Goal: Task Accomplishment & Management: Manage account settings

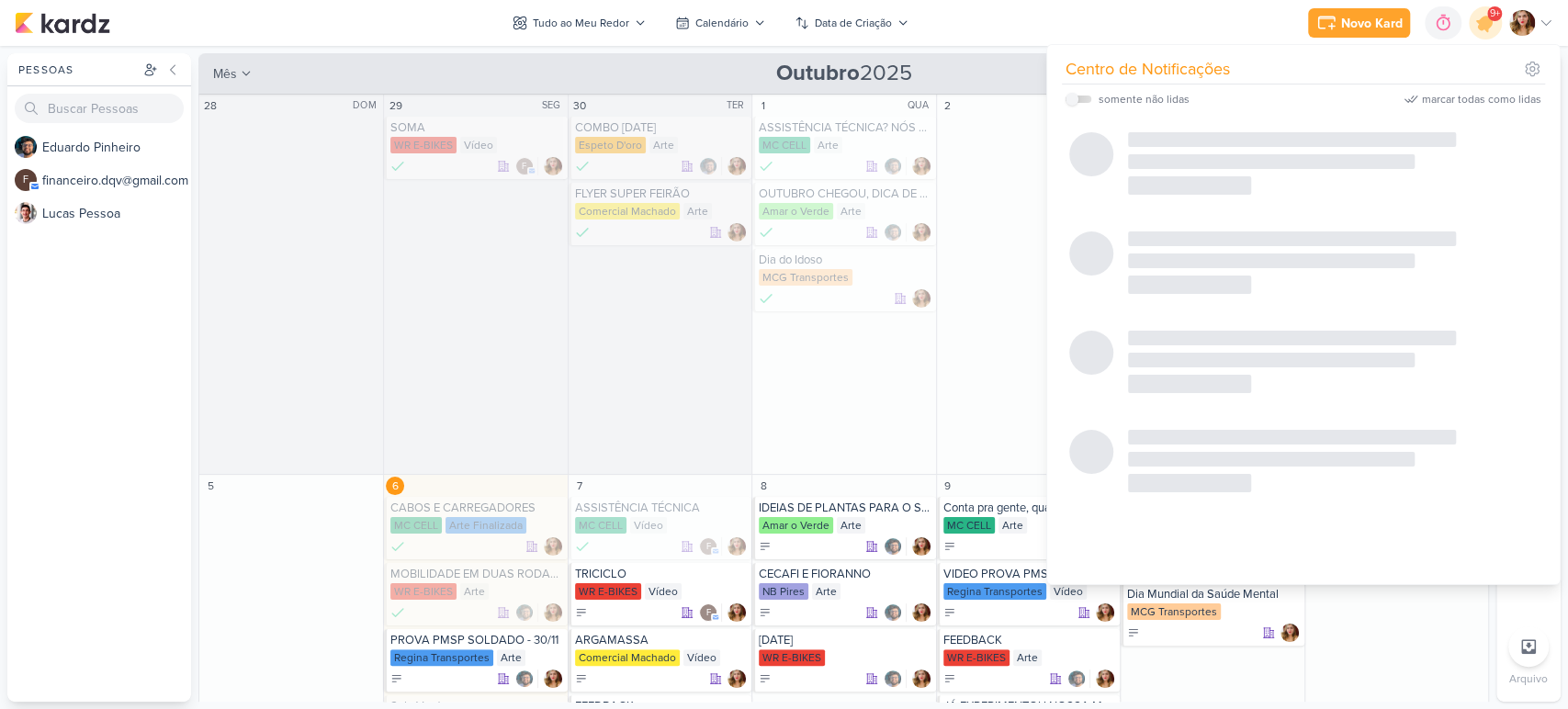
scroll to position [408, 0]
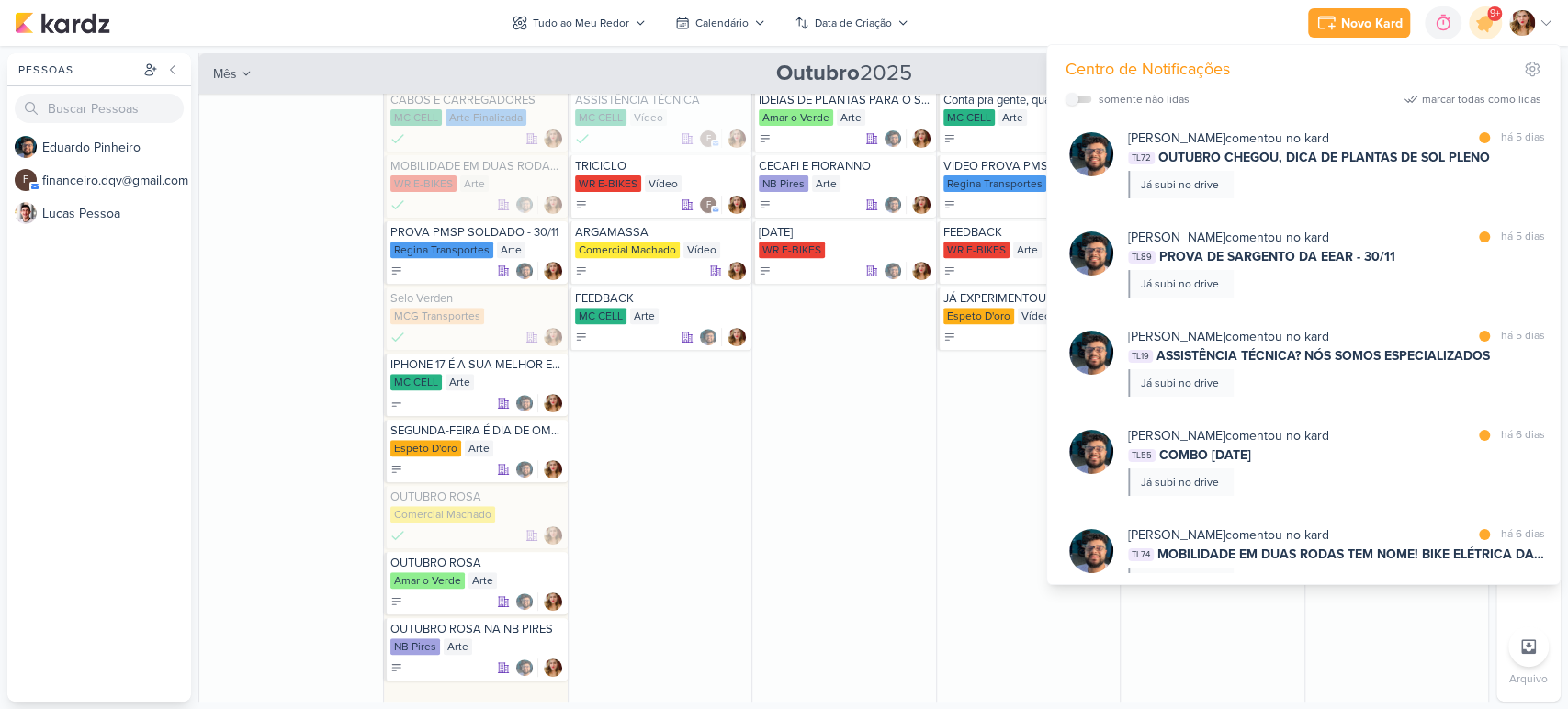
click at [1082, 101] on label at bounding box center [1079, 99] width 25 height 8
click at [1079, 101] on input "checkbox" at bounding box center [1072, 98] width 13 height 13
checkbox input "true"
click at [1496, 101] on div "marcar todas como lidas" at bounding box center [1481, 99] width 120 height 17
click at [1118, 4] on div "Novo Kard Ctrl + k 0h0m Sessão desligada... Hoje 0h0m Semana 0h0m Mês 0h0m" at bounding box center [784, 22] width 1539 height 46
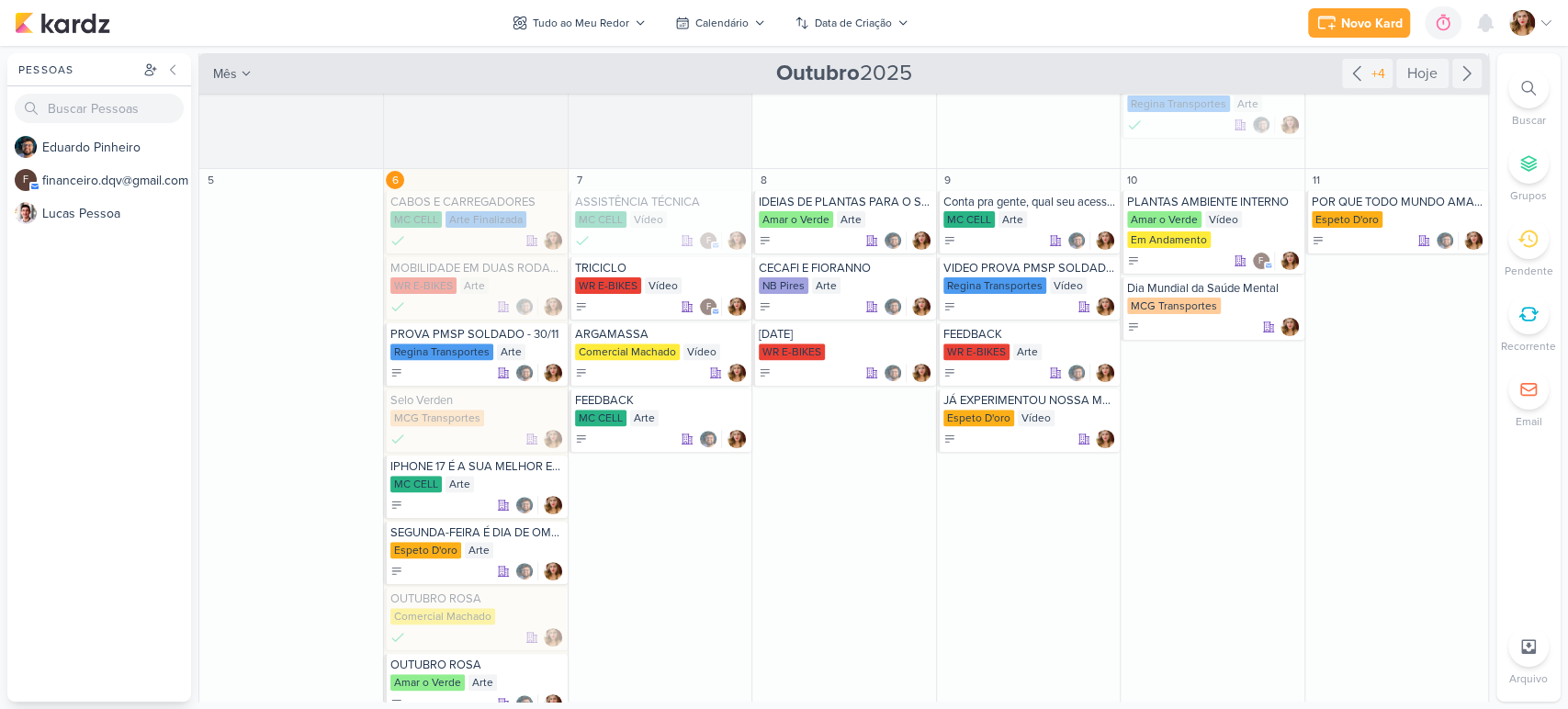
scroll to position [714, 0]
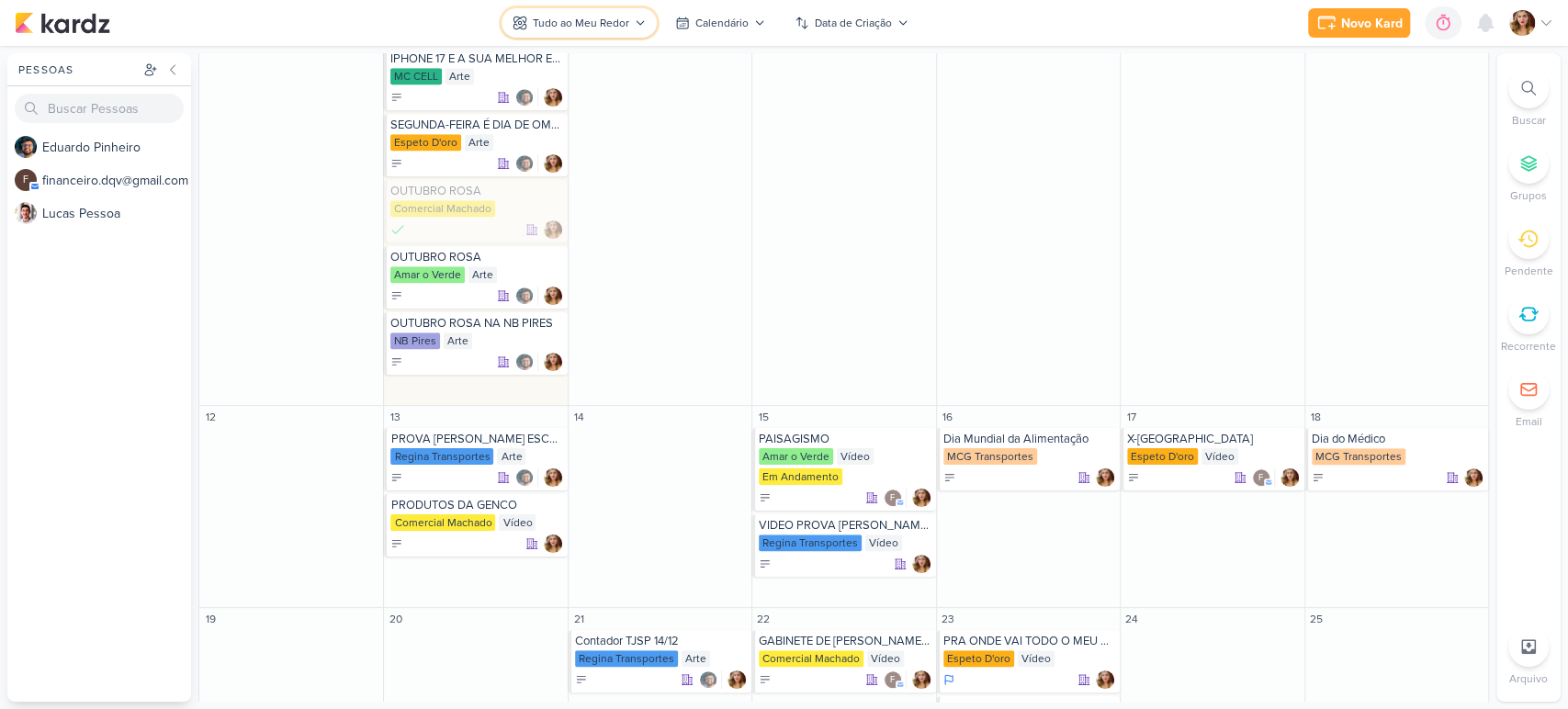
click at [627, 13] on button "Tudo ao Meu Redor" at bounding box center [580, 23] width 156 height 29
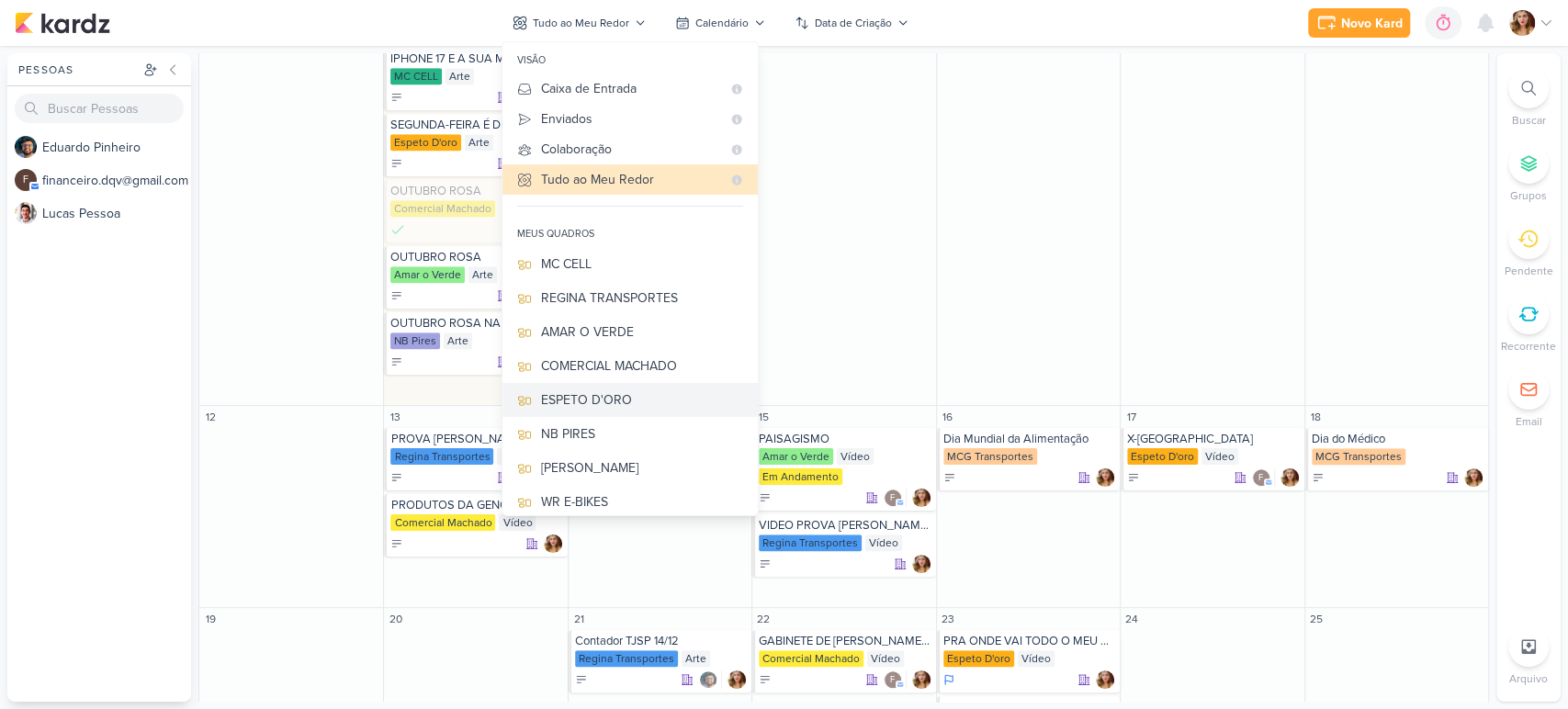
click at [668, 403] on div "ESPETO D'ORO" at bounding box center [642, 400] width 202 height 19
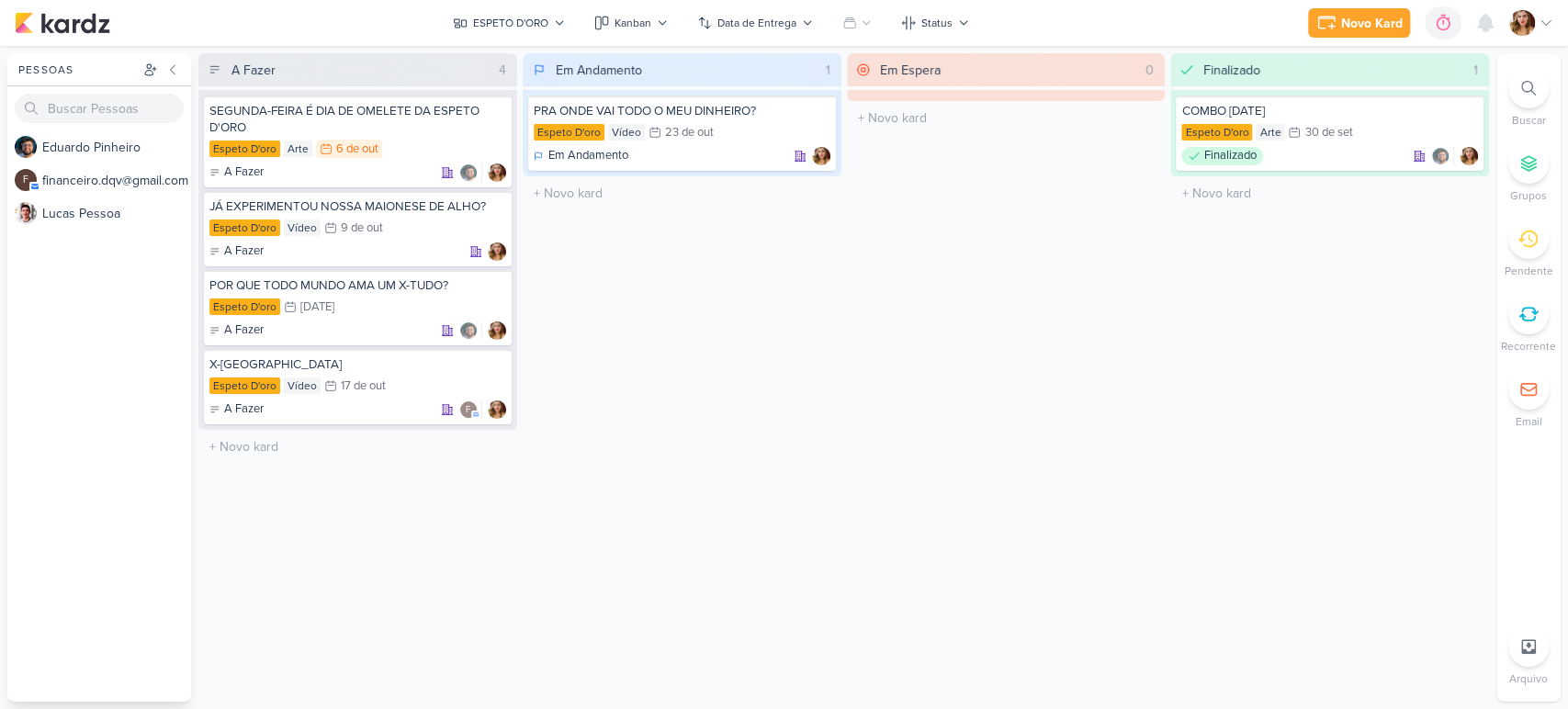
scroll to position [0, 0]
click at [624, 10] on button "Kanban" at bounding box center [631, 23] width 95 height 29
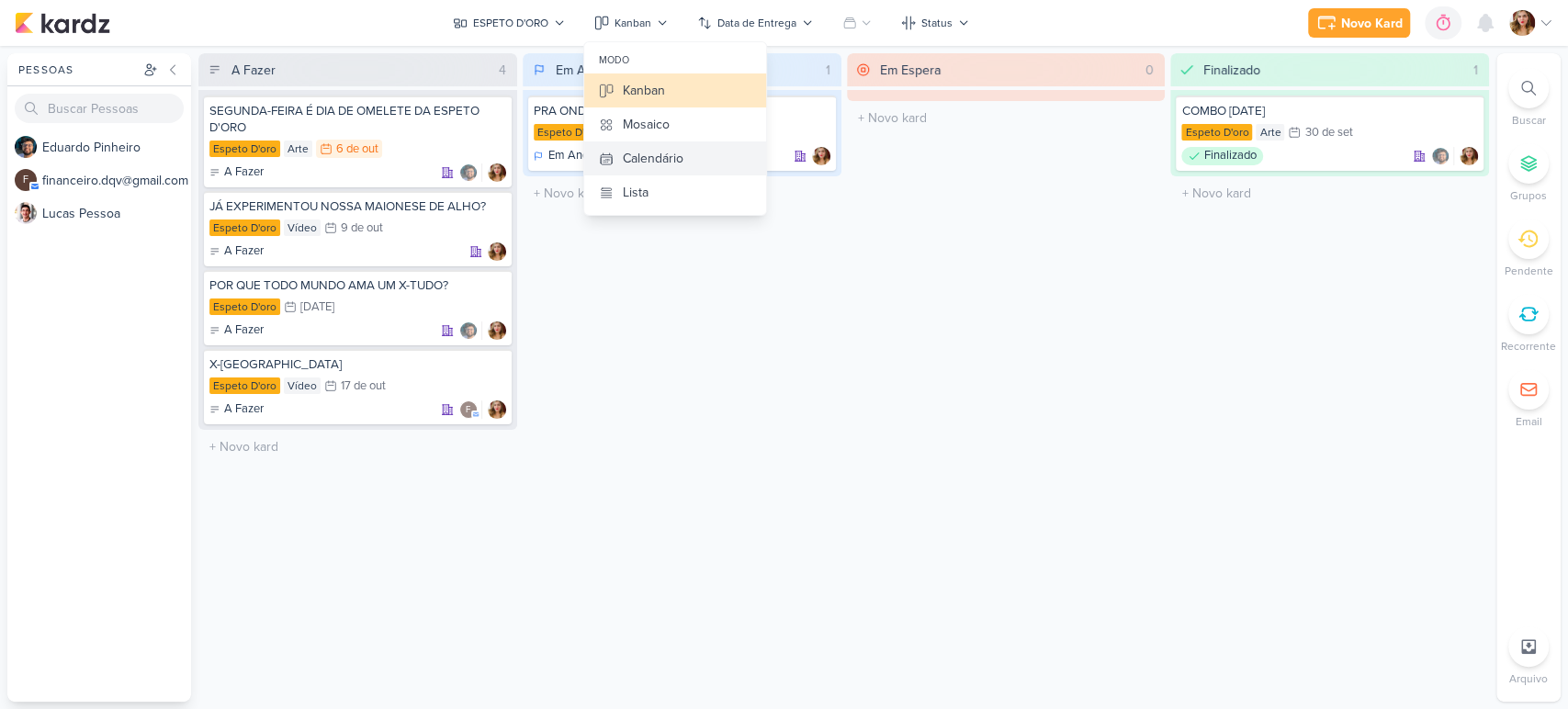
click at [676, 158] on div "Calendário" at bounding box center [653, 159] width 60 height 19
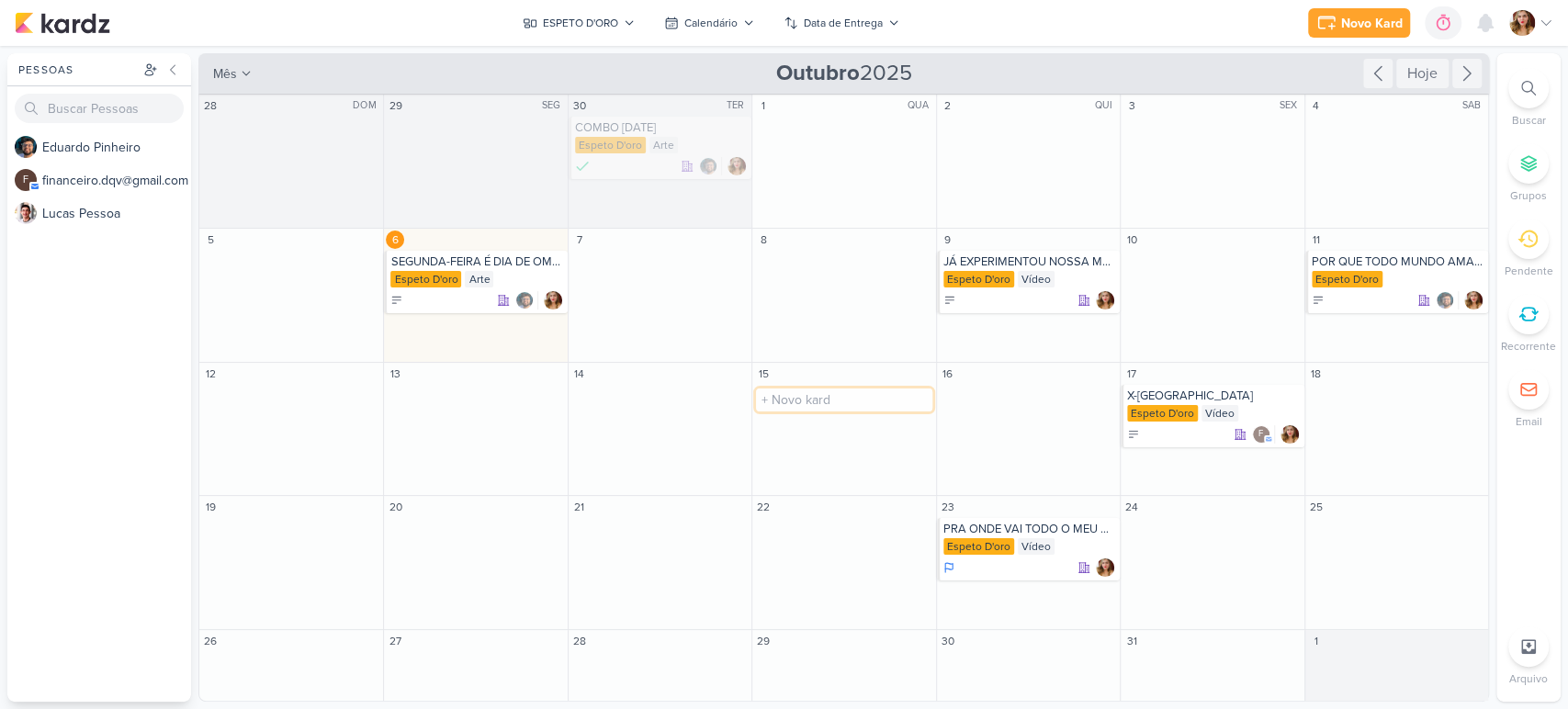
click at [817, 395] on input "text" at bounding box center [843, 401] width 175 height 23
click at [862, 450] on div "15 O título do kard deve ter menos que 100 caracteres" at bounding box center [843, 430] width 184 height 134
click at [859, 407] on input "text" at bounding box center [843, 401] width 175 height 23
type input "CULPADO! O X-BACON MAIS GOSTOSO DE TODOS"
click at [874, 418] on div "Espeto D'oro" at bounding box center [845, 414] width 173 height 18
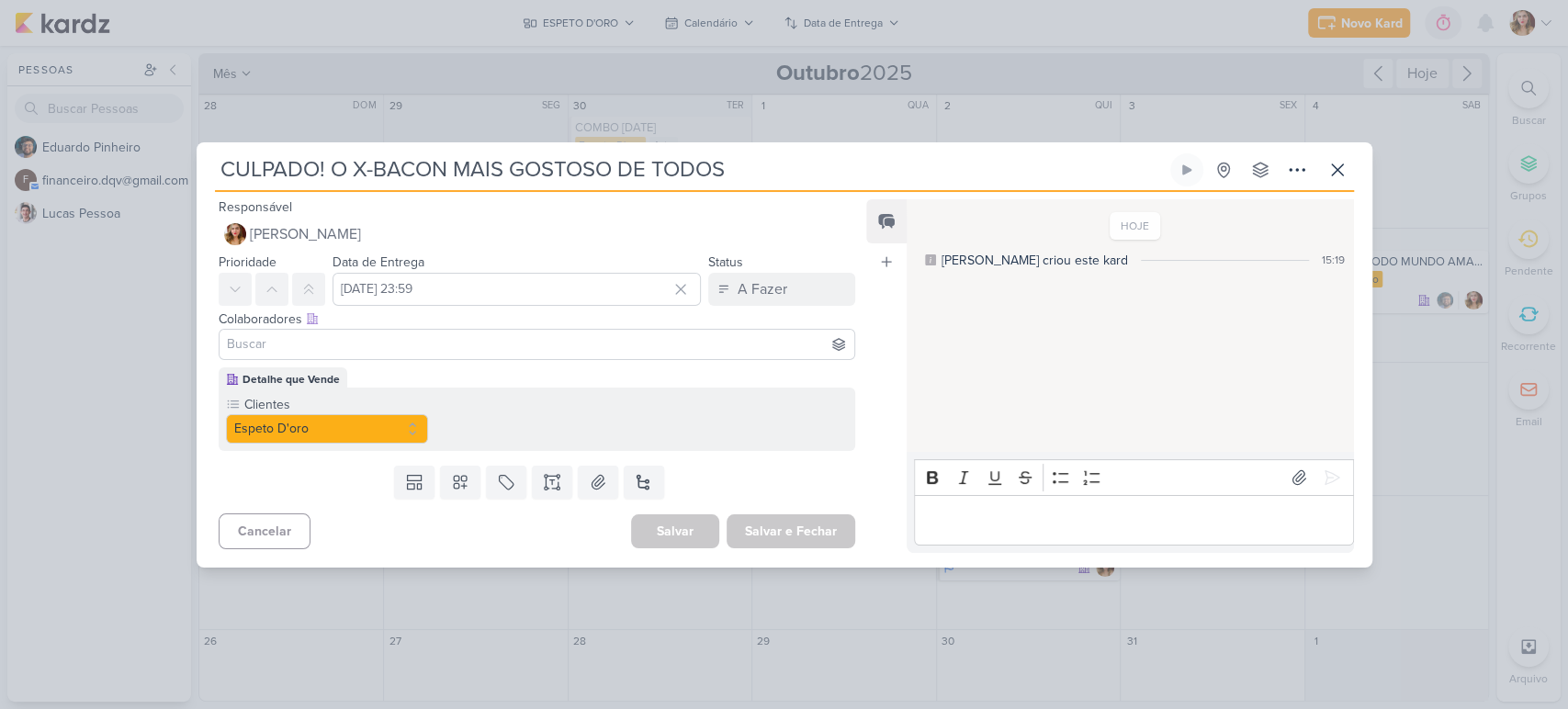
click at [1136, 505] on div "Editor editing area: main" at bounding box center [1134, 520] width 440 height 51
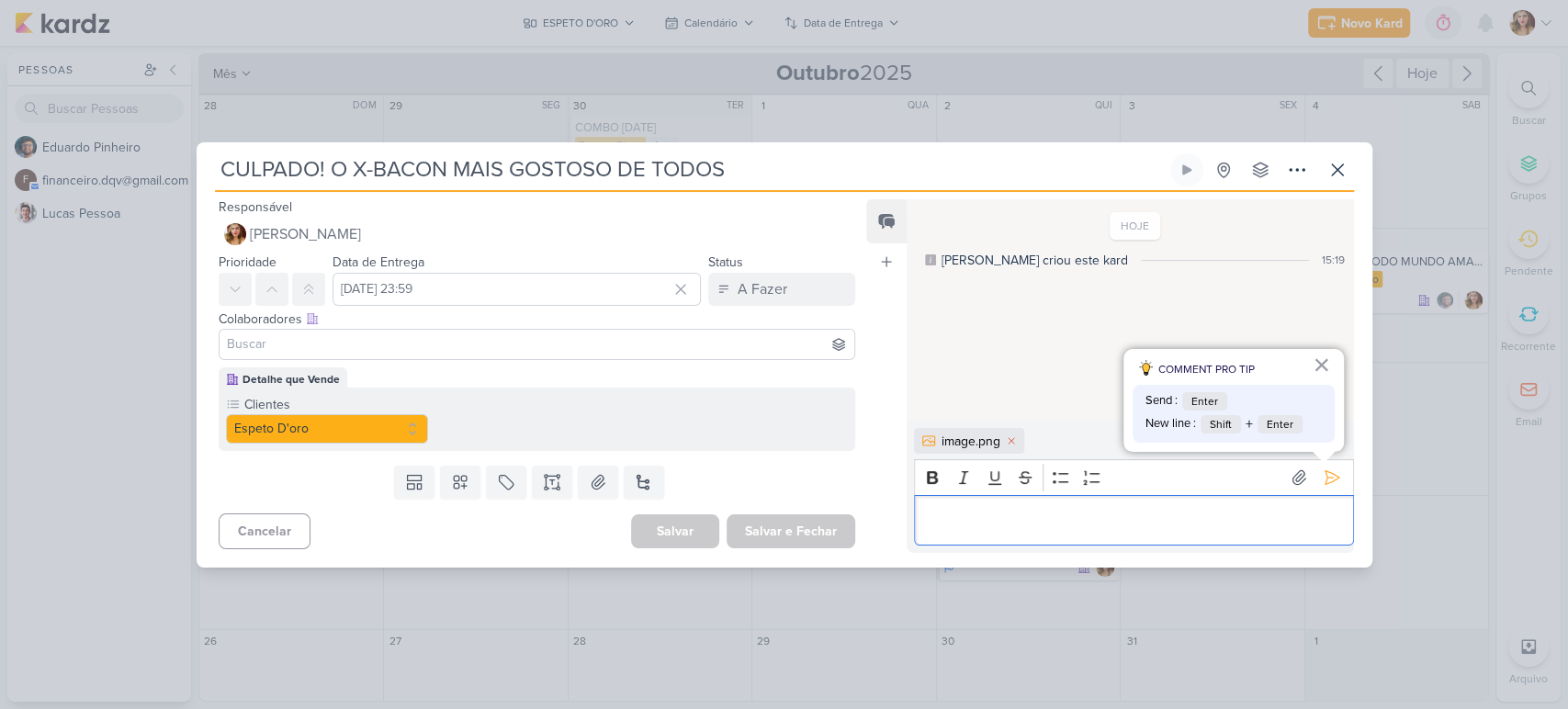
click at [1136, 505] on div "Editor editing area: main" at bounding box center [1134, 520] width 440 height 51
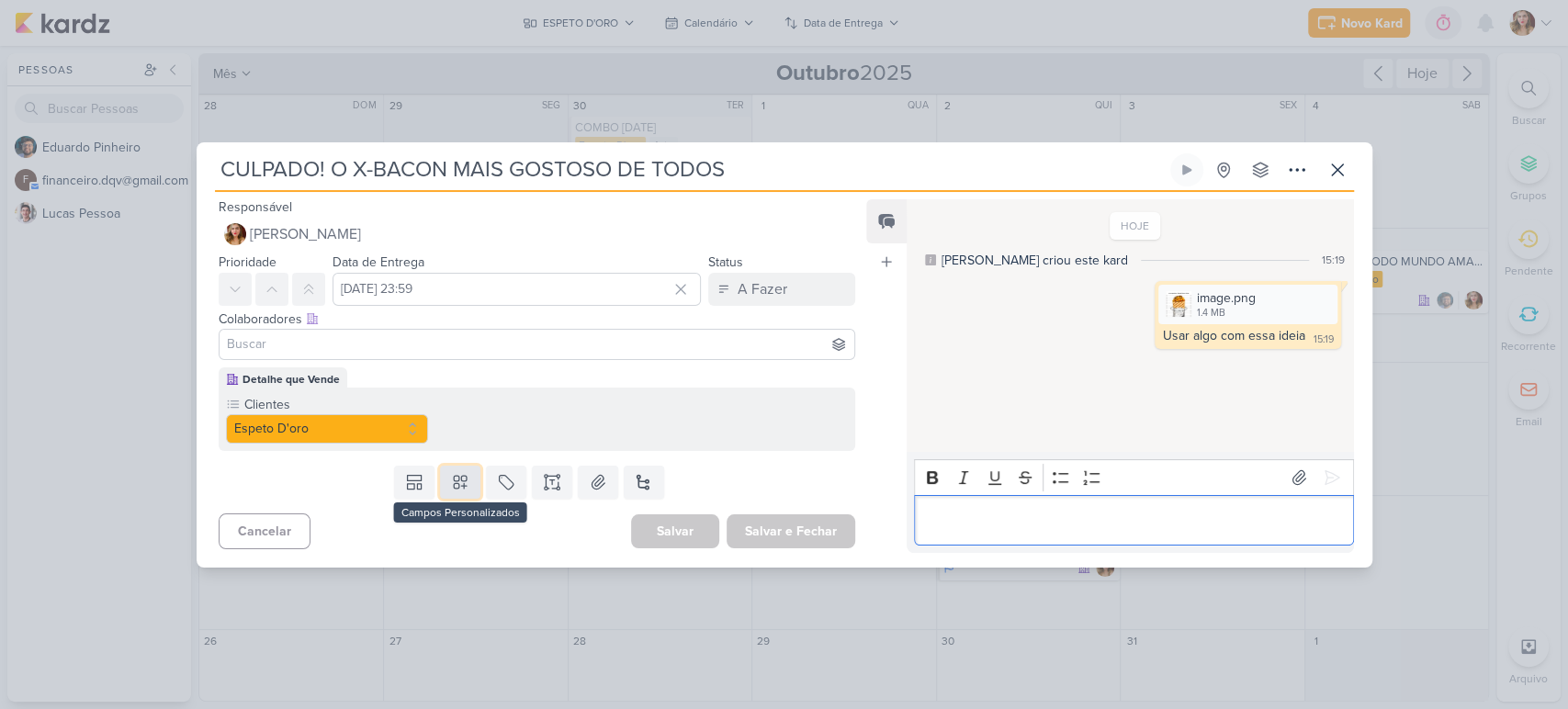
click at [462, 480] on icon at bounding box center [460, 481] width 13 height 13
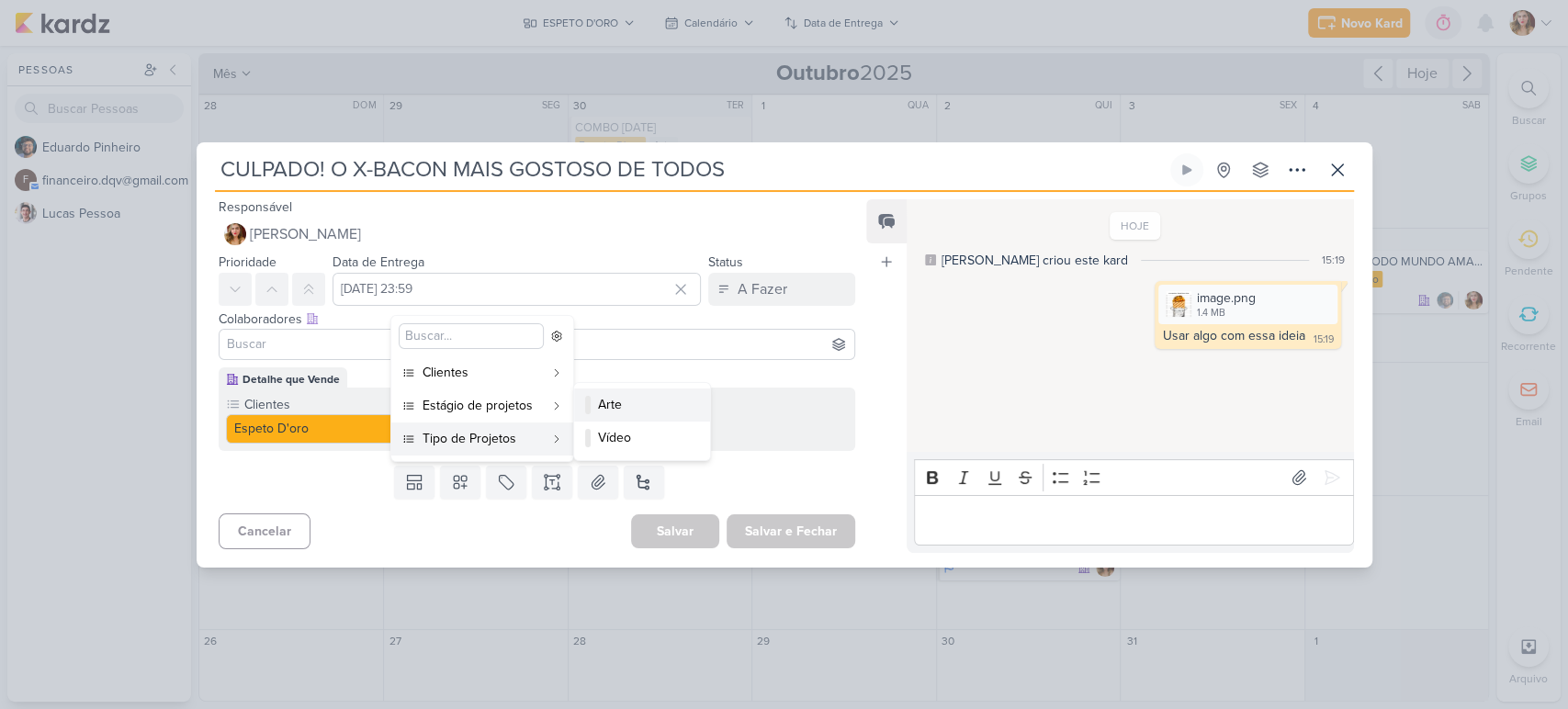
click at [653, 407] on div "Arte" at bounding box center [643, 405] width 90 height 19
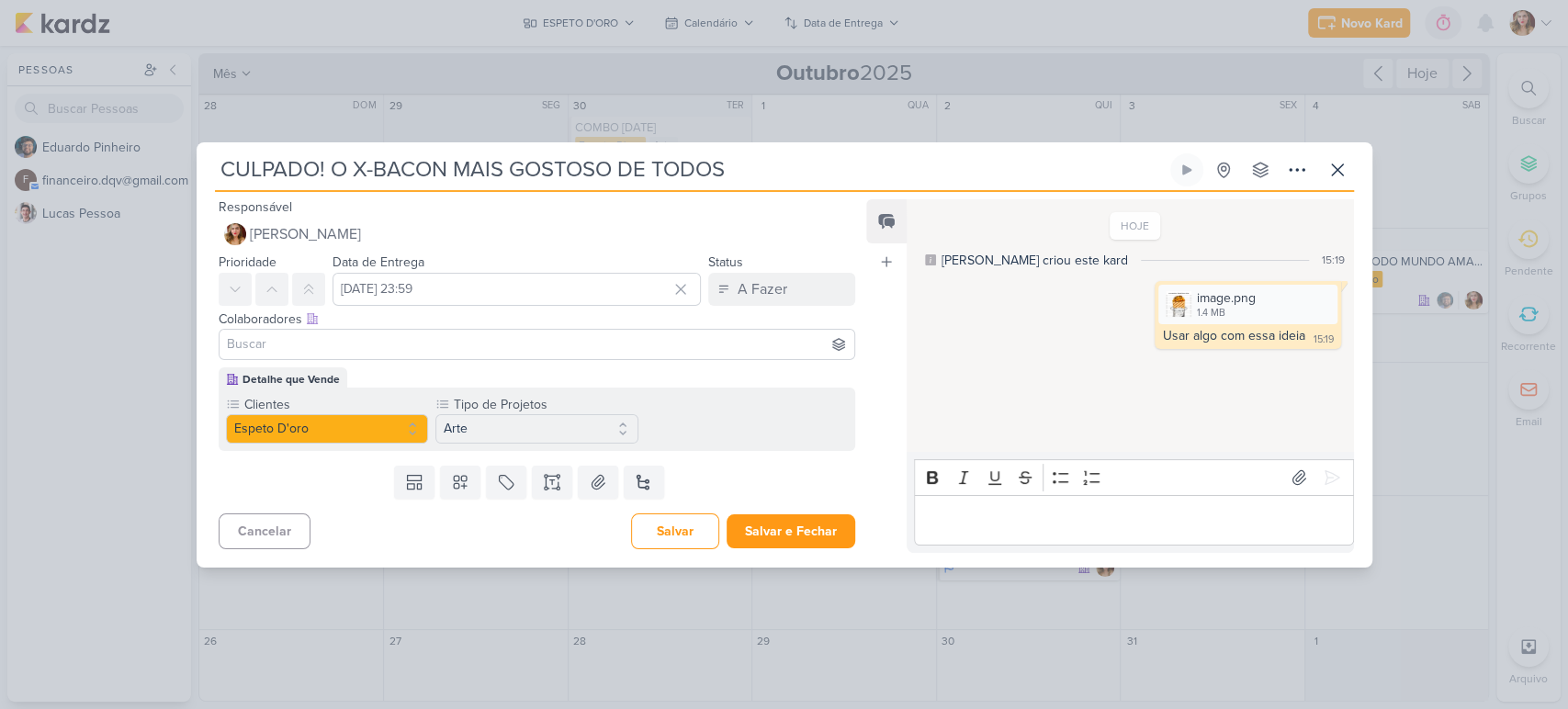
click at [665, 337] on input at bounding box center [538, 344] width 628 height 22
type input "ed"
click at [574, 405] on label "Tipo de Projetos" at bounding box center [535, 405] width 166 height 19
click at [619, 337] on input "ed" at bounding box center [538, 344] width 628 height 22
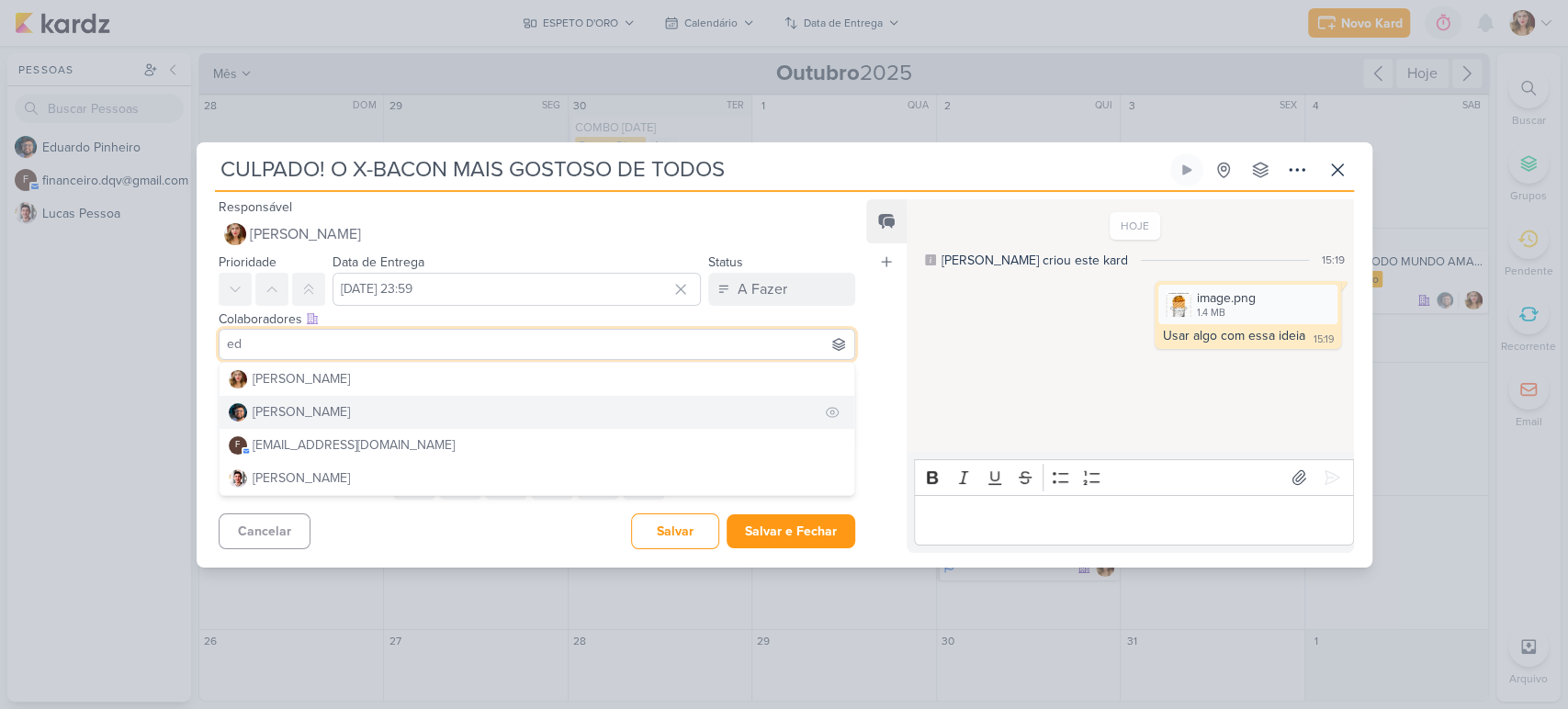
click at [610, 407] on button "[PERSON_NAME]" at bounding box center [538, 412] width 636 height 33
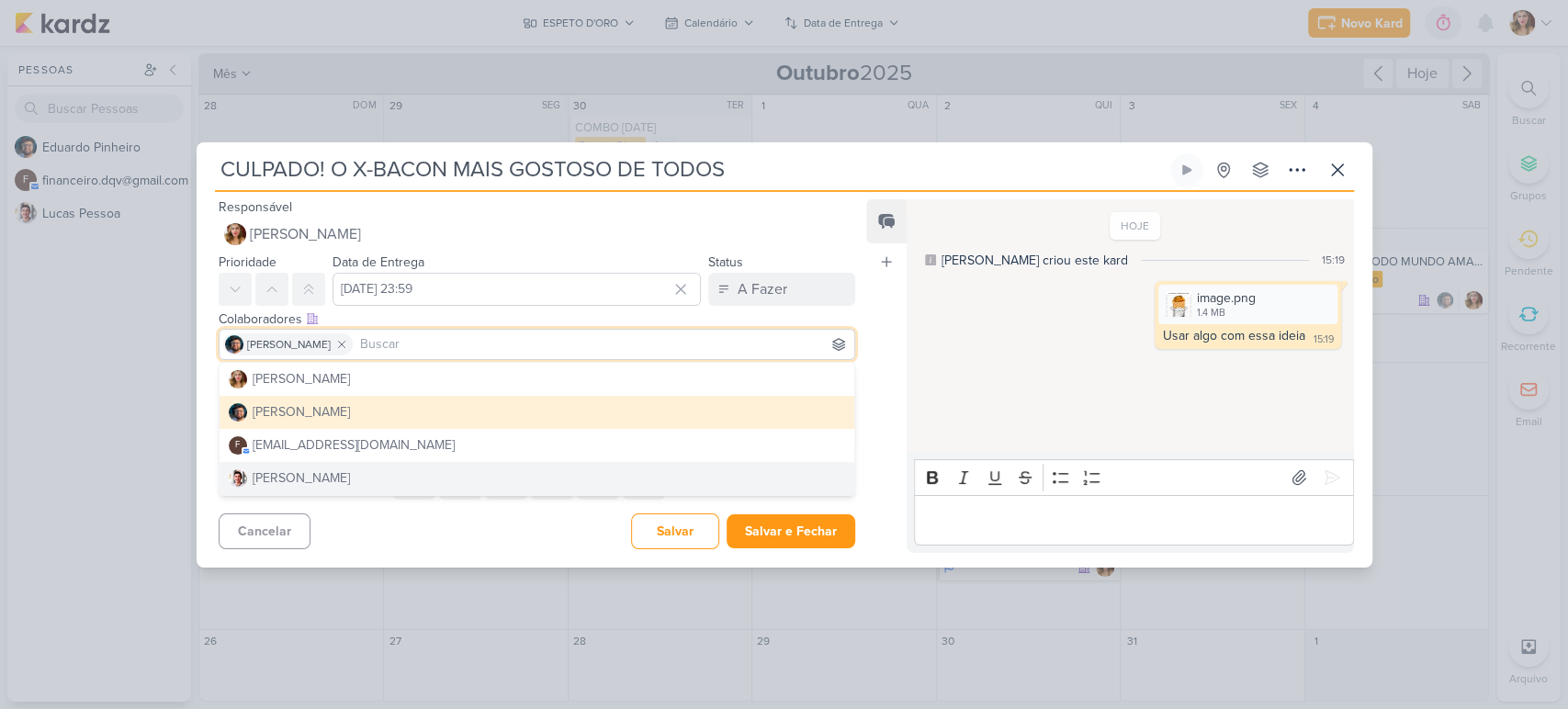
click at [812, 514] on div "Salvar e Fechar Ctrl + Enter" at bounding box center [791, 531] width 128 height 34
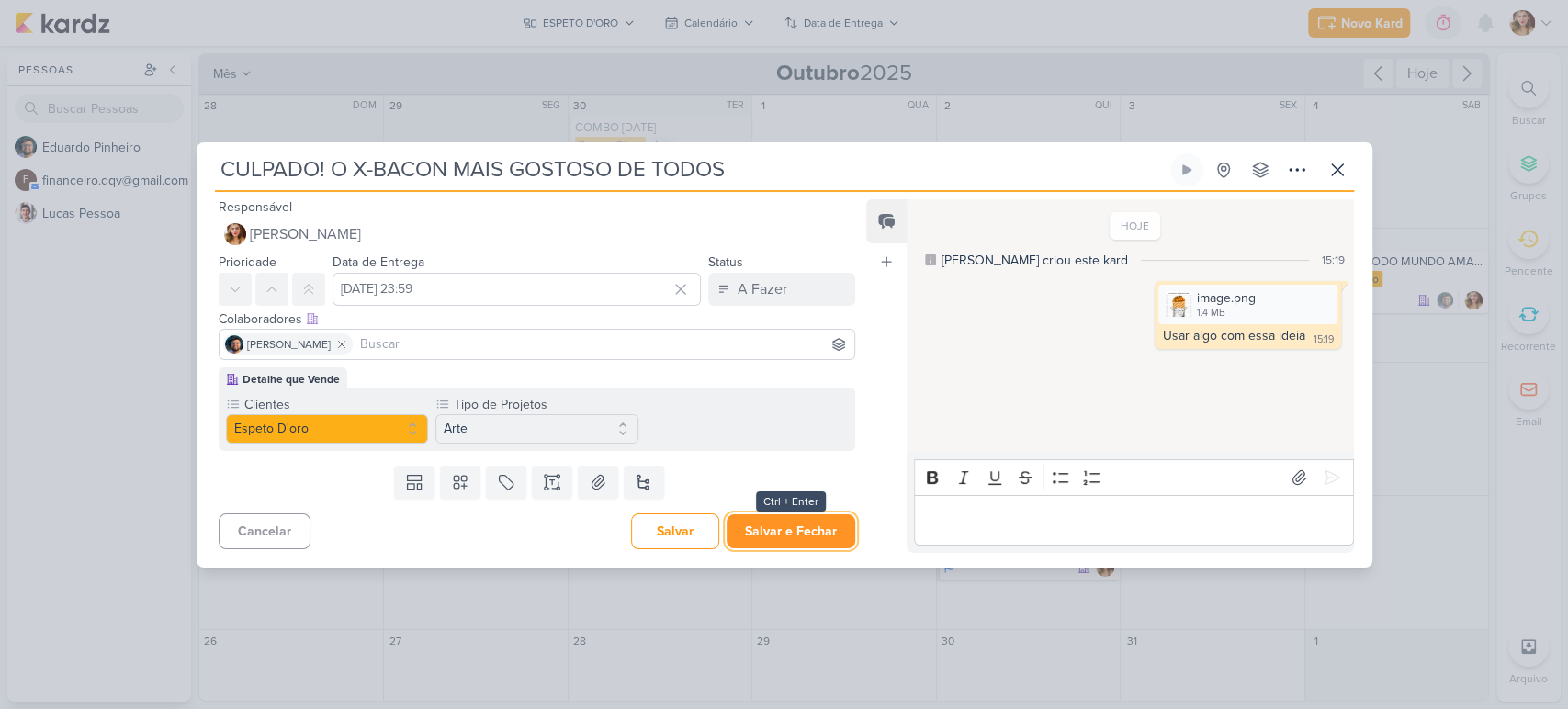
click at [812, 520] on button "Salvar e Fechar" at bounding box center [791, 531] width 128 height 34
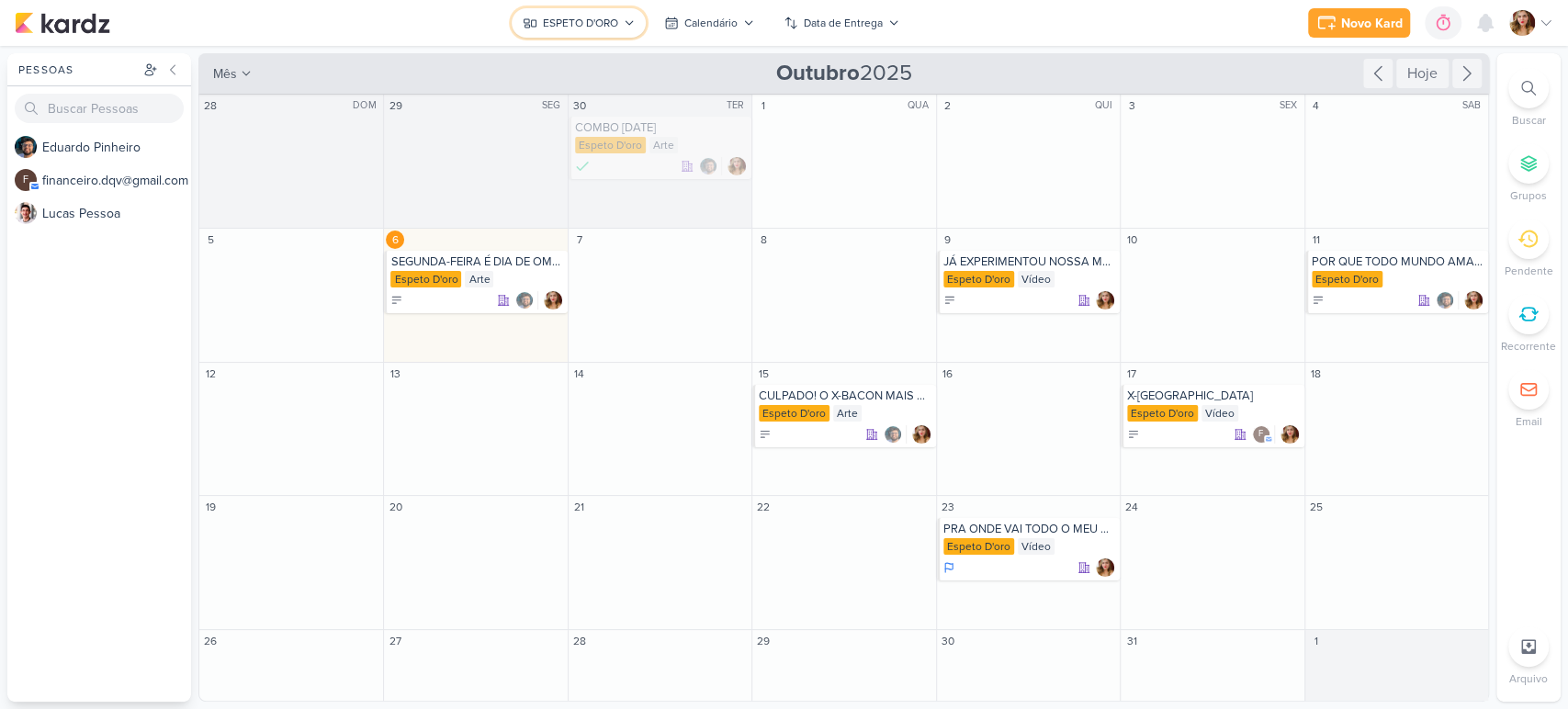
click at [575, 21] on div "ESPETO D'ORO" at bounding box center [580, 22] width 75 height 17
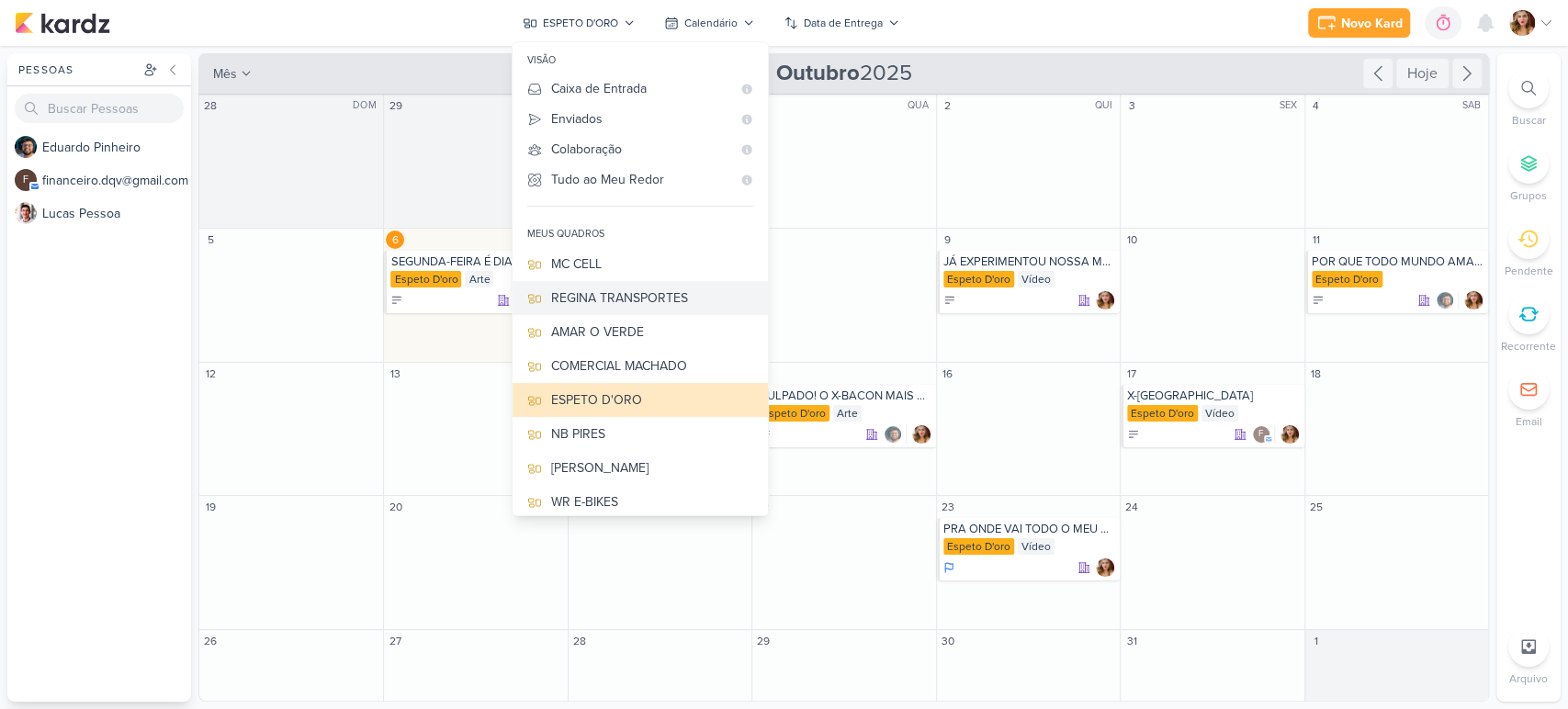
click at [695, 297] on div "REGINA TRANSPORTES" at bounding box center [653, 299] width 202 height 19
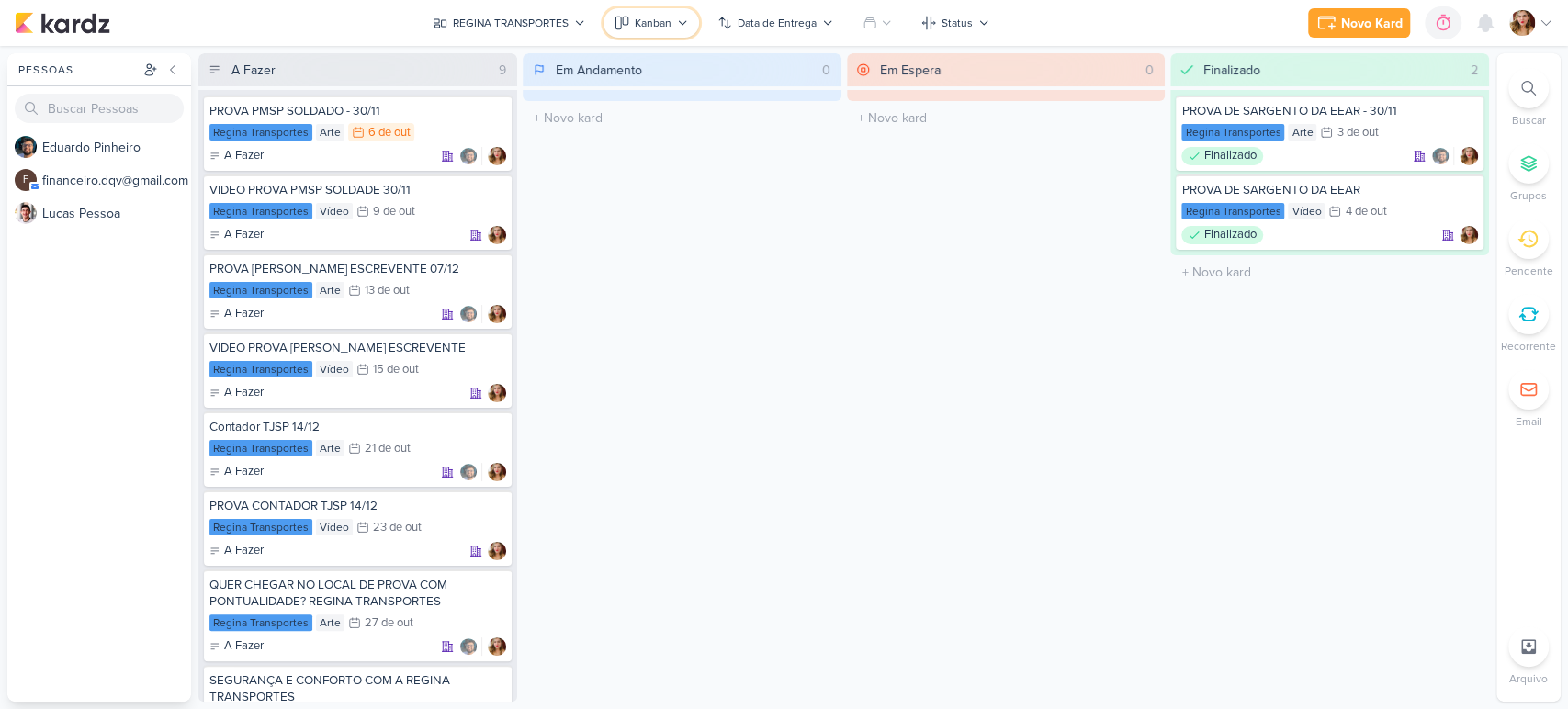
click at [665, 23] on div "Kanban" at bounding box center [654, 22] width 37 height 17
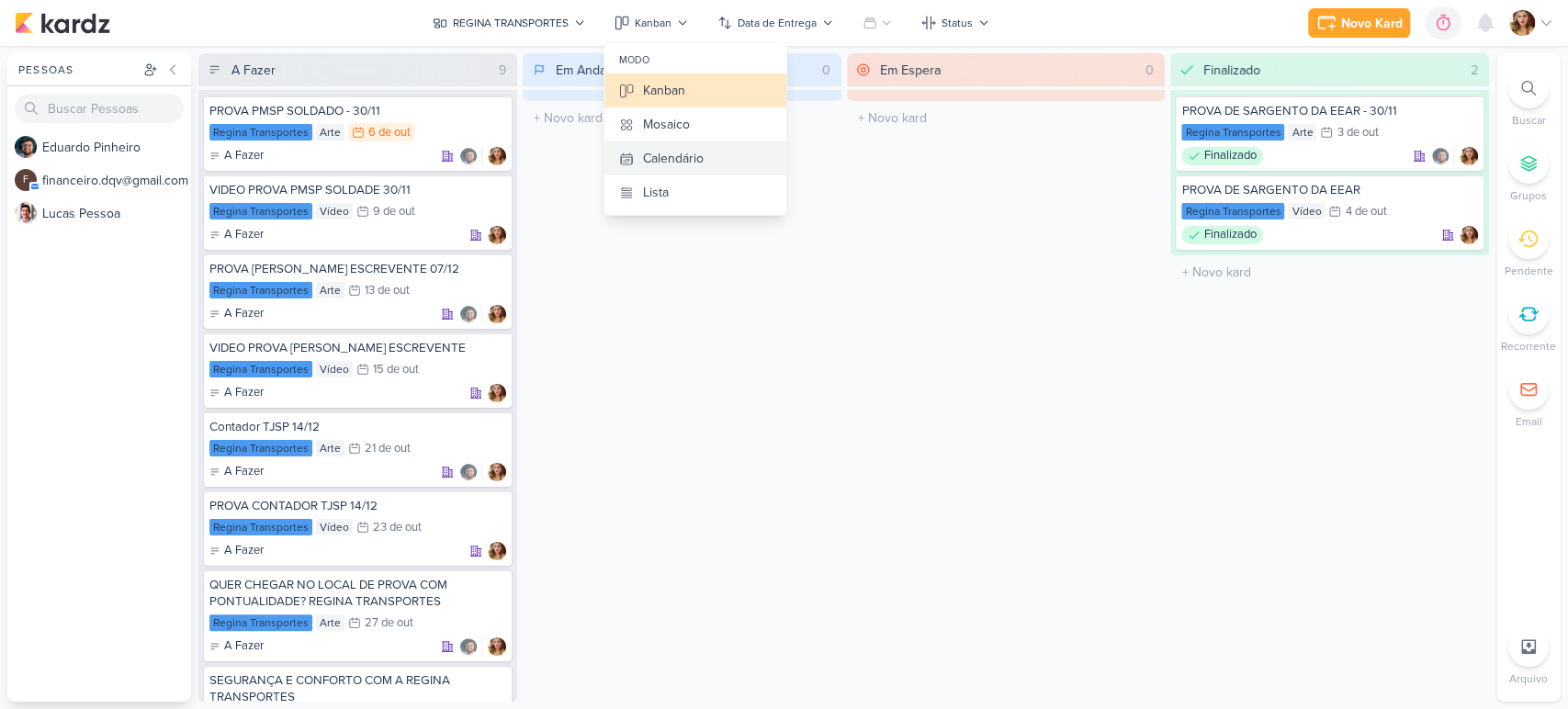
click at [715, 160] on button "Calendário" at bounding box center [695, 158] width 182 height 34
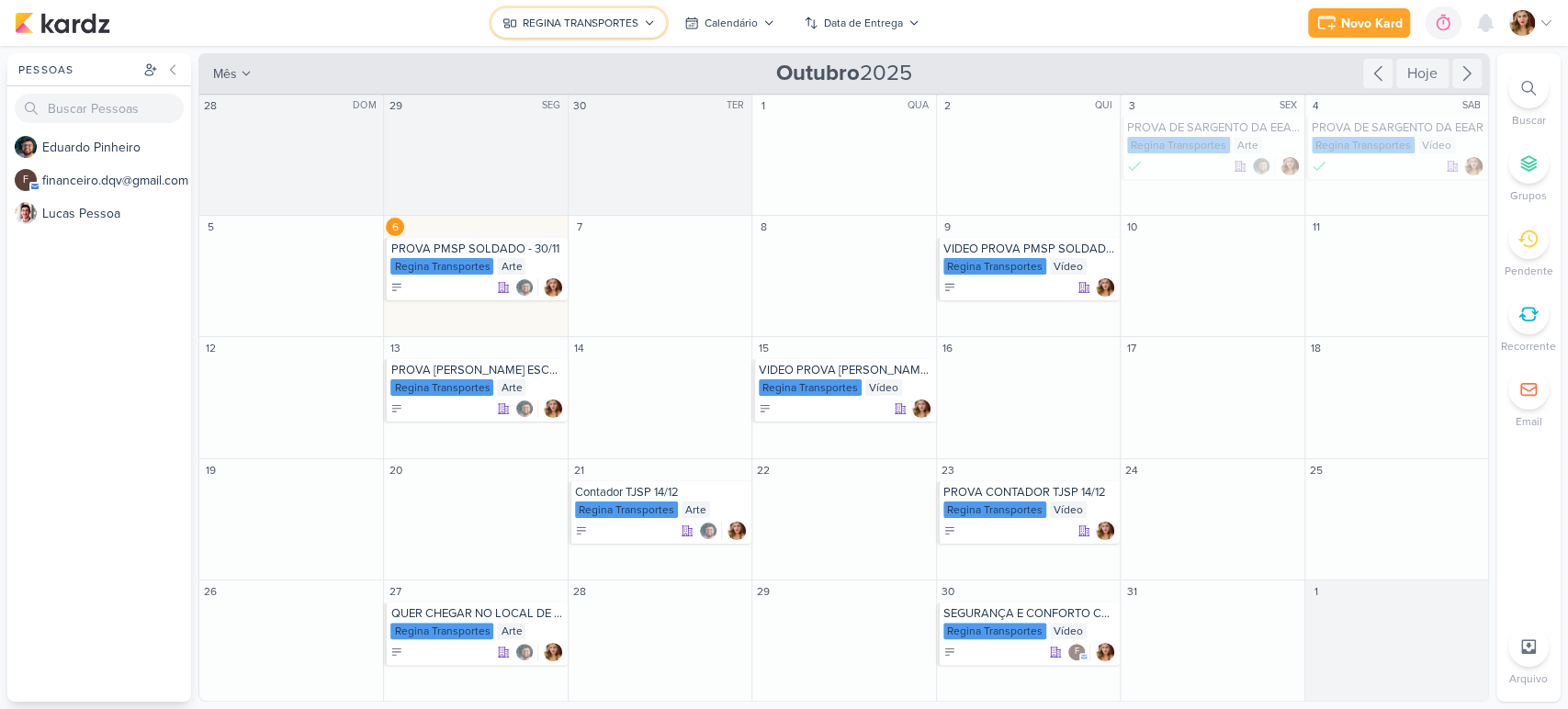
click at [625, 15] on div "REGINA TRANSPORTES" at bounding box center [580, 22] width 116 height 17
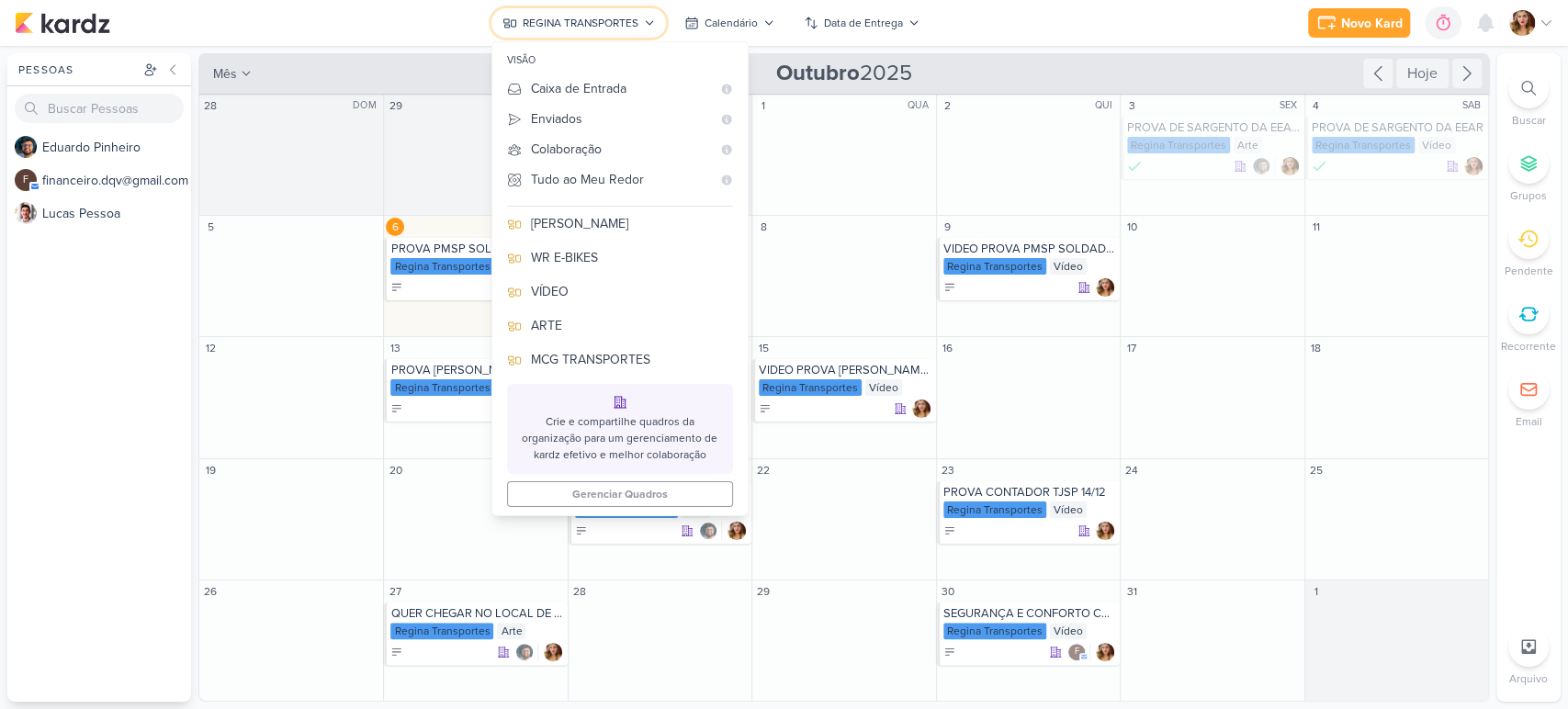
scroll to position [248, 0]
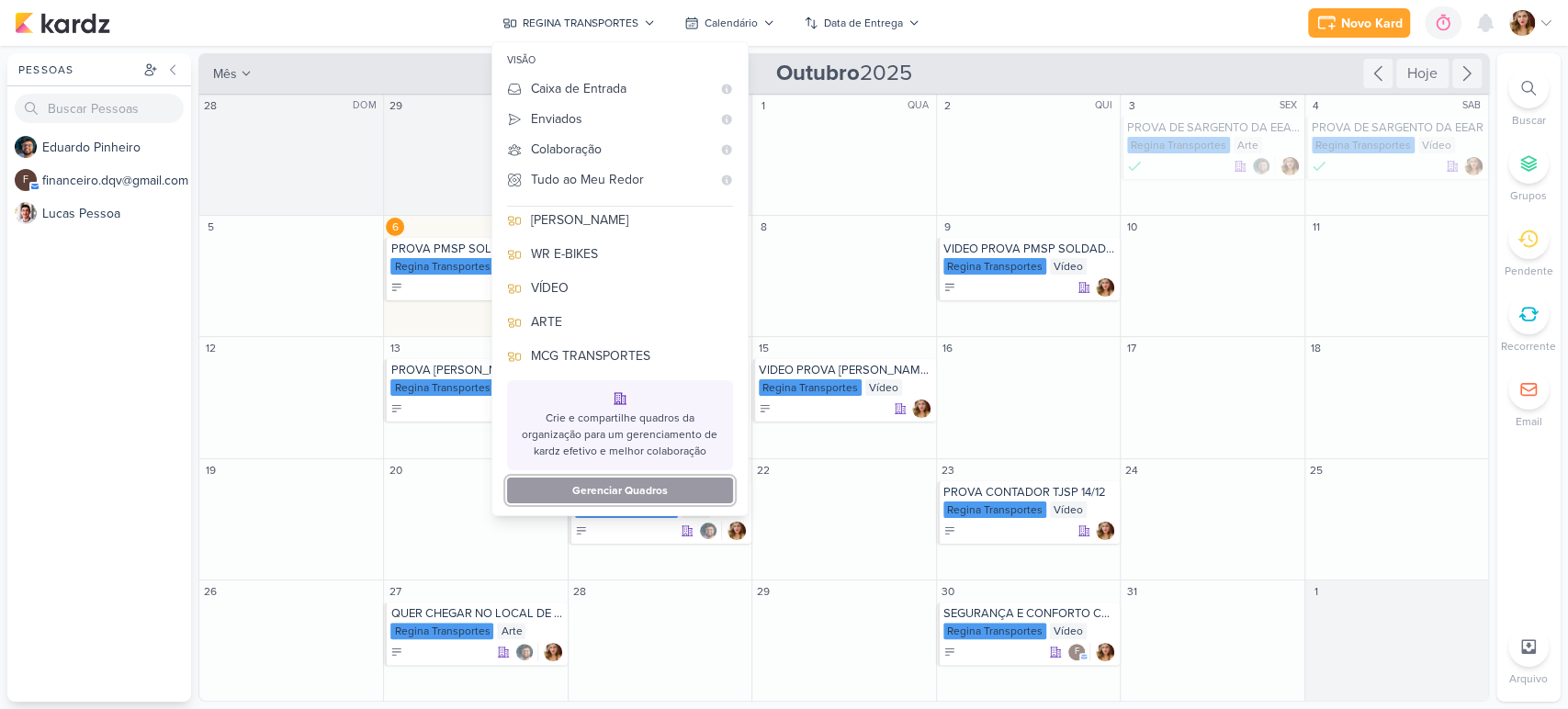
click at [642, 485] on button "Gerenciar Quadros" at bounding box center [620, 490] width 226 height 25
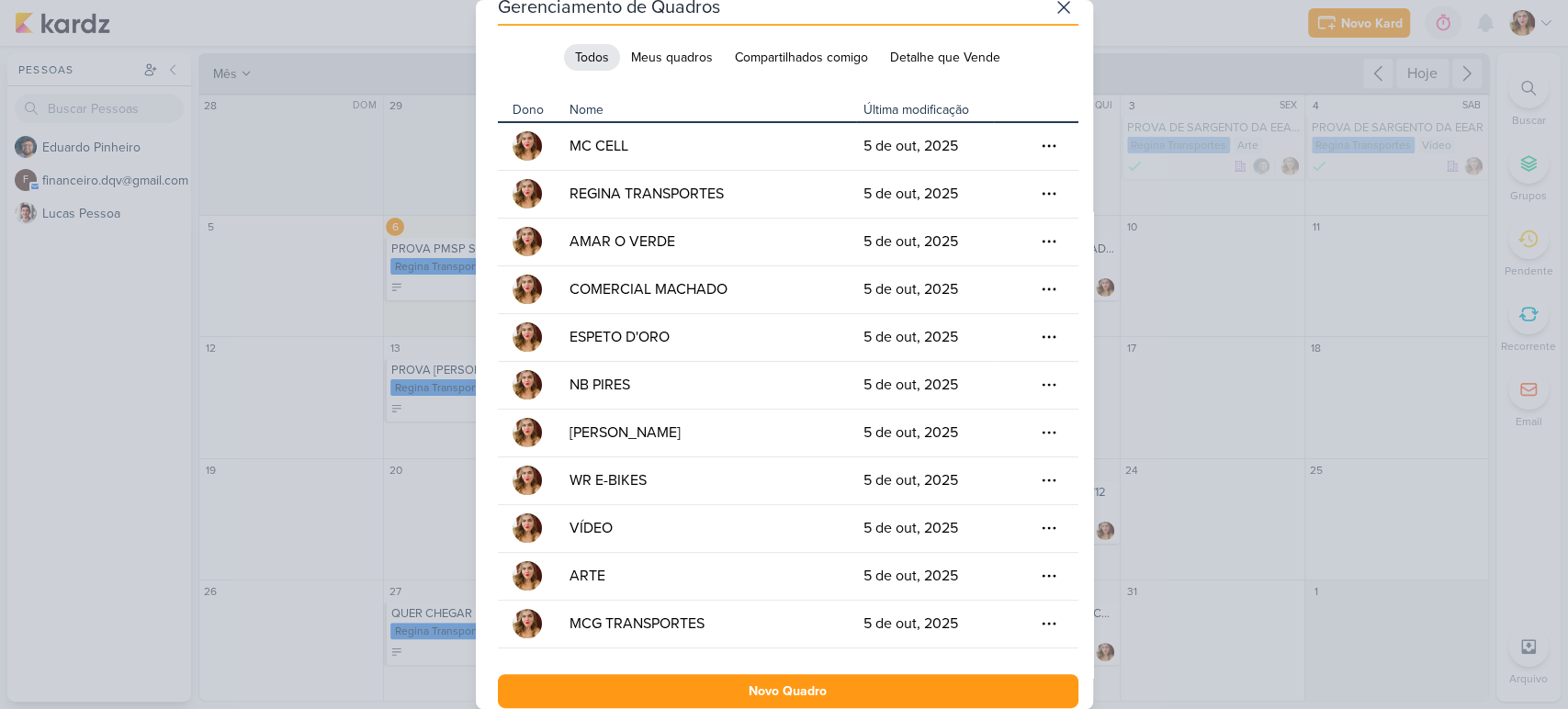
scroll to position [42, 0]
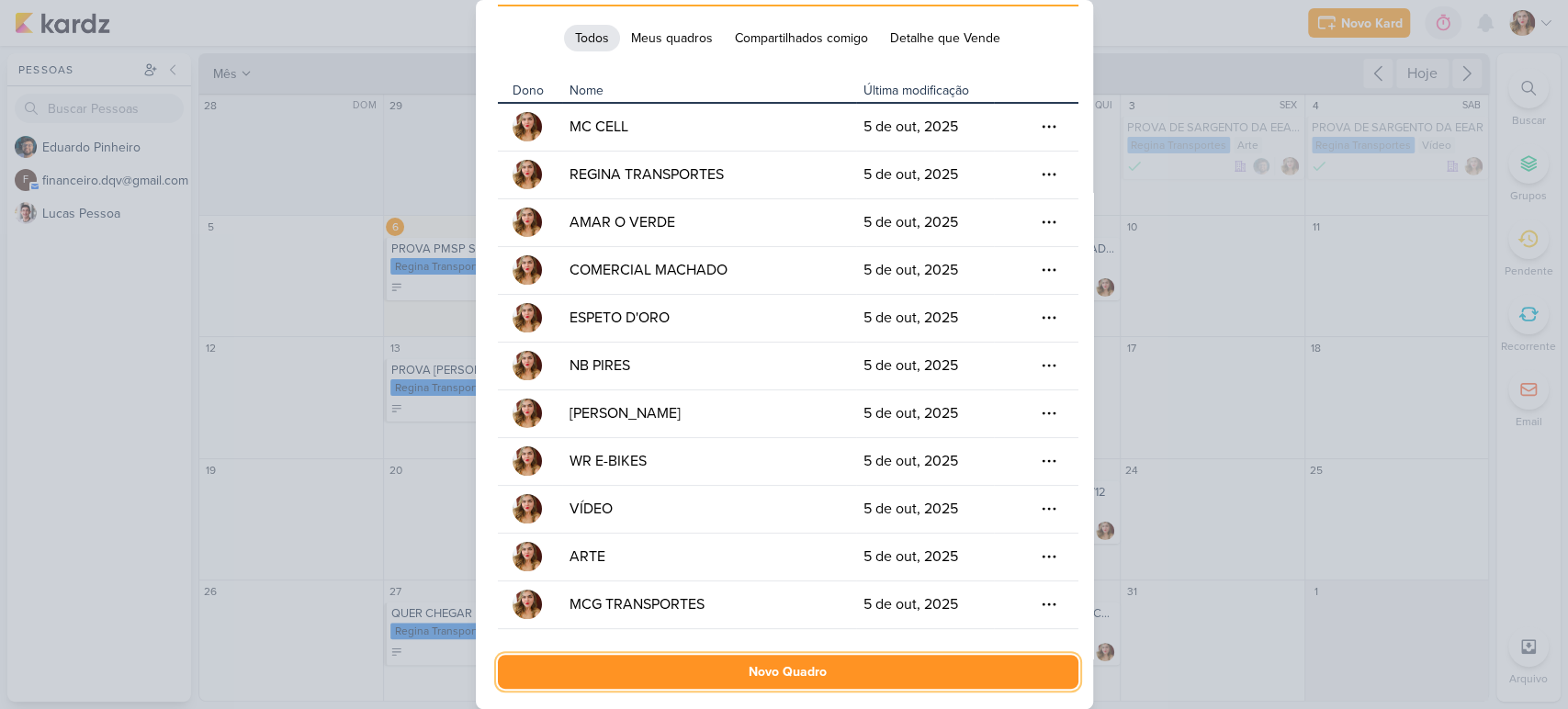
click at [884, 669] on button "Novo Quadro" at bounding box center [788, 672] width 581 height 34
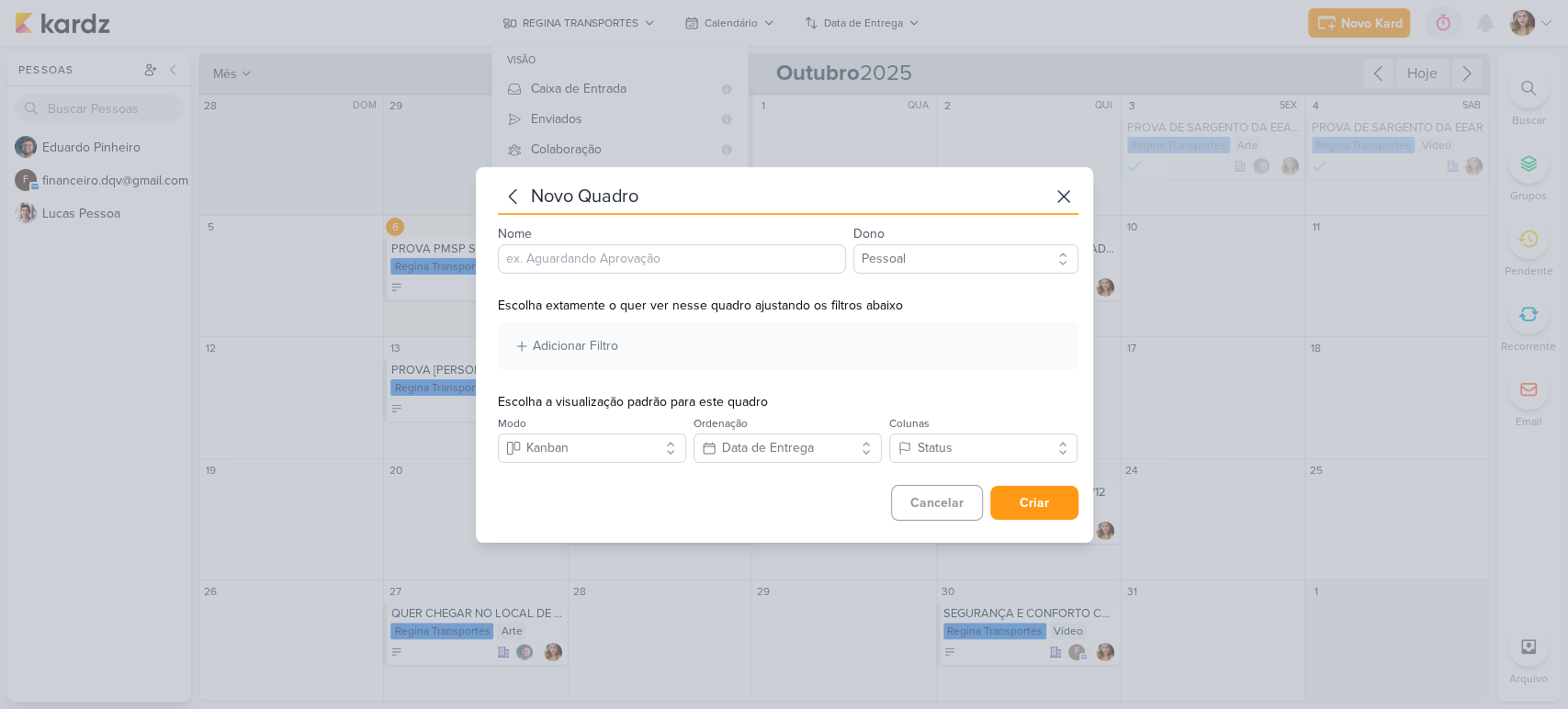
scroll to position [0, 0]
click at [719, 267] on input "Nome" at bounding box center [672, 259] width 348 height 29
click at [919, 257] on select "Pessoal Detalhe que Vende" at bounding box center [966, 259] width 225 height 29
select select "App\Models\Organization"
click at [854, 244] on select "Pessoal Detalhe que Vende" at bounding box center [966, 259] width 225 height 29
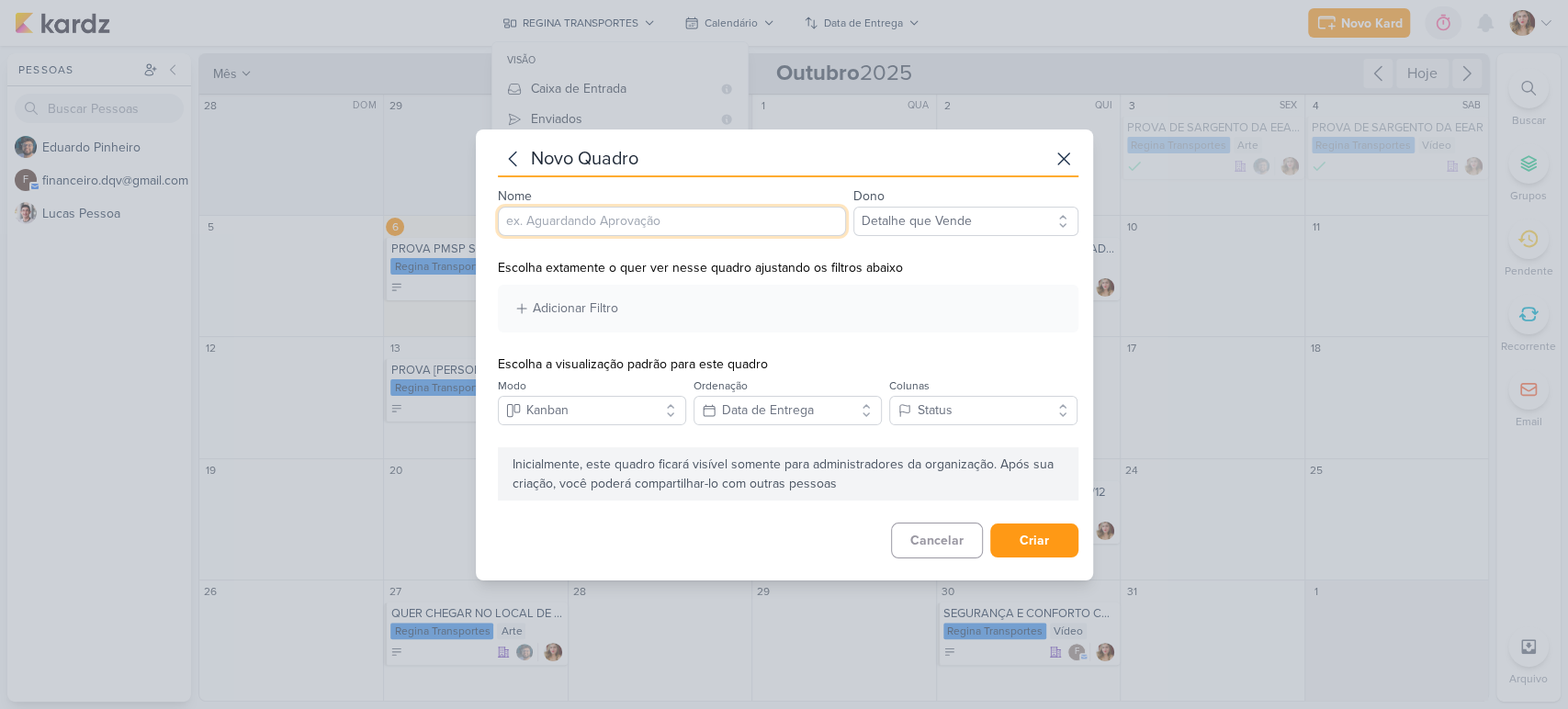
click at [804, 224] on input "Nome" at bounding box center [672, 222] width 348 height 29
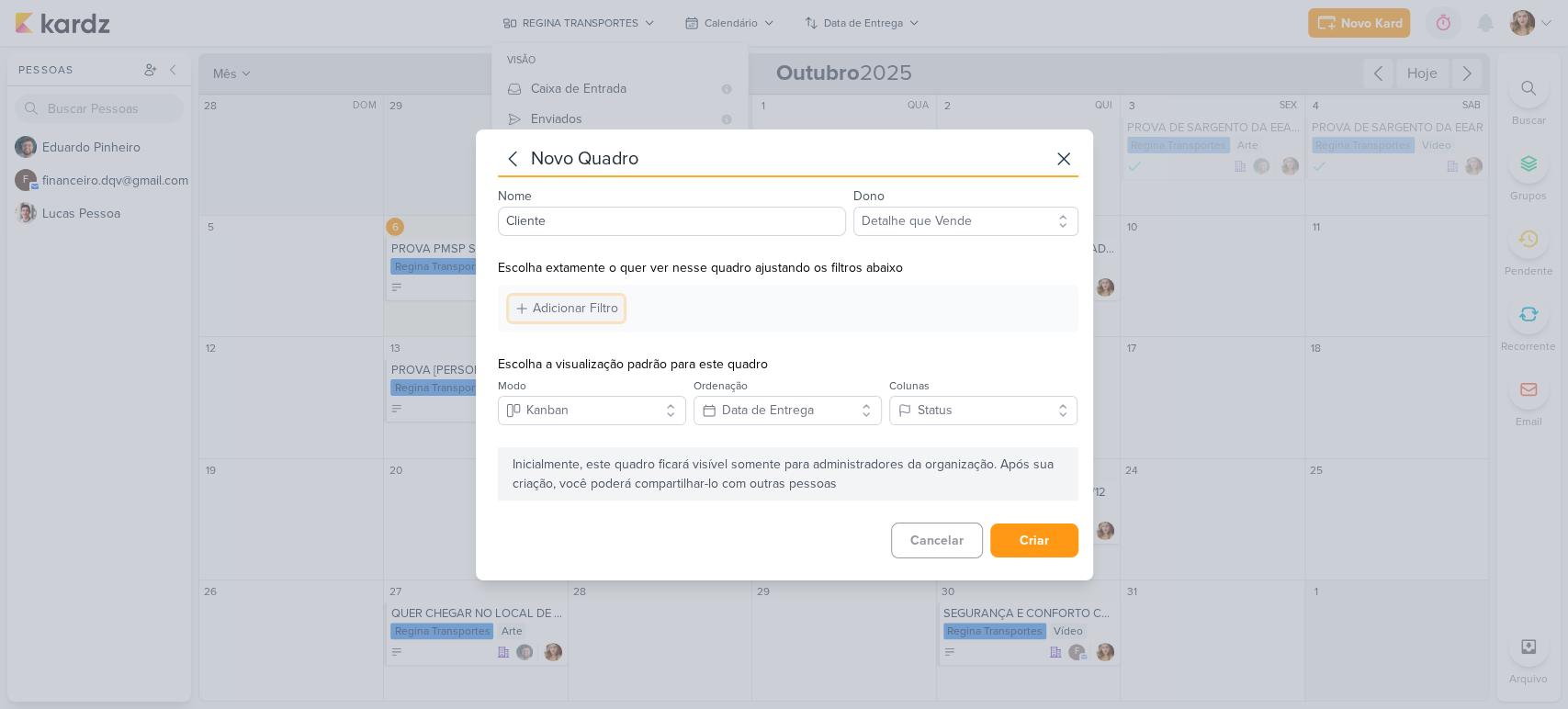
click at [590, 300] on div "Adicionar Filtro" at bounding box center [576, 308] width 86 height 19
click at [641, 340] on button "Responsável" at bounding box center [610, 342] width 202 height 26
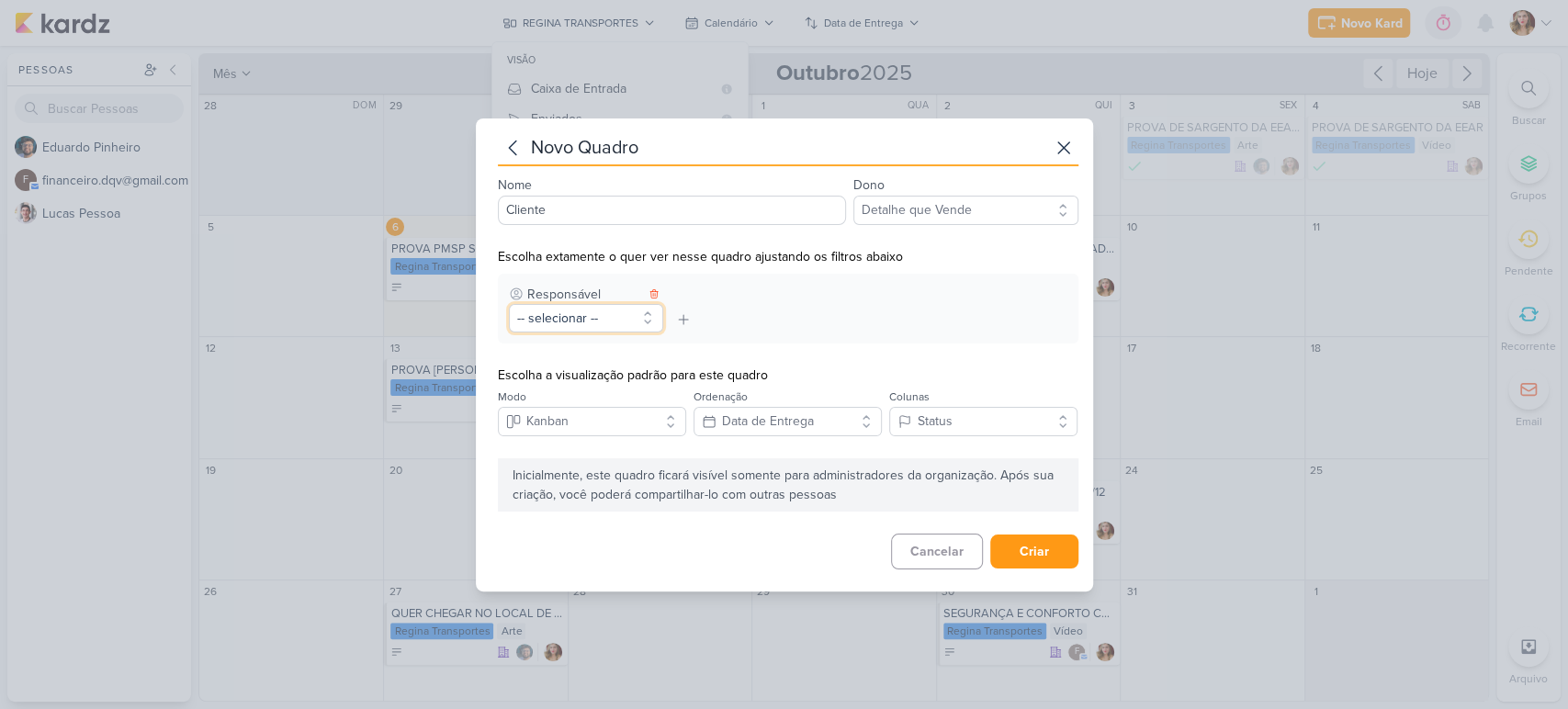
click at [624, 317] on button "-- selecionar --" at bounding box center [586, 318] width 155 height 28
click at [621, 385] on div "[PERSON_NAME]" at bounding box center [631, 383] width 161 height 19
click at [573, 422] on button "Kanban" at bounding box center [592, 421] width 189 height 29
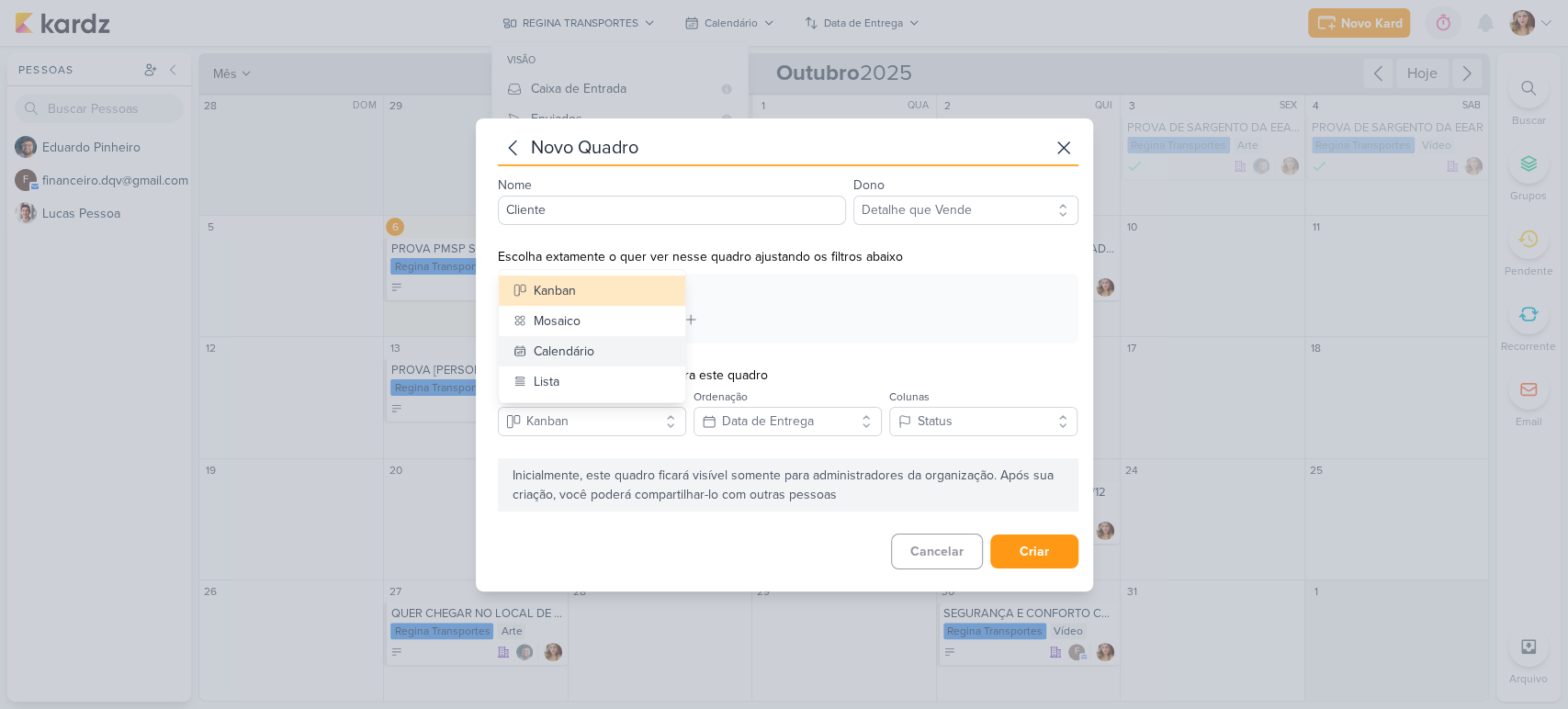
click at [610, 342] on button "Calendário" at bounding box center [592, 351] width 187 height 30
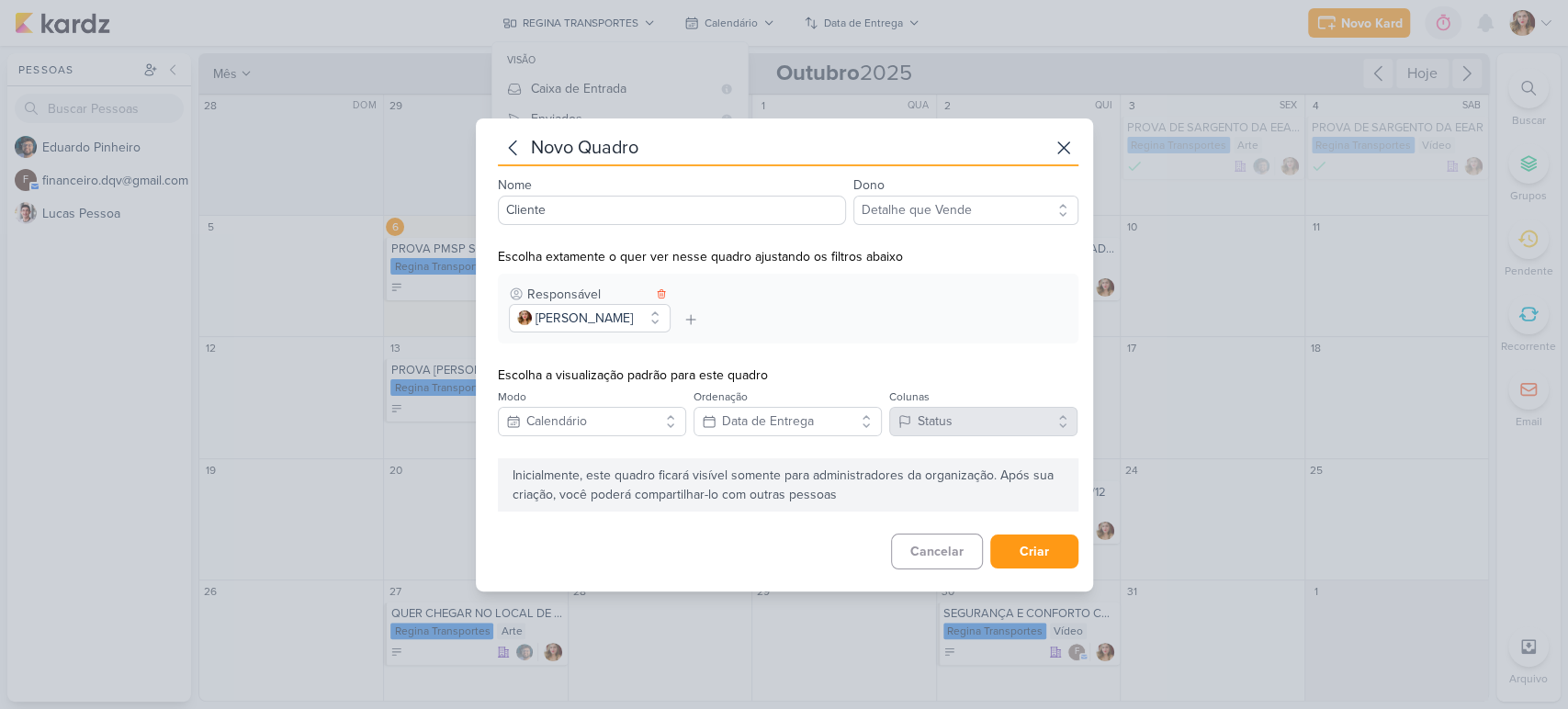
click at [601, 191] on div "Nome Cliente" at bounding box center [672, 199] width 348 height 52
drag, startPoint x: 648, startPoint y: 207, endPoint x: 435, endPoint y: 203, distance: 213.0
click at [435, 203] on div "novo quadro Nome Cliente Dono Pessoal Detalhe que Vende Escolha extamente o que…" at bounding box center [784, 354] width 1568 height 709
type input "MC CELL"
click at [658, 291] on icon at bounding box center [661, 294] width 8 height 9
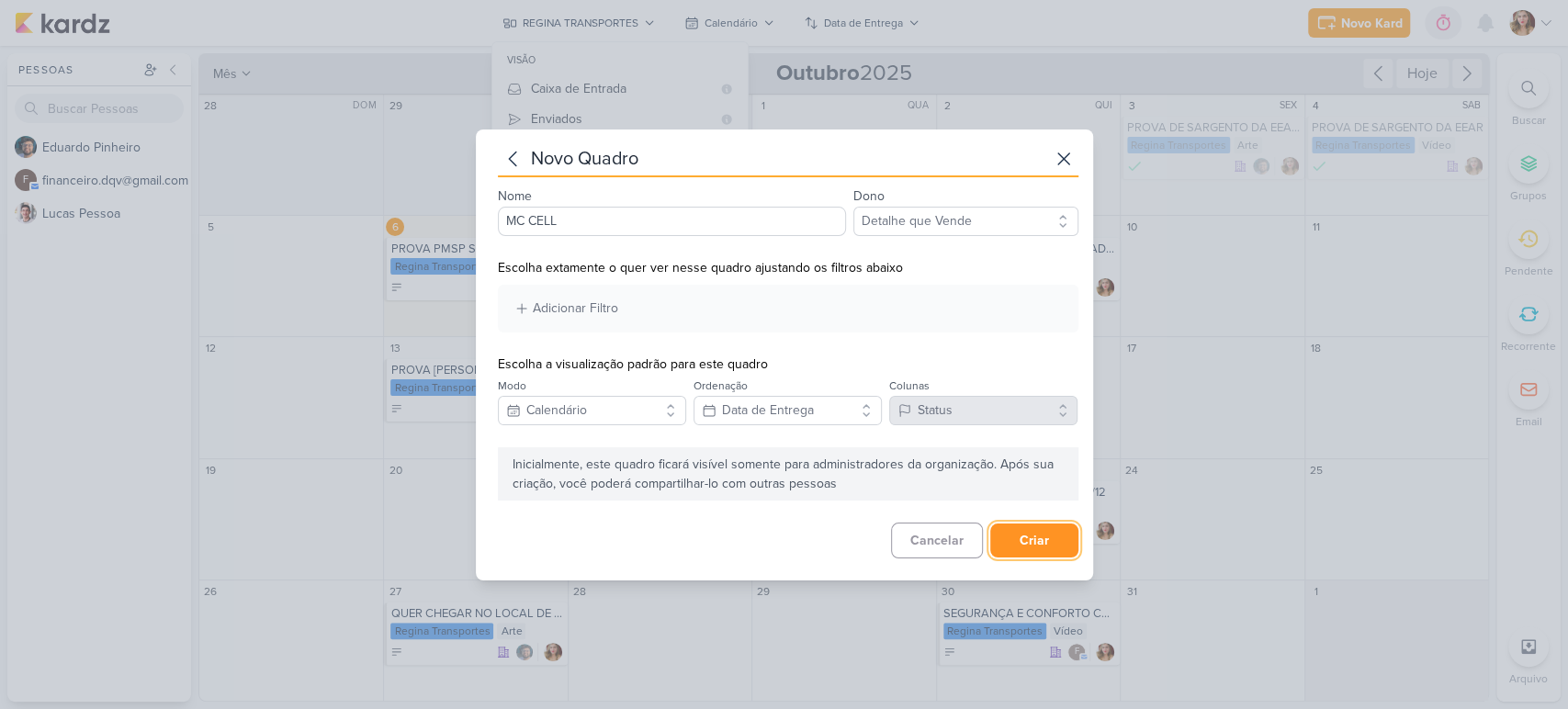
click at [1029, 545] on button "Criar" at bounding box center [1034, 540] width 89 height 34
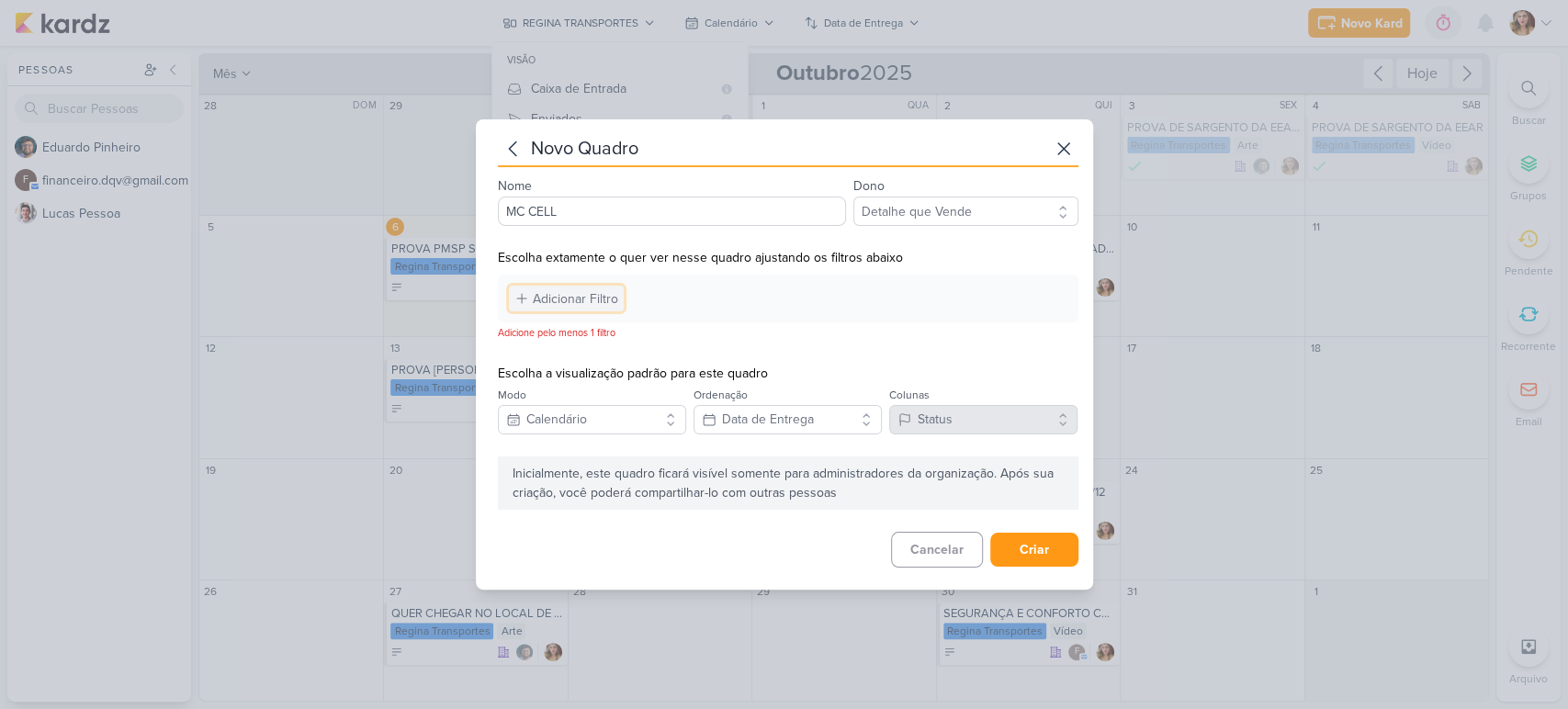
click at [588, 297] on div "Adicionar Filtro" at bounding box center [576, 300] width 86 height 19
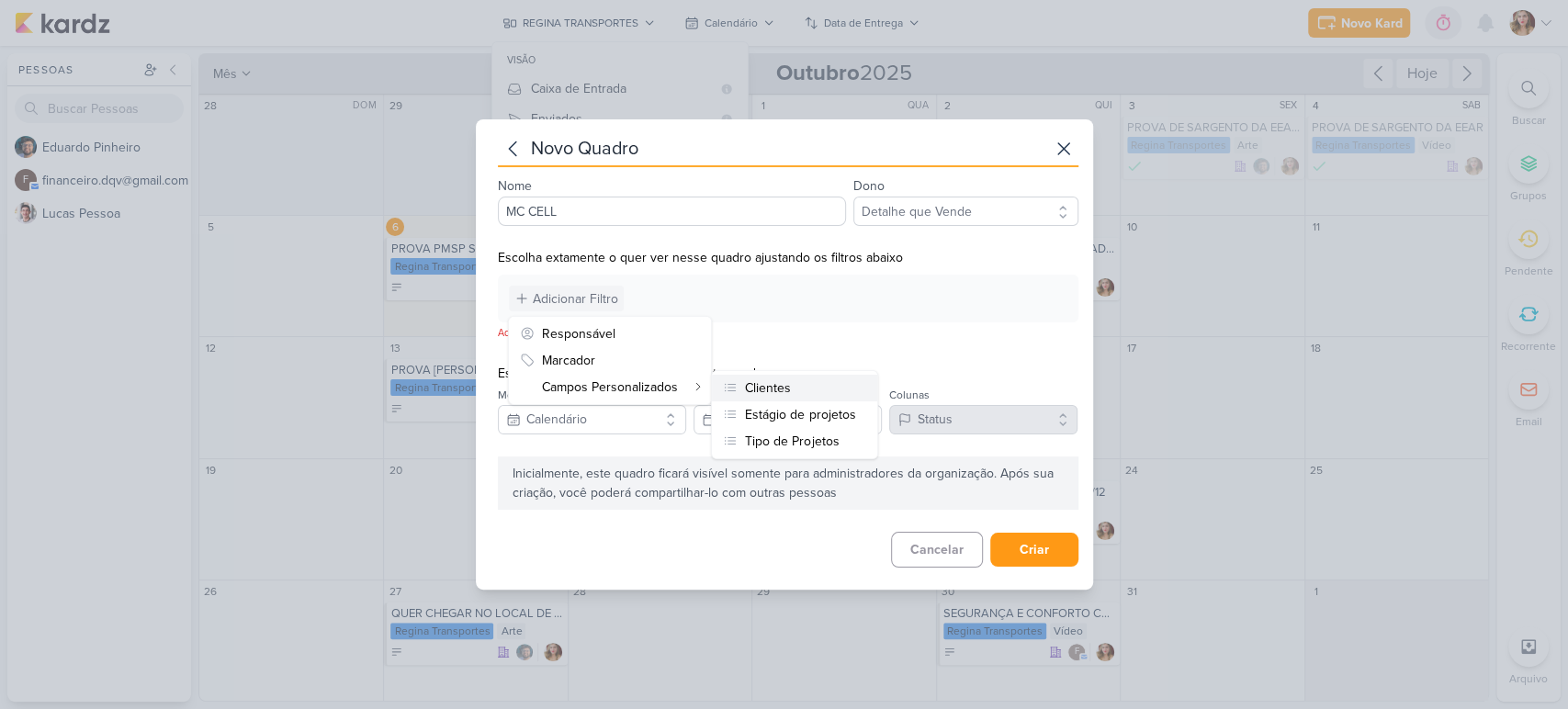
click at [773, 388] on div "Clientes" at bounding box center [767, 388] width 46 height 19
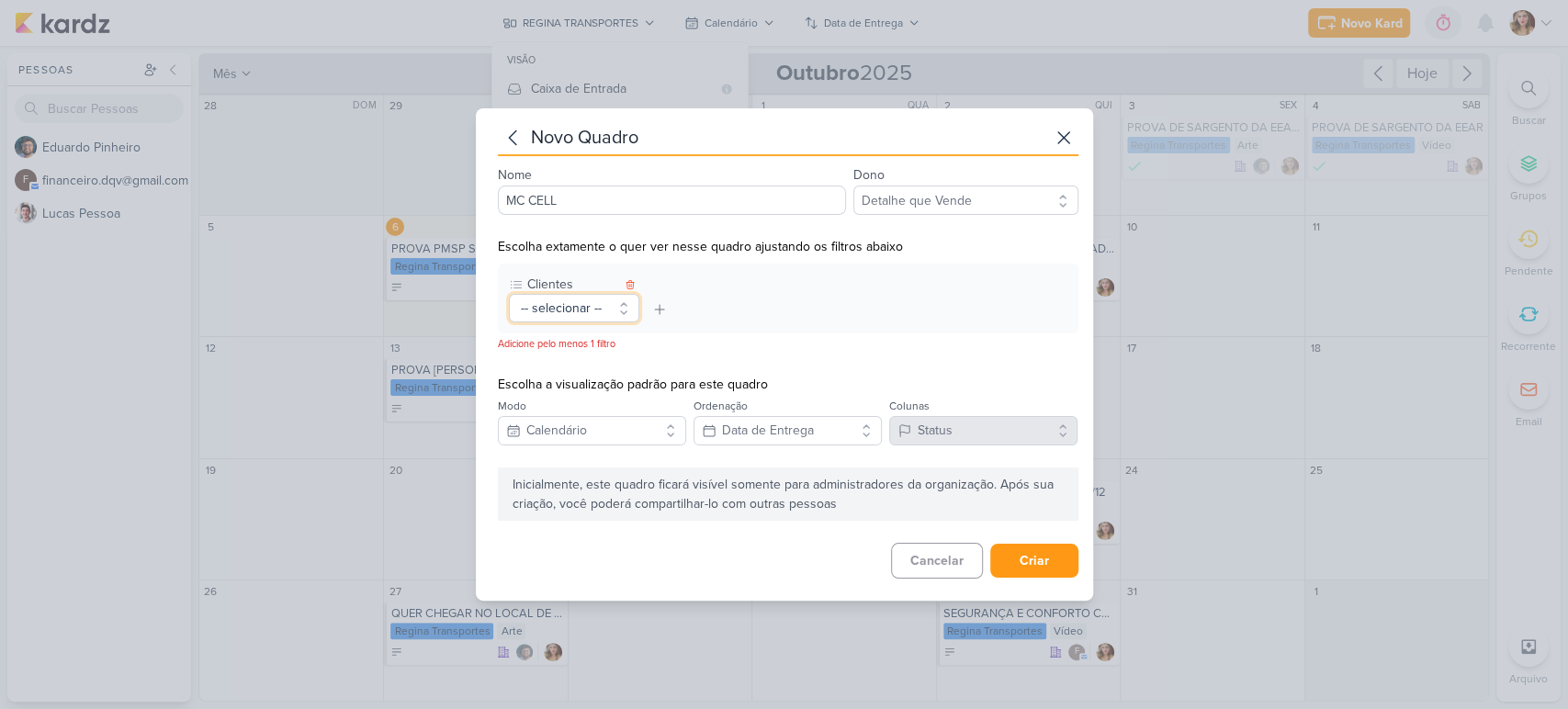
click at [557, 302] on button "-- selecionar --" at bounding box center [574, 307] width 130 height 28
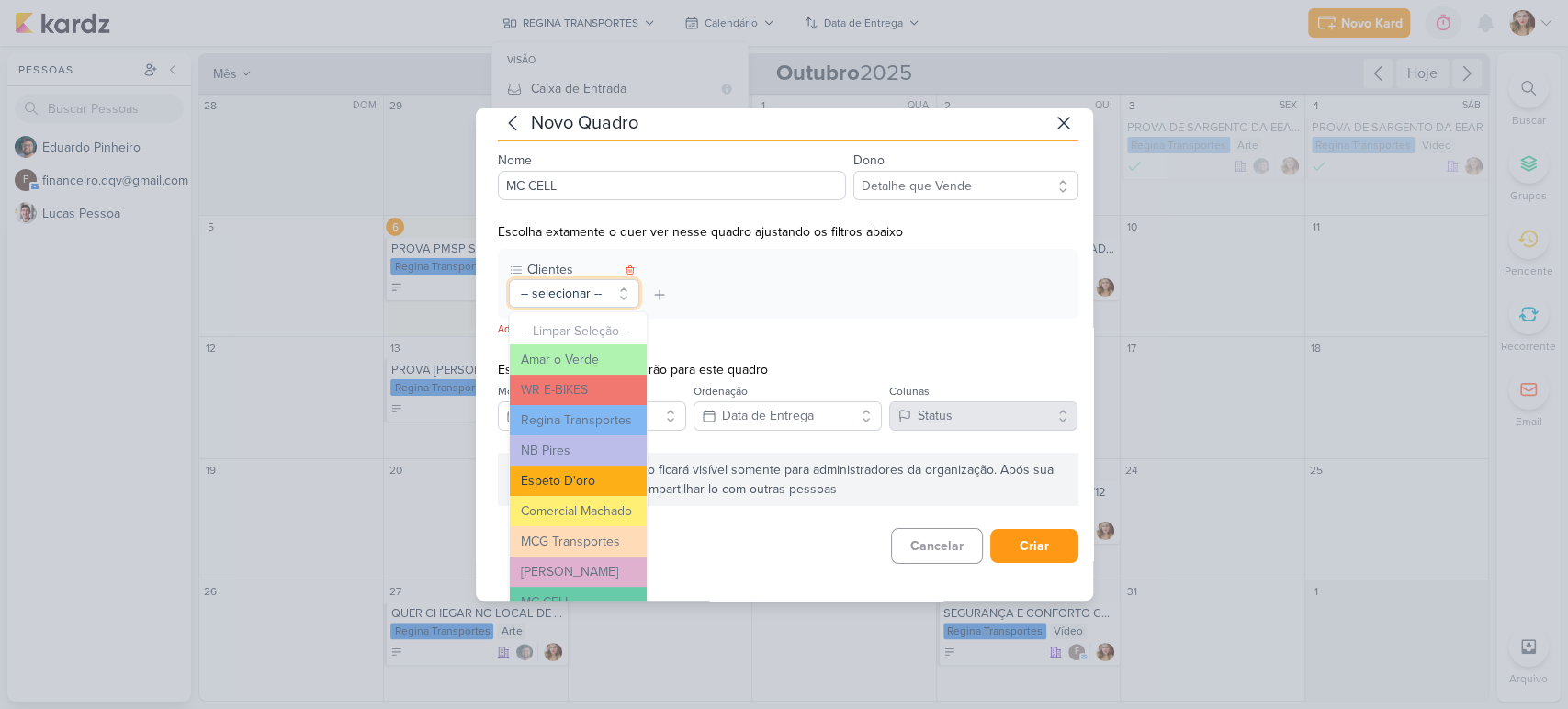
scroll to position [38, 0]
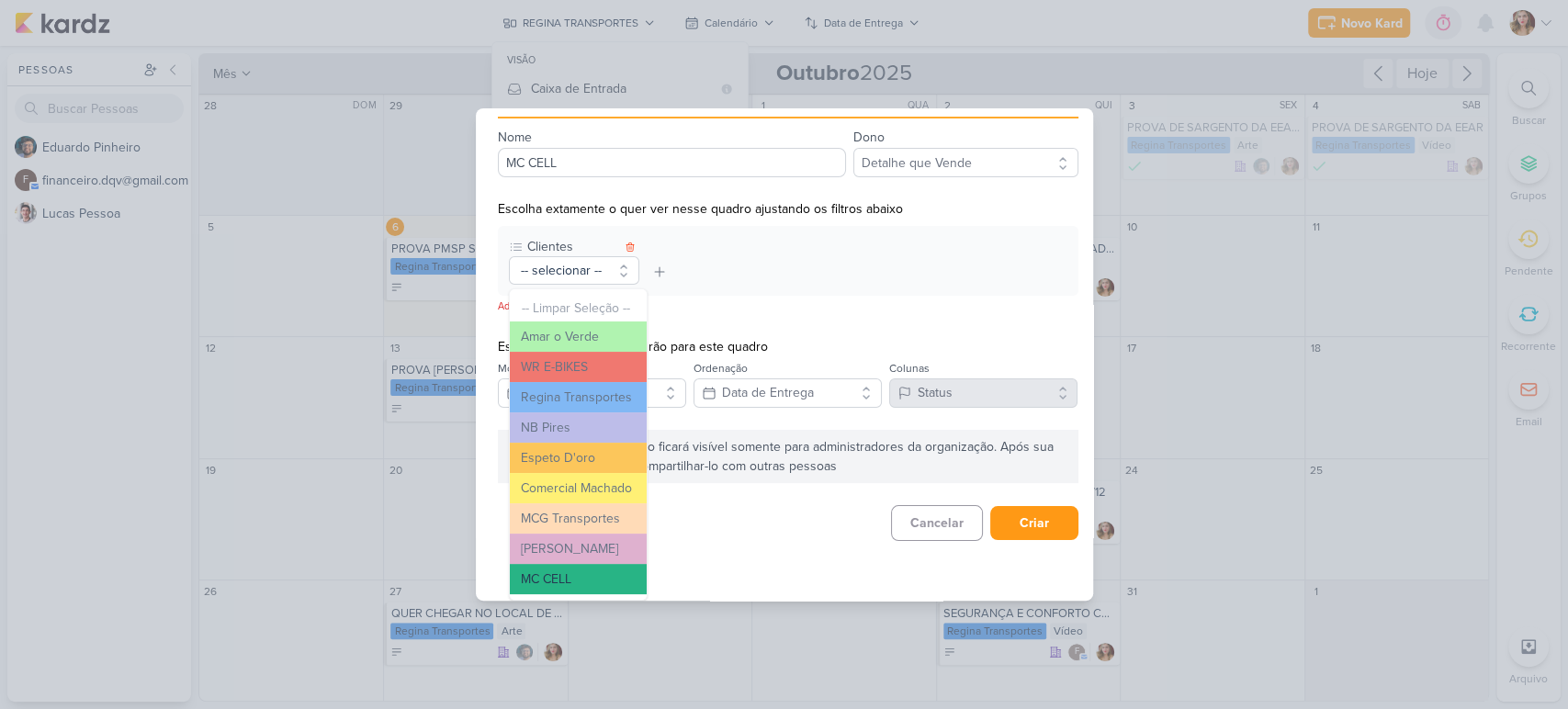
click at [582, 584] on button "MC CELL" at bounding box center [578, 579] width 137 height 30
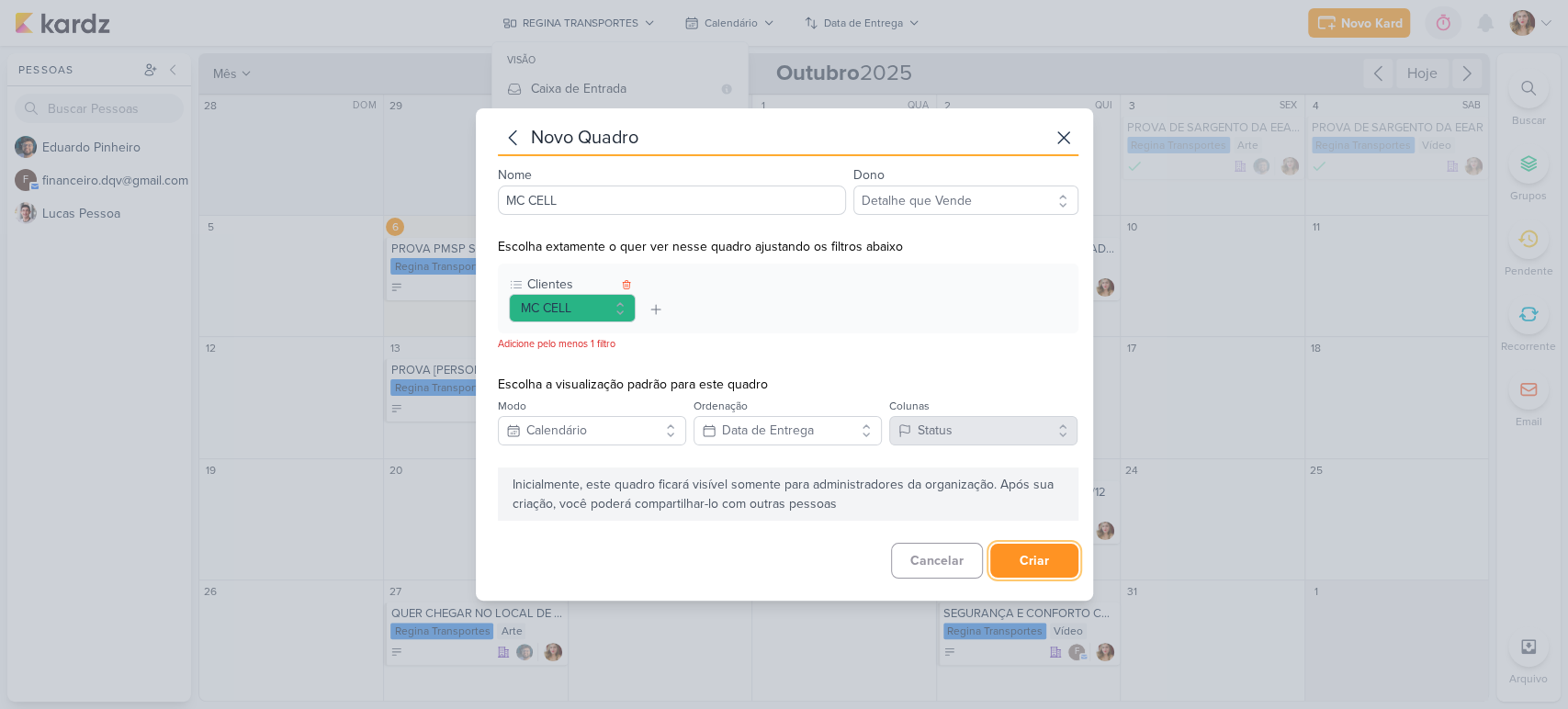
click at [1035, 566] on button "Criar" at bounding box center [1034, 560] width 89 height 34
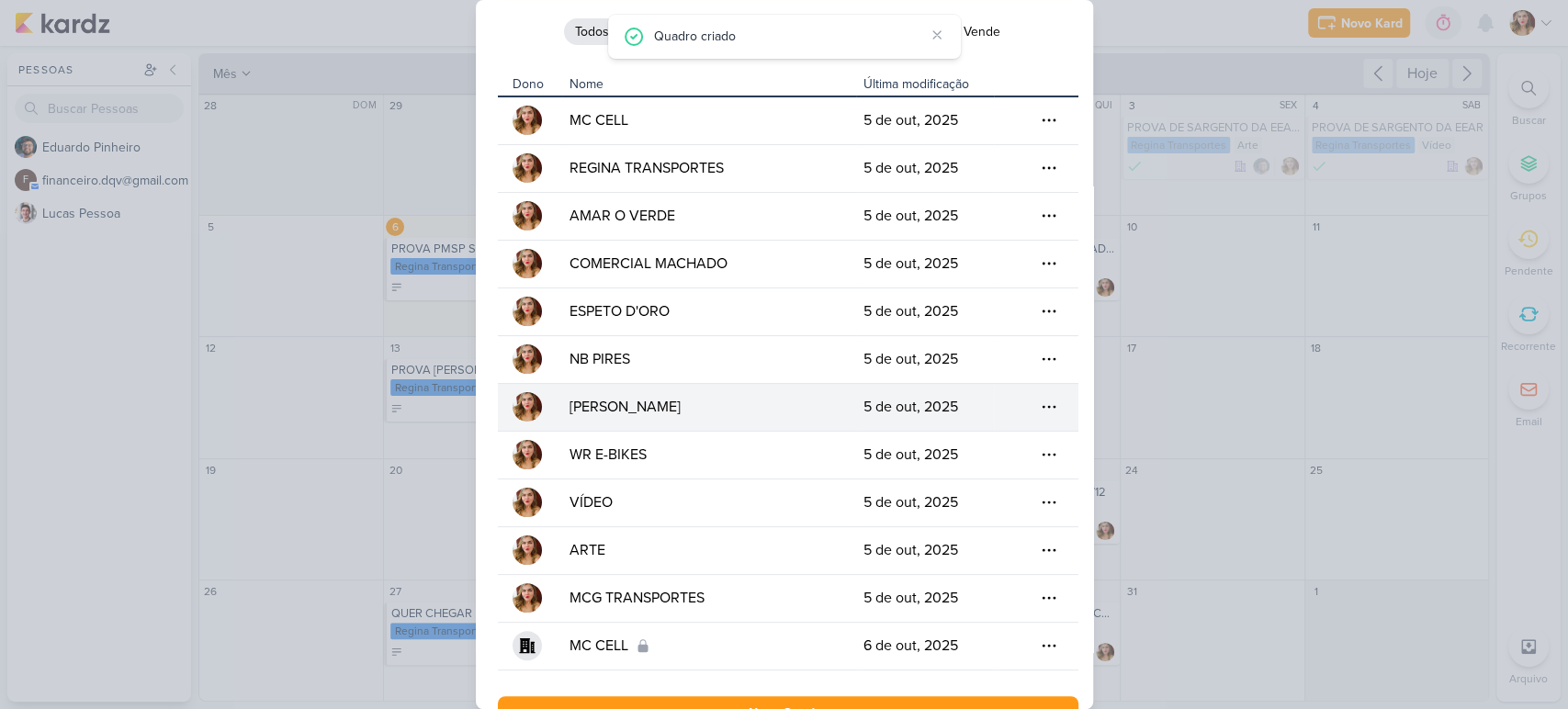
scroll to position [89, 0]
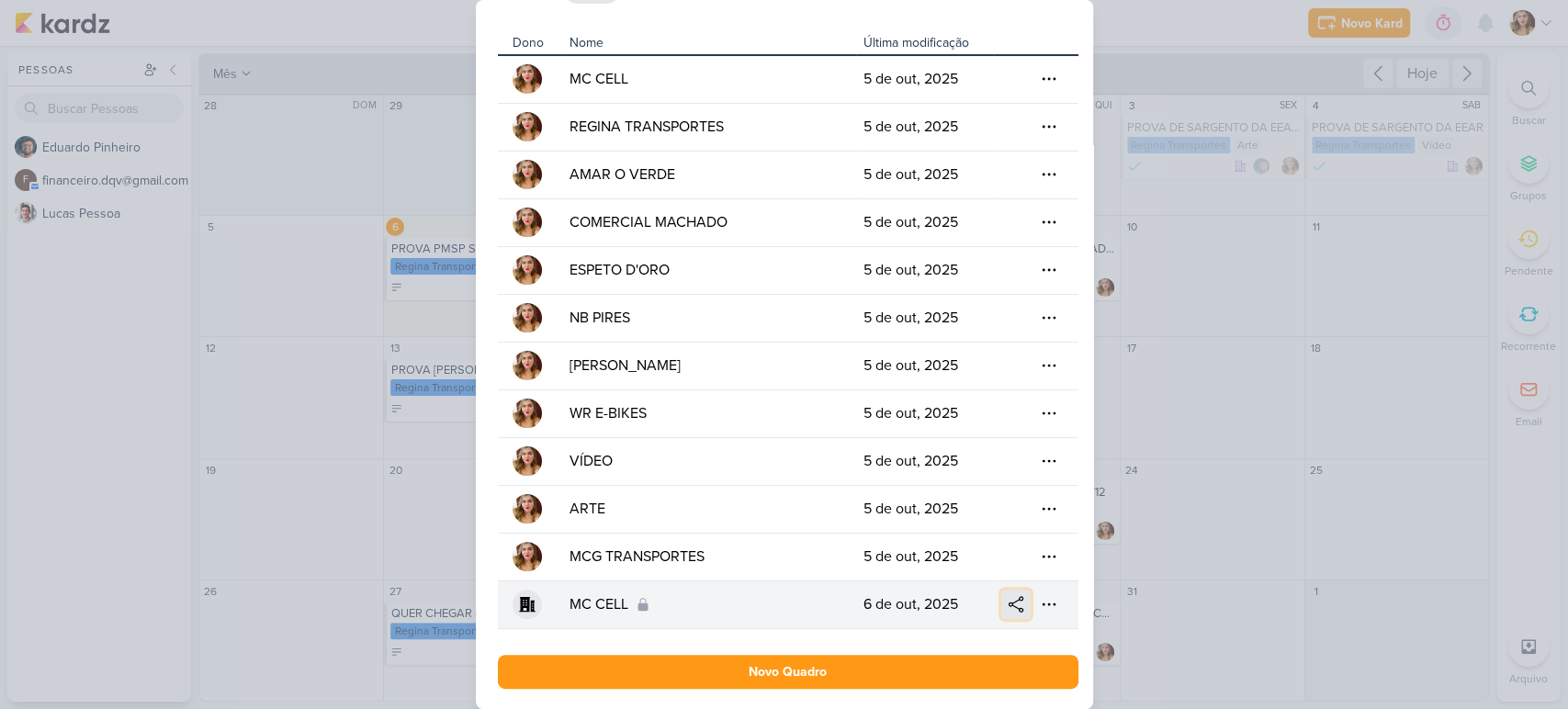
click at [1016, 608] on icon at bounding box center [1016, 604] width 18 height 18
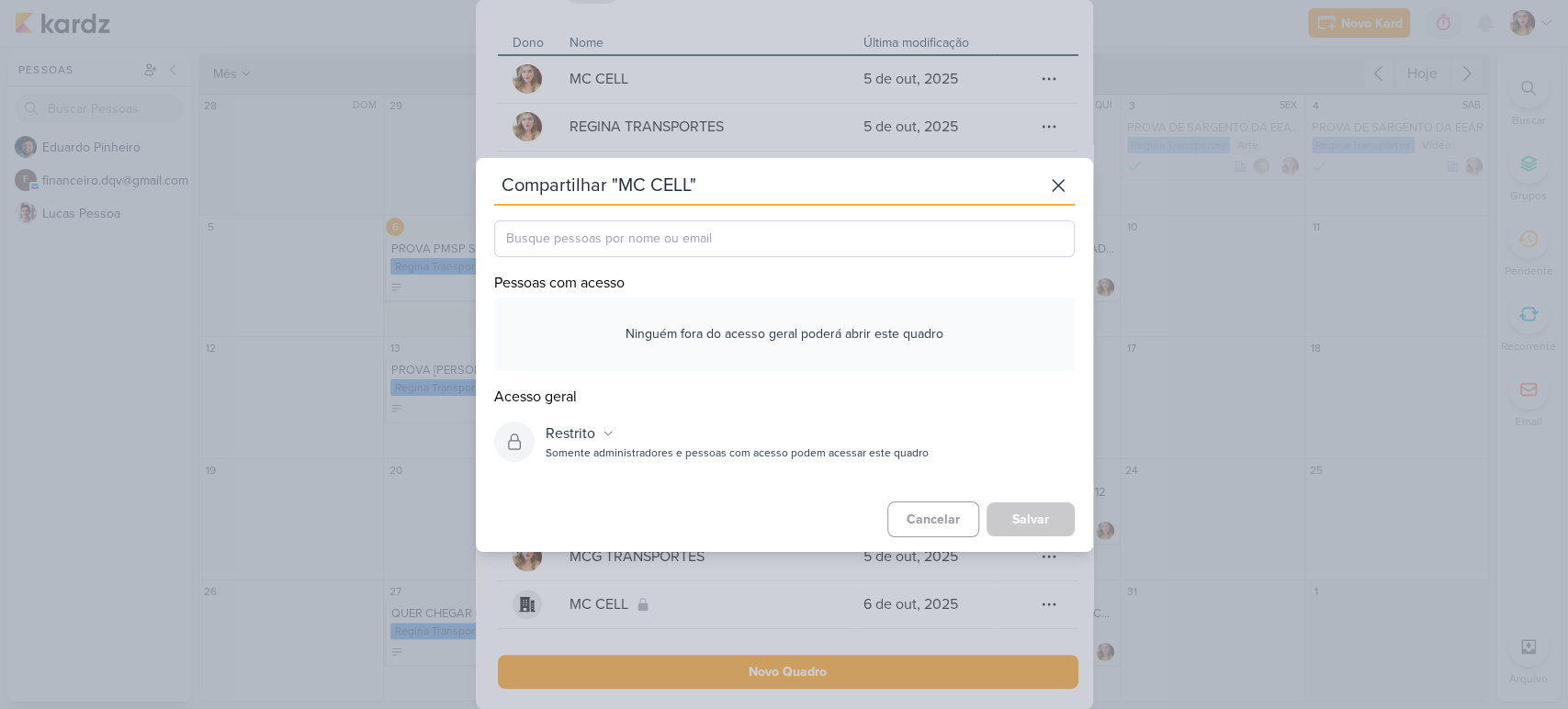
click at [624, 231] on input "text" at bounding box center [784, 239] width 581 height 37
type input "edu"
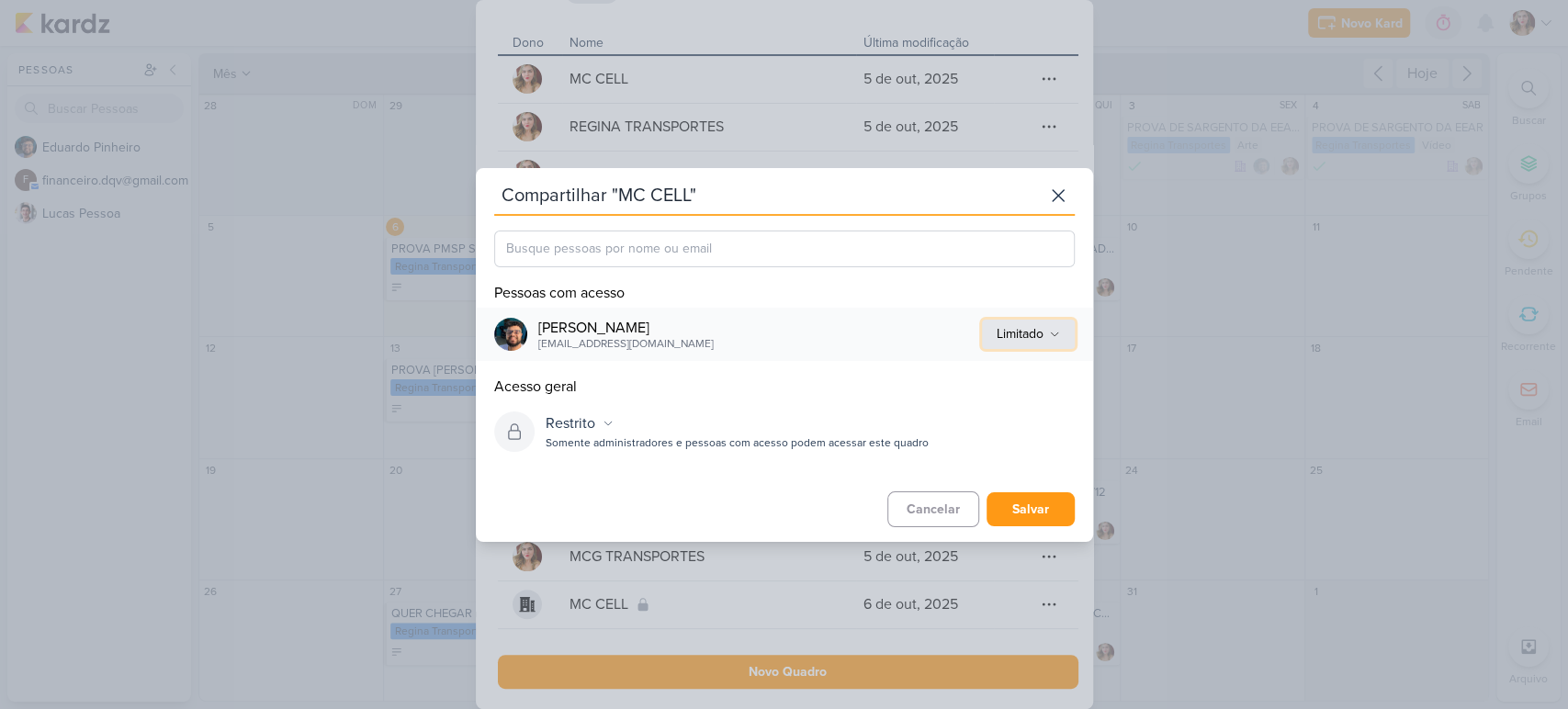
click at [1051, 343] on button "Limitado" at bounding box center [1028, 335] width 92 height 29
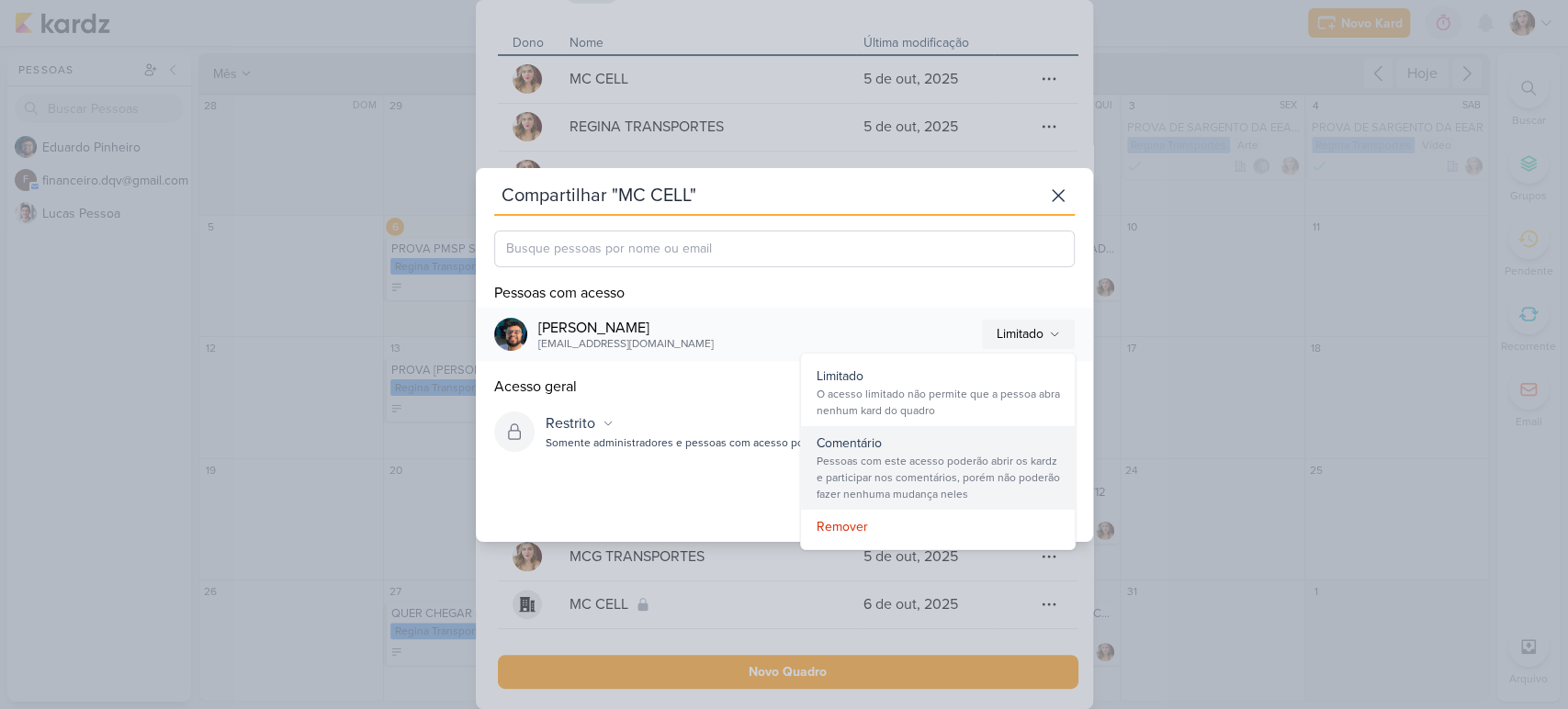
click at [980, 476] on div "Pessoas com este acesso poderão abrir os kardz e participar nos comentários, po…" at bounding box center [938, 478] width 244 height 50
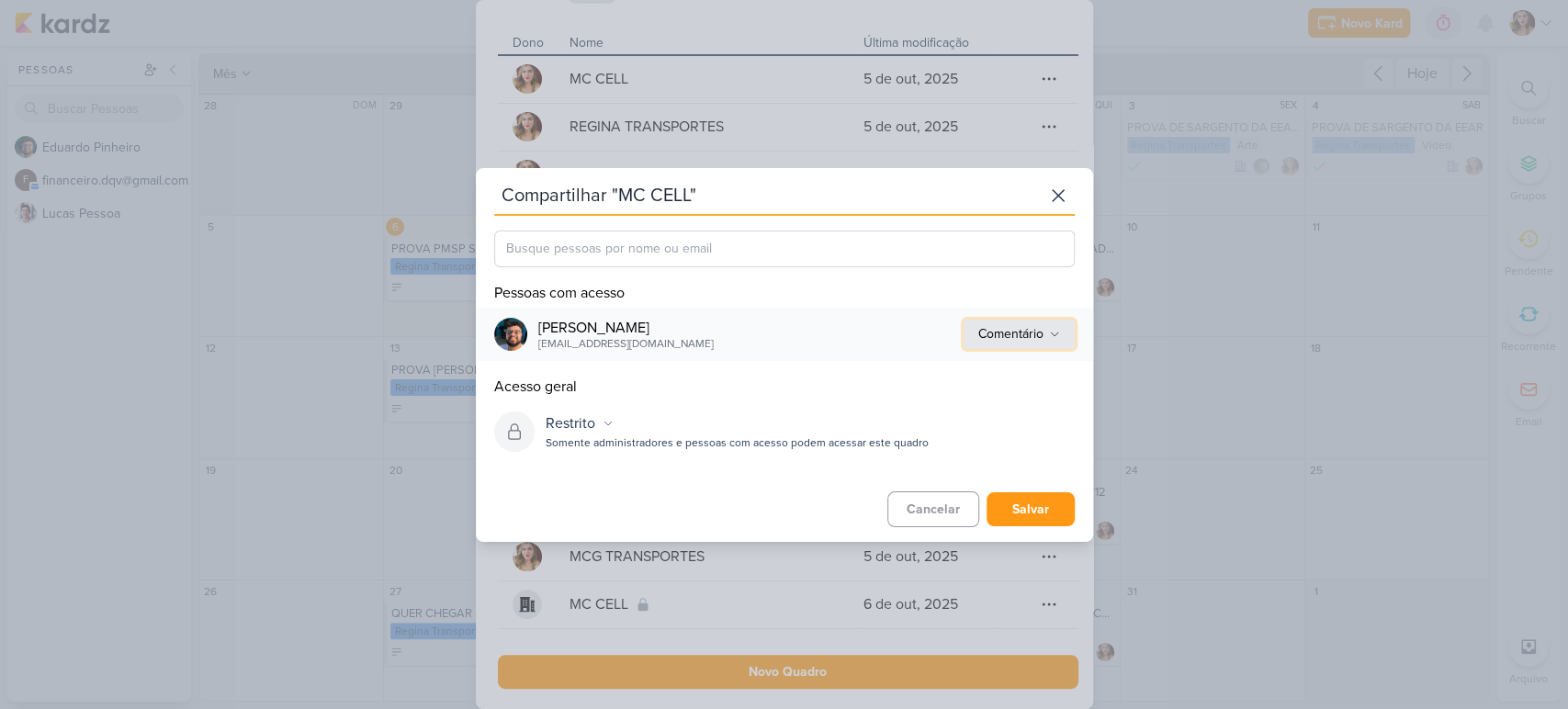
click at [1039, 325] on div "Comentário" at bounding box center [1011, 334] width 65 height 19
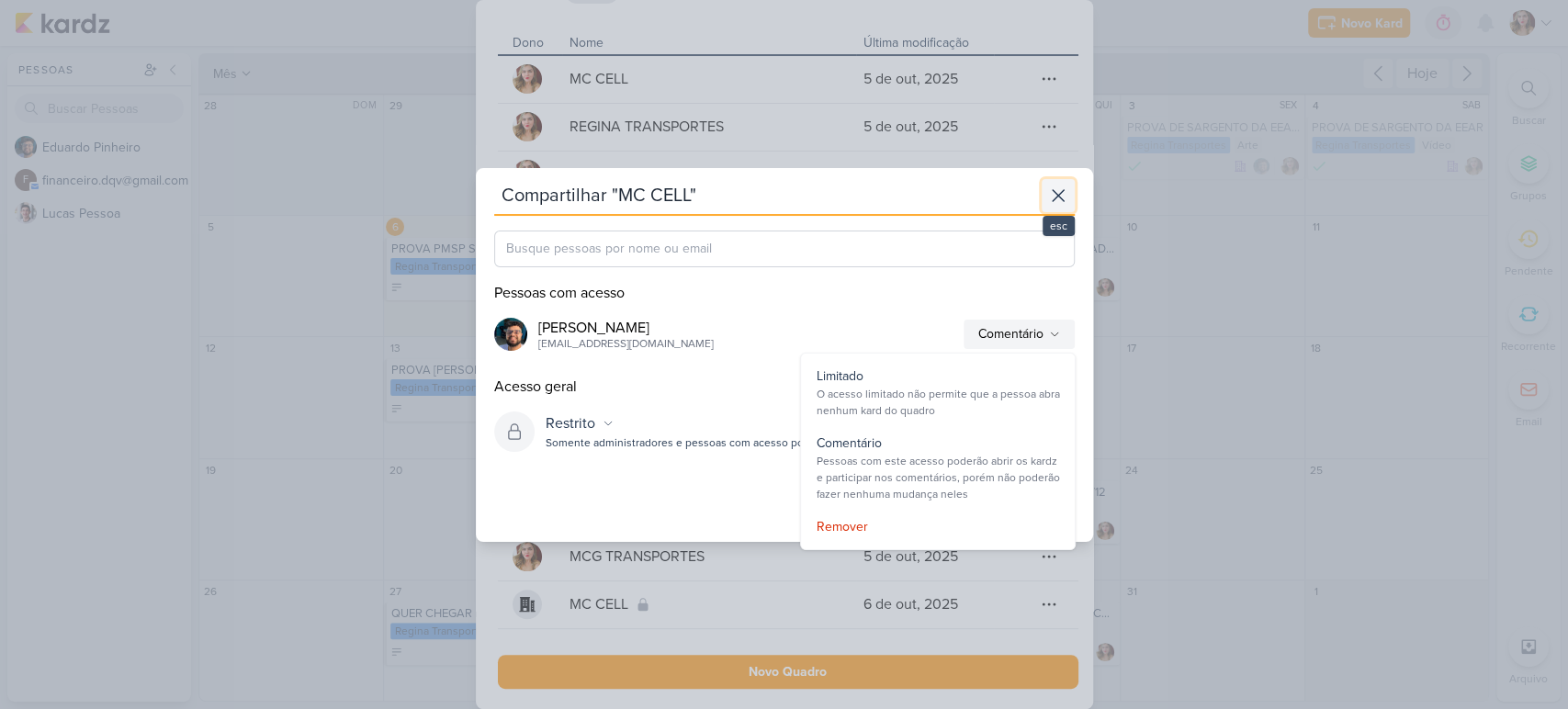
click at [1060, 188] on icon at bounding box center [1058, 195] width 22 height 22
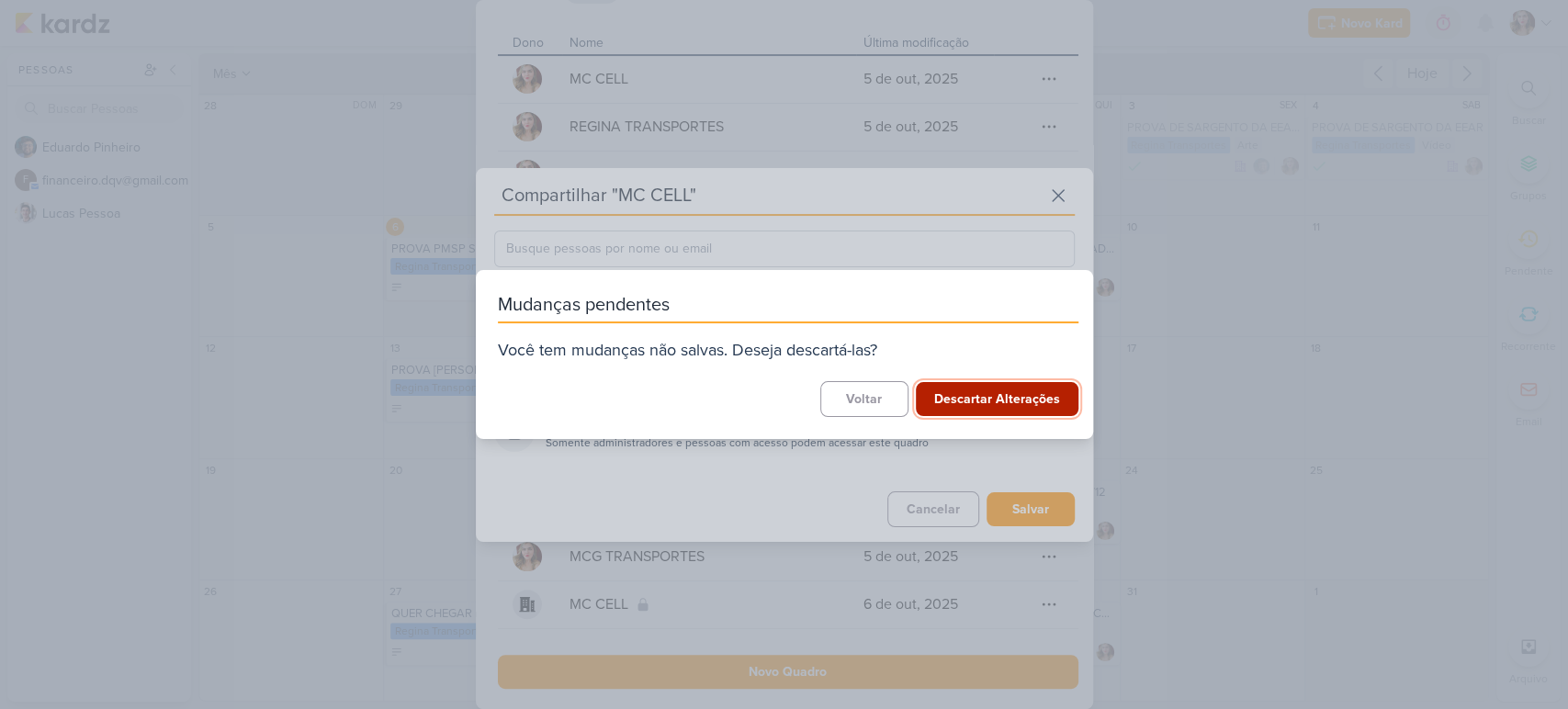
click at [1016, 398] on button "Descartar Alterações" at bounding box center [997, 399] width 162 height 34
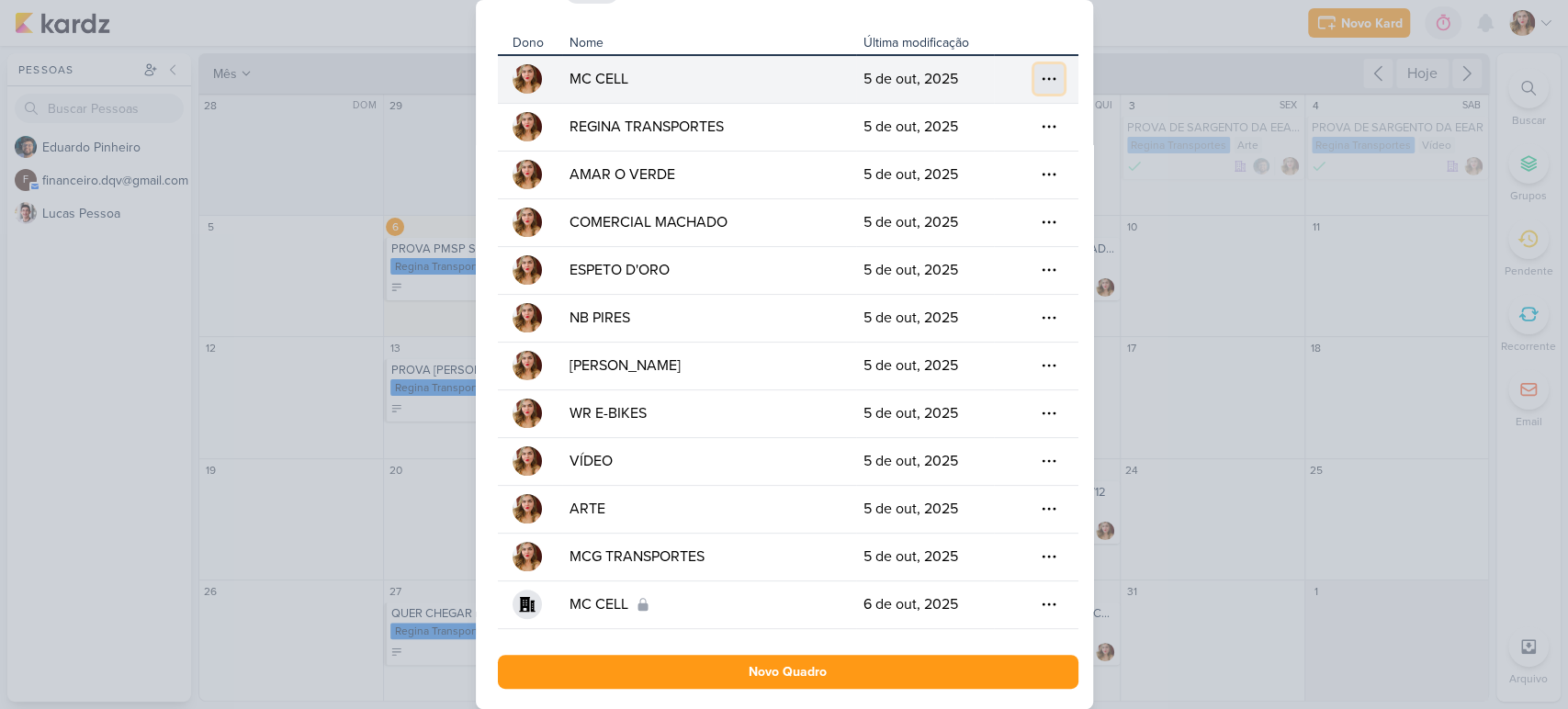
click at [1046, 84] on icon at bounding box center [1049, 79] width 18 height 18
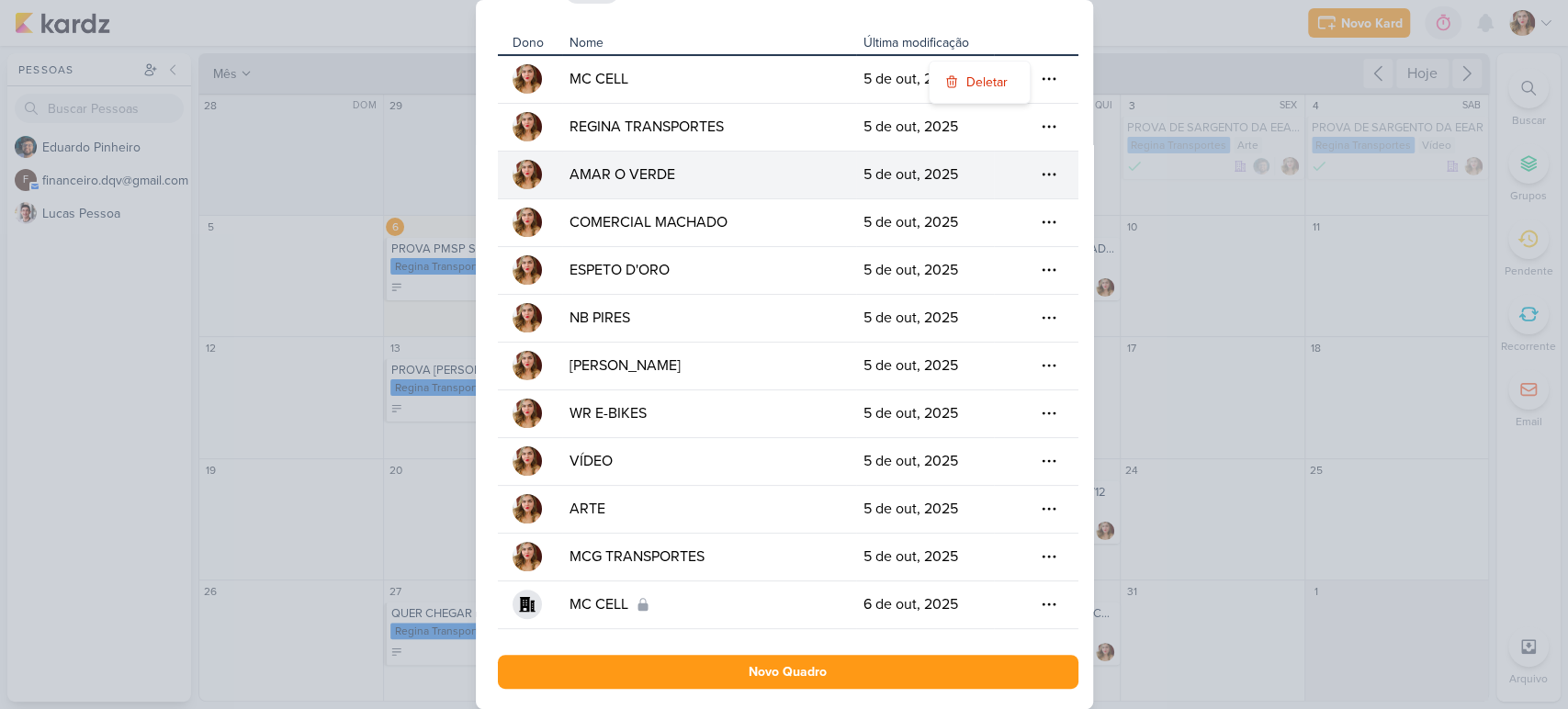
click at [944, 153] on td "5 de out, 2025" at bounding box center [925, 174] width 138 height 48
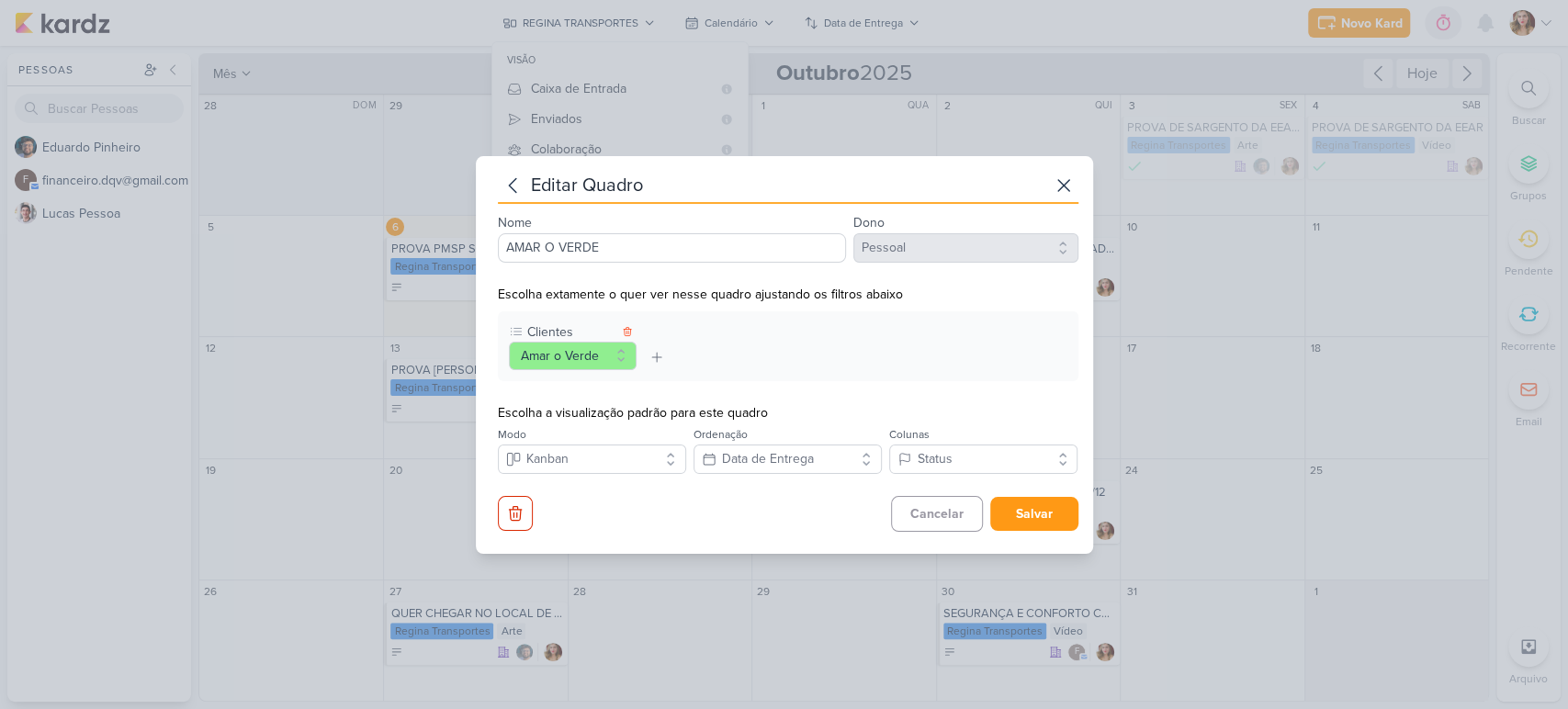
scroll to position [0, 0]
click at [1058, 188] on icon at bounding box center [1063, 185] width 11 height 11
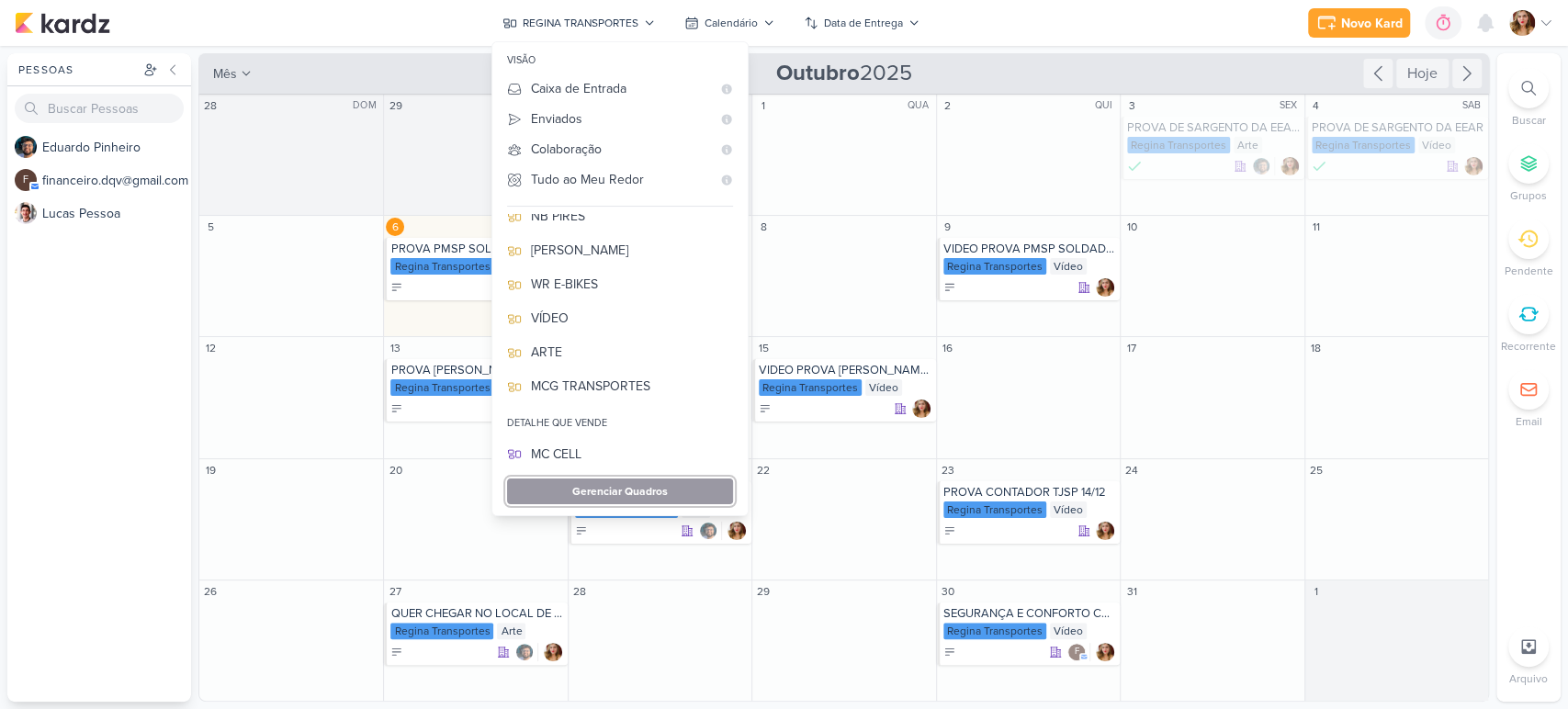
click at [669, 486] on button "Gerenciar Quadros" at bounding box center [620, 491] width 226 height 25
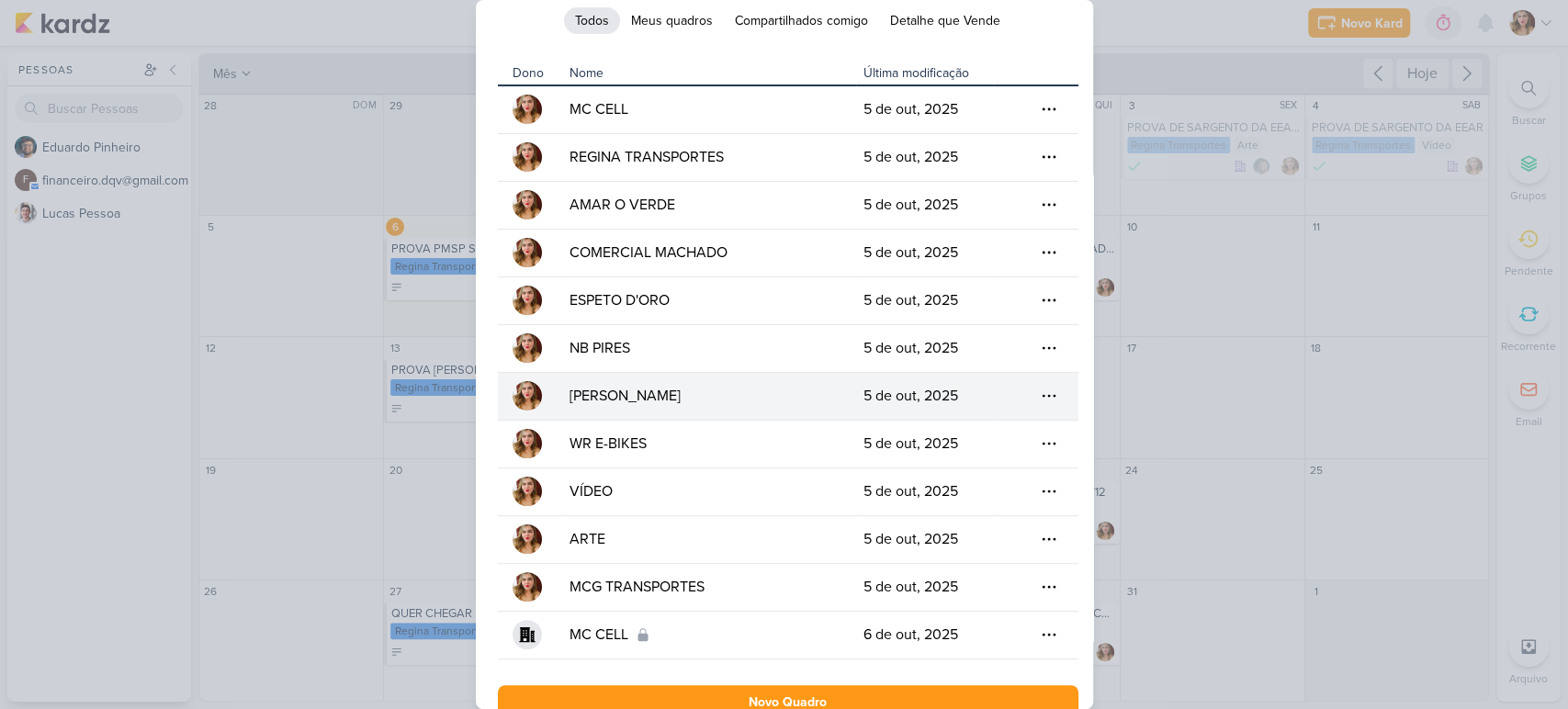
scroll to position [89, 0]
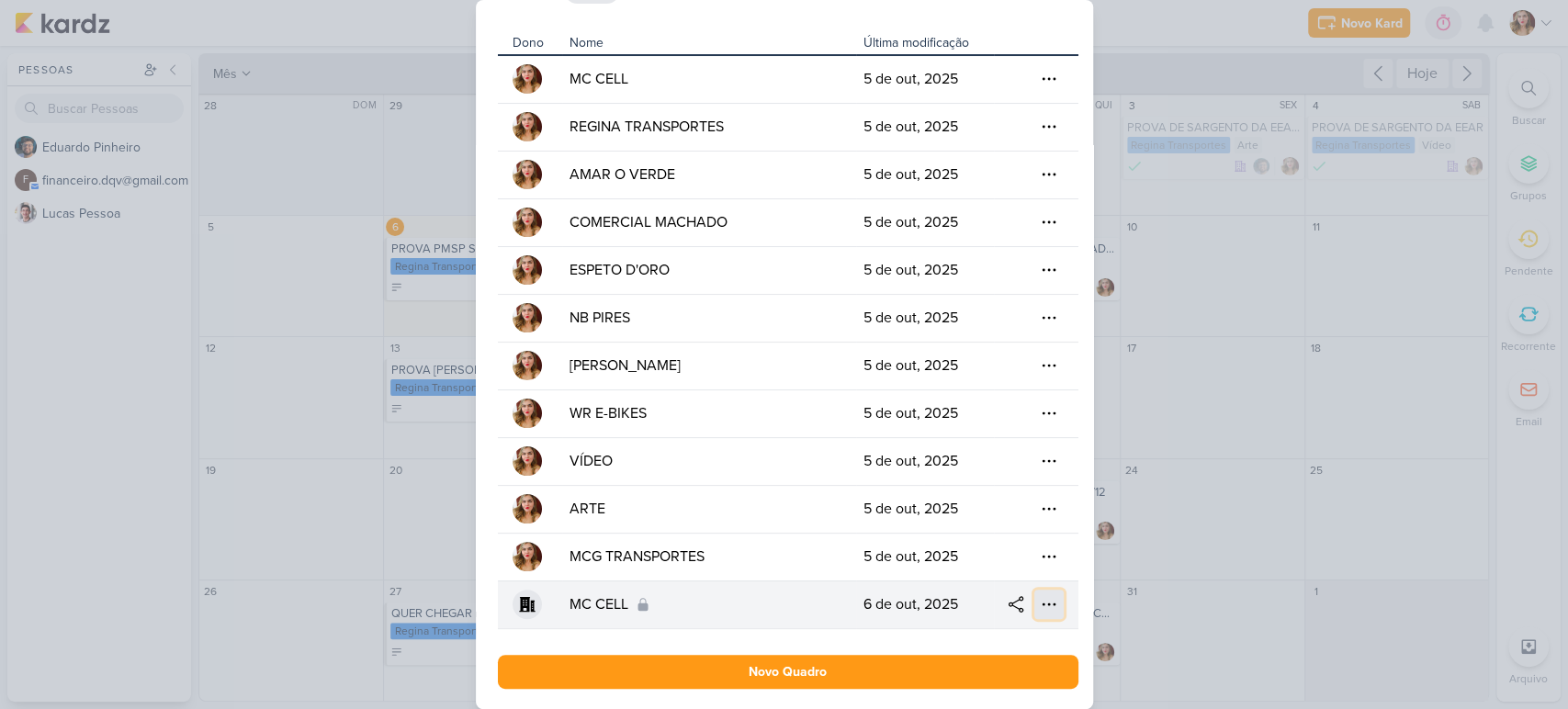
click at [1041, 606] on icon at bounding box center [1049, 604] width 18 height 18
click at [773, 610] on div "MC CELL" at bounding box center [706, 604] width 272 height 22
select select "App\Models\Organization"
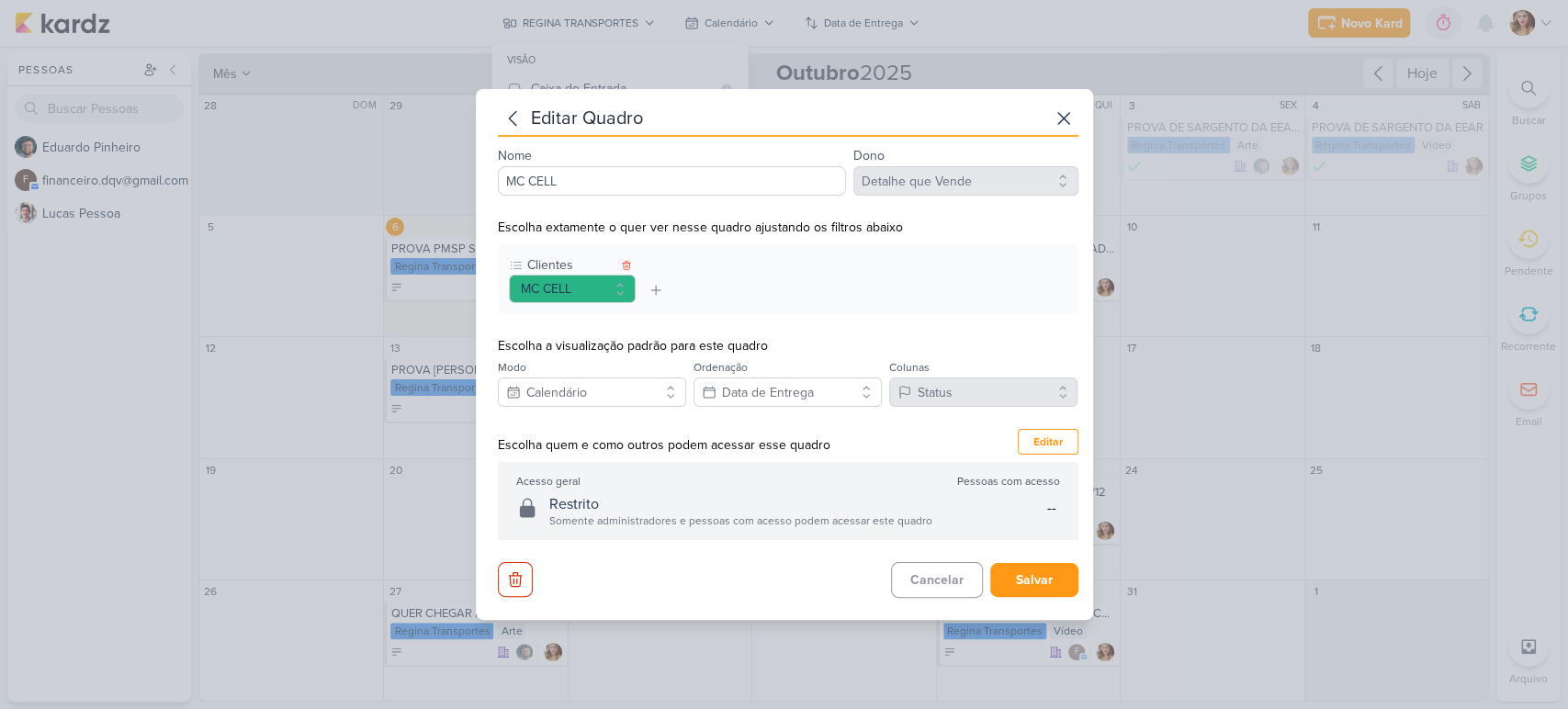
scroll to position [0, 0]
click at [663, 288] on button at bounding box center [656, 290] width 25 height 25
click at [947, 369] on button "Clientes" at bounding box center [929, 378] width 165 height 26
click at [624, 258] on div at bounding box center [626, 266] width 18 height 18
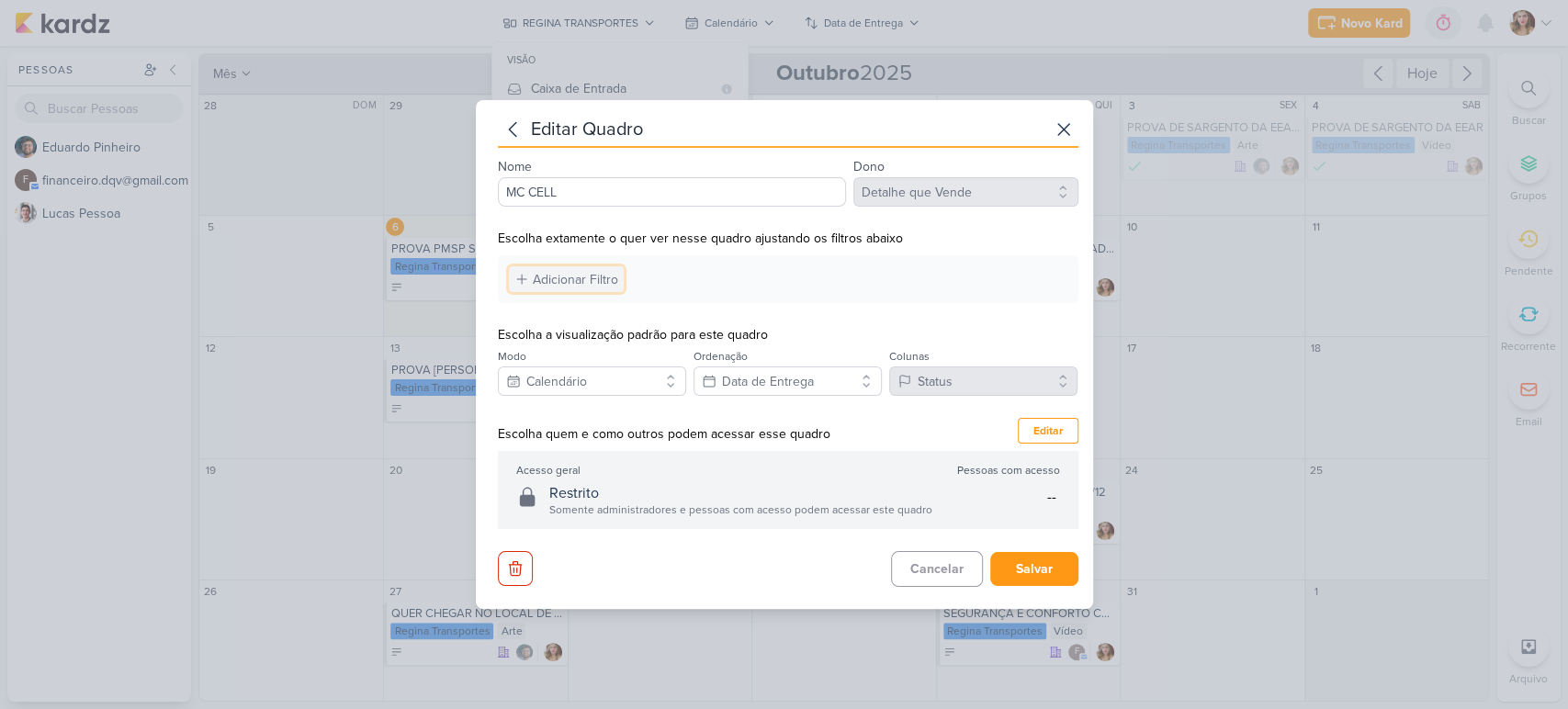
click at [601, 275] on div "Adicionar Filtro" at bounding box center [576, 280] width 86 height 19
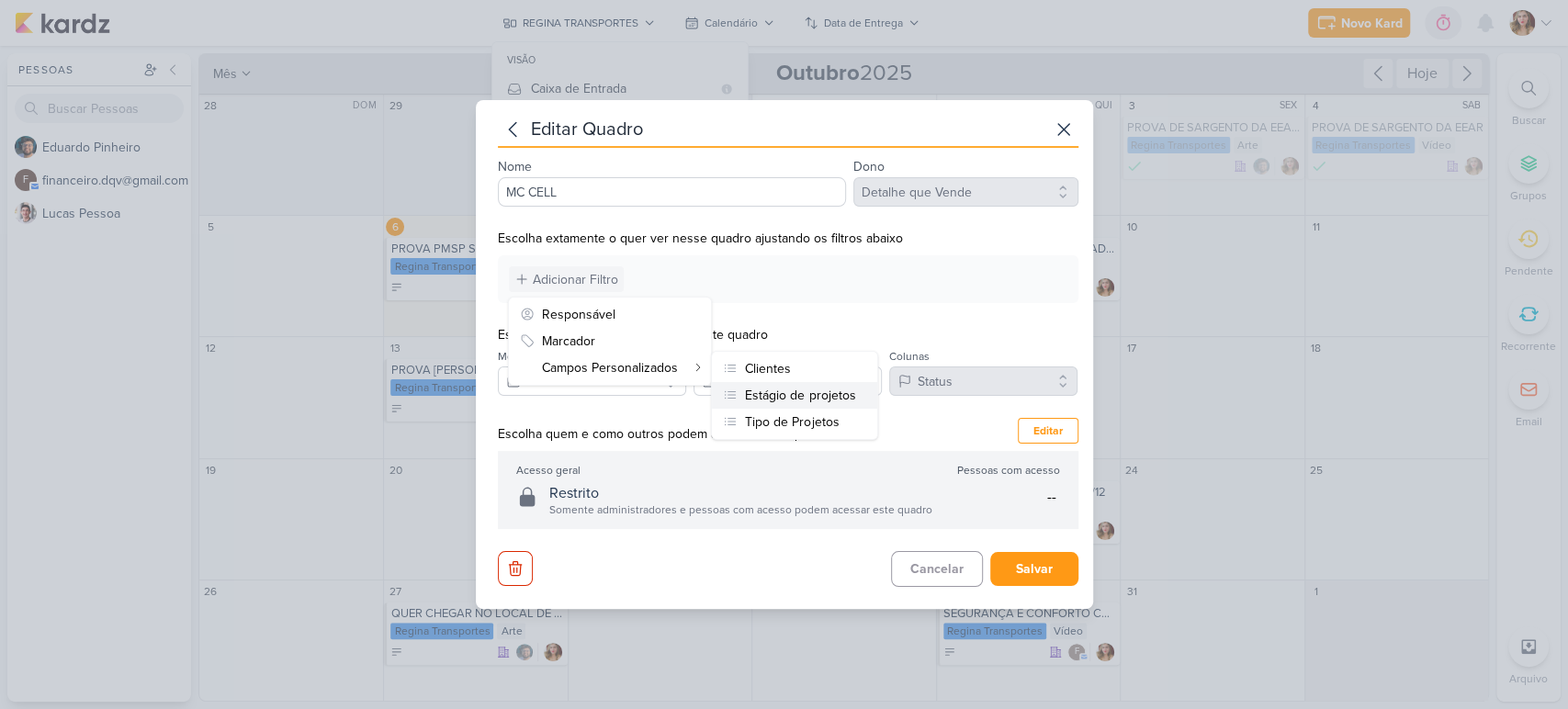
click at [802, 386] on div "Estágio de projetos" at bounding box center [800, 396] width 110 height 19
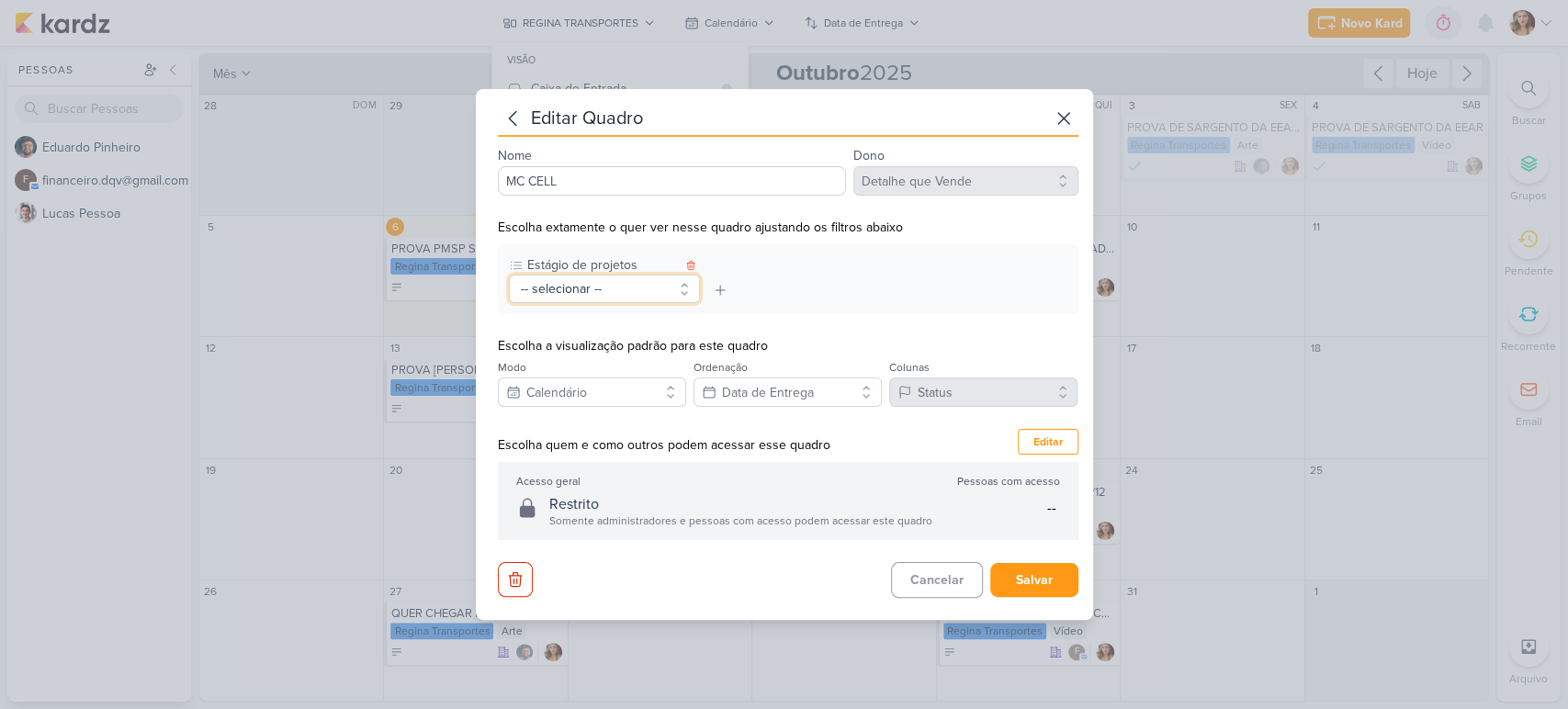
click at [626, 287] on button "-- selecionar --" at bounding box center [604, 288] width 191 height 28
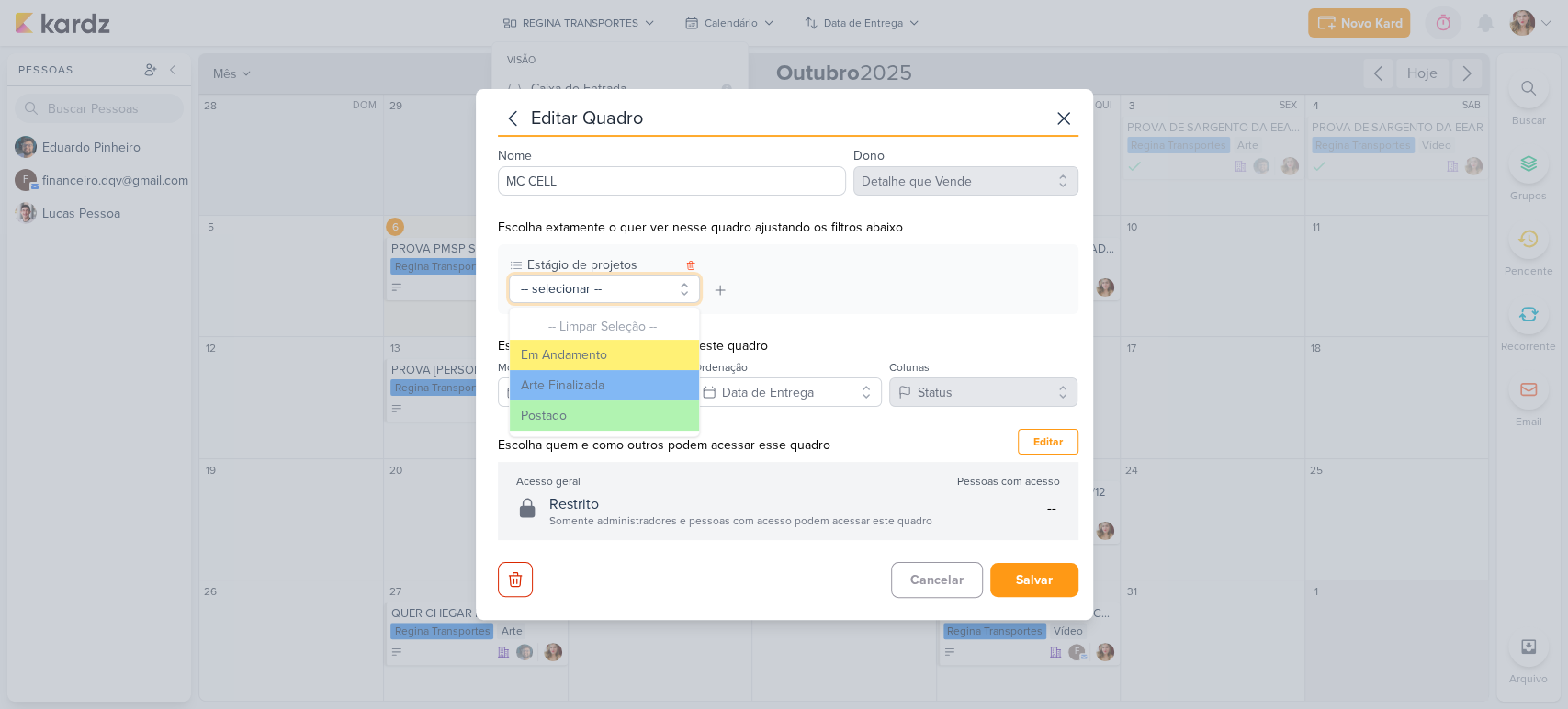
click at [647, 290] on button "-- selecionar --" at bounding box center [604, 288] width 191 height 28
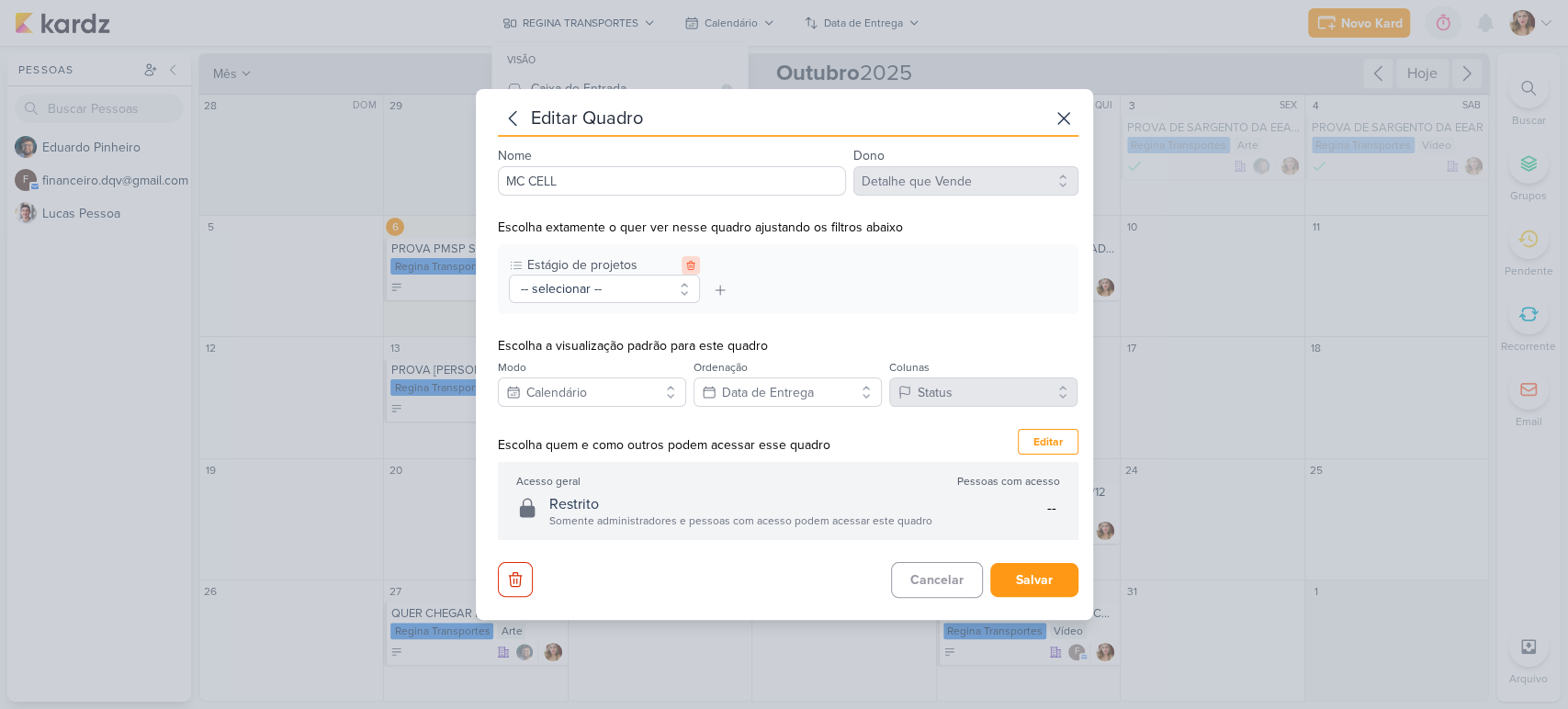
click at [691, 263] on icon at bounding box center [691, 265] width 11 height 11
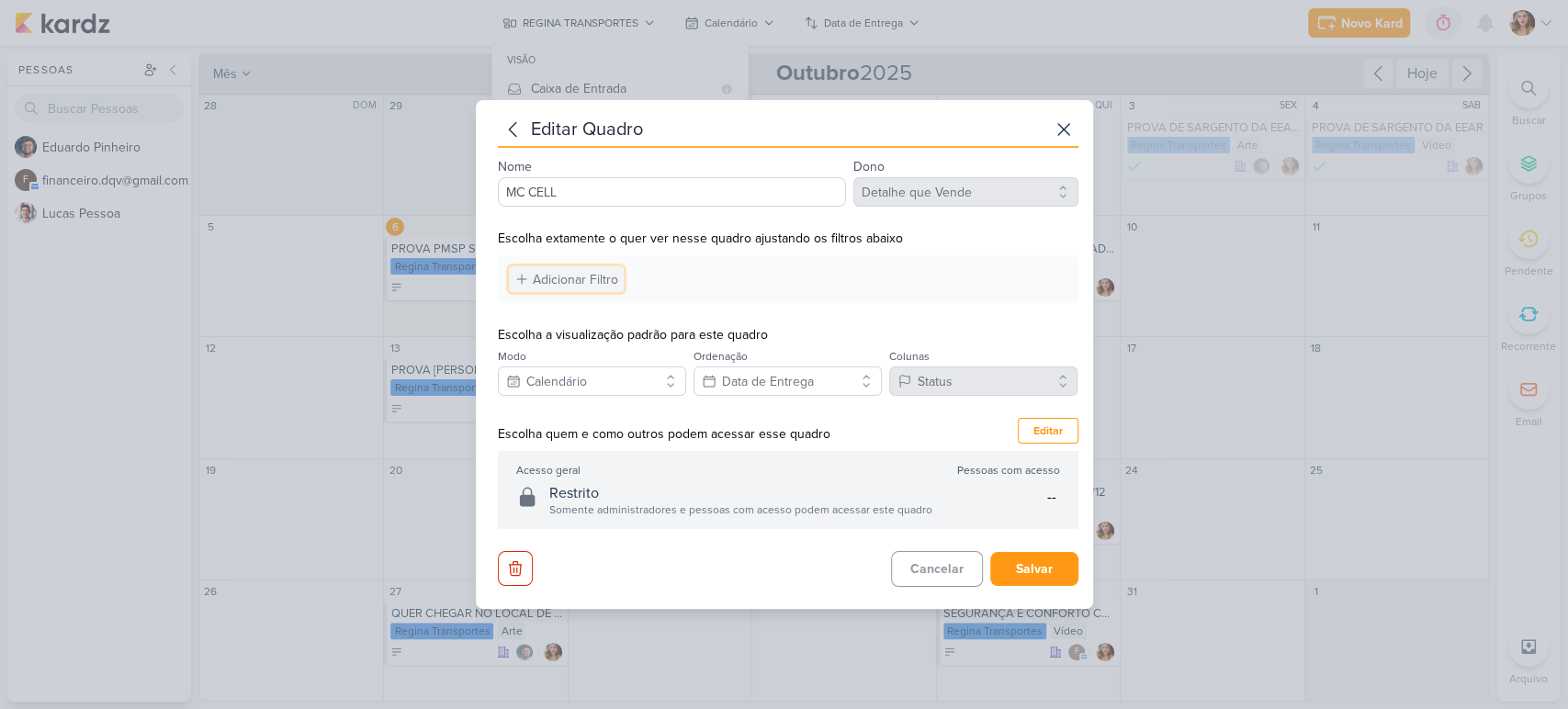
click at [591, 289] on div "Adicionar Filtro" at bounding box center [576, 280] width 86 height 19
click at [1061, 141] on icon at bounding box center [1064, 129] width 22 height 22
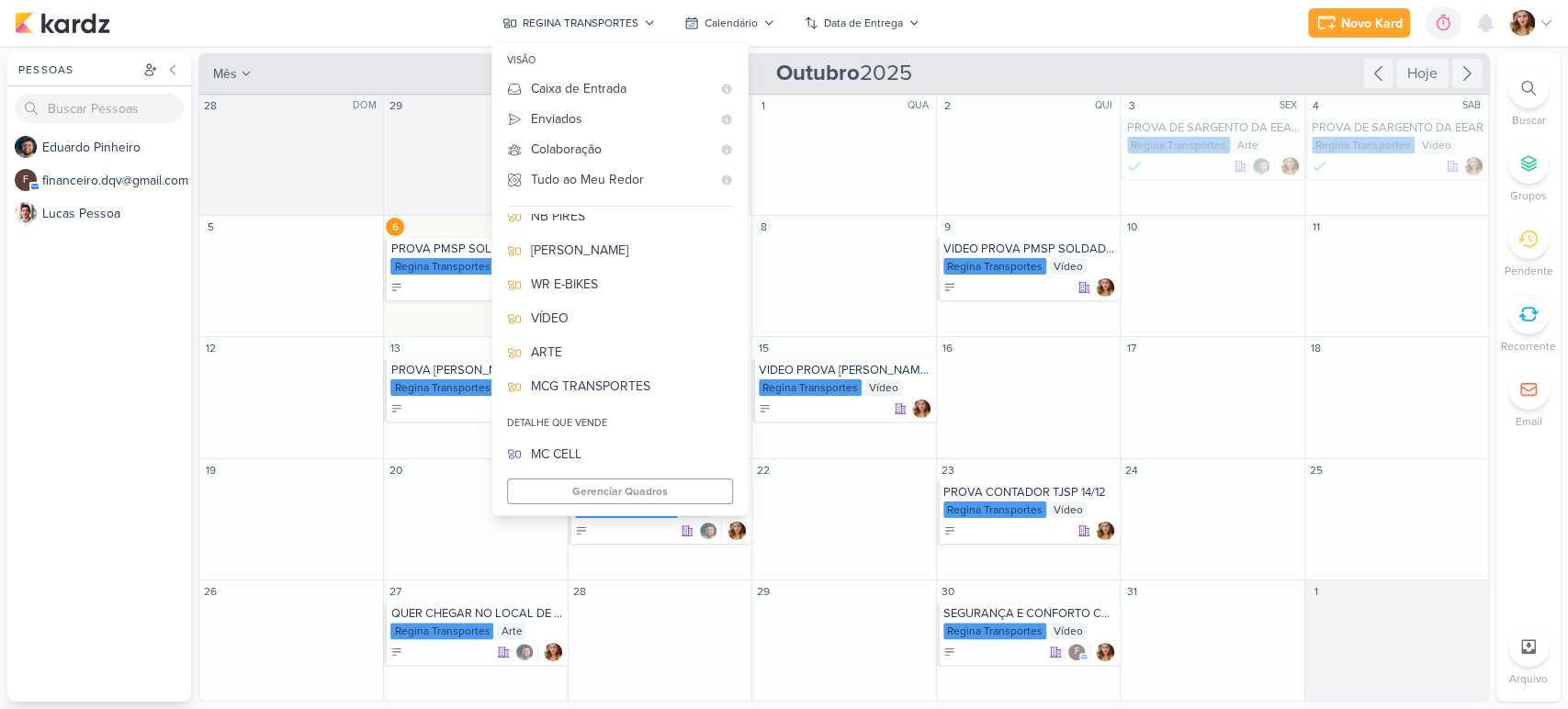
click at [991, 27] on div "Novo Kard Ctrl + k 0h0m Sessão desligada... Hoje 0h0m Semana 0h0m Mês 0h0m" at bounding box center [784, 22] width 1539 height 46
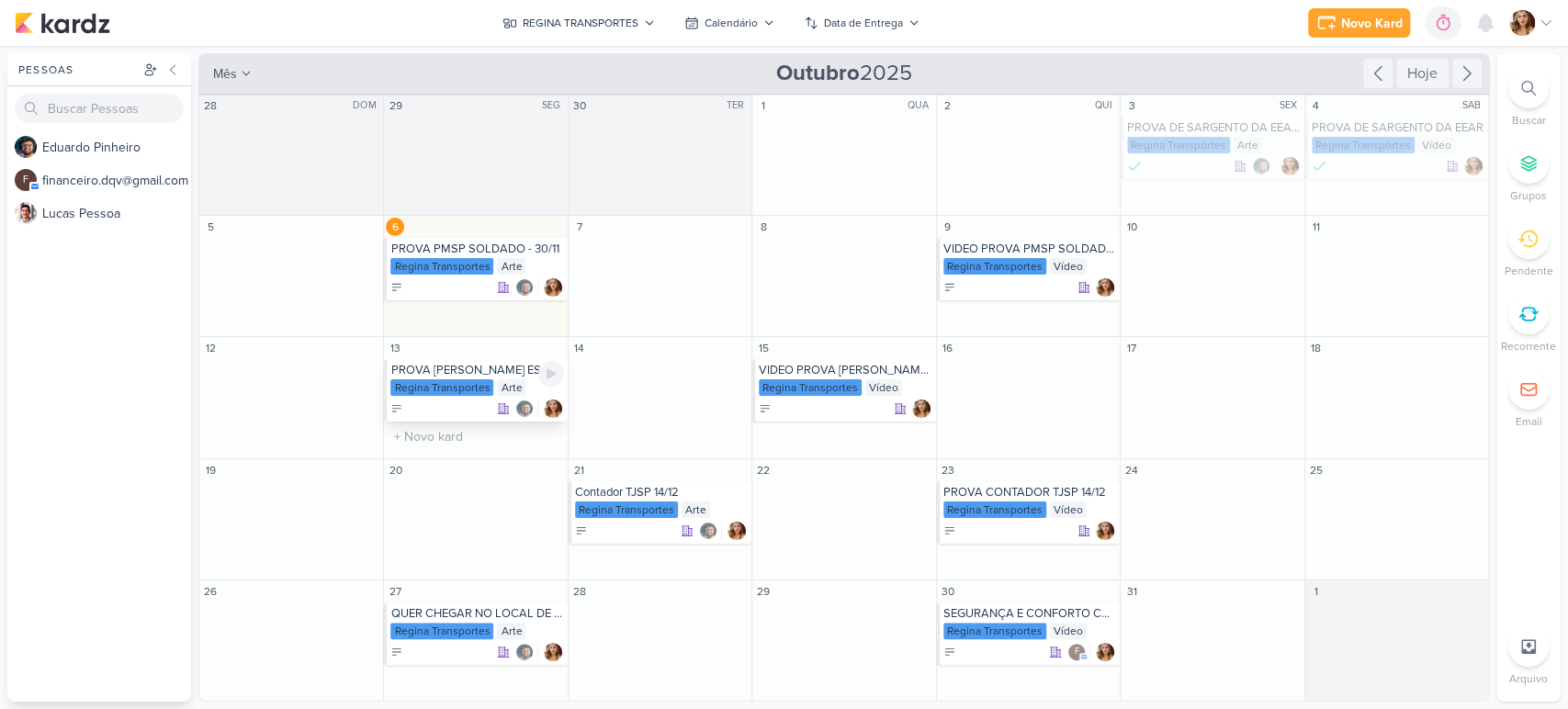
click at [459, 408] on div at bounding box center [477, 408] width 173 height 18
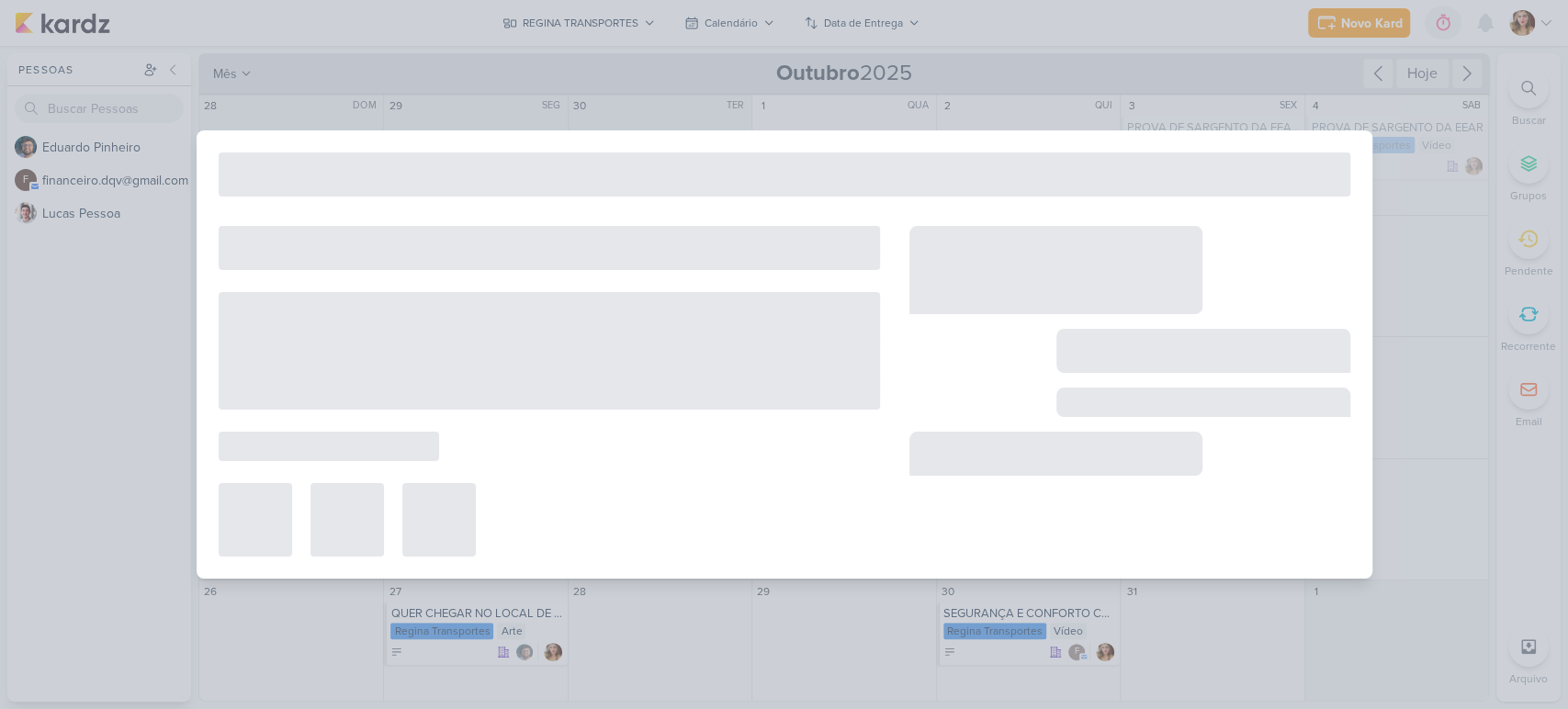
type input "PROVA [PERSON_NAME] ESCREVENTE 07/12"
type input "[DATE] 23:59"
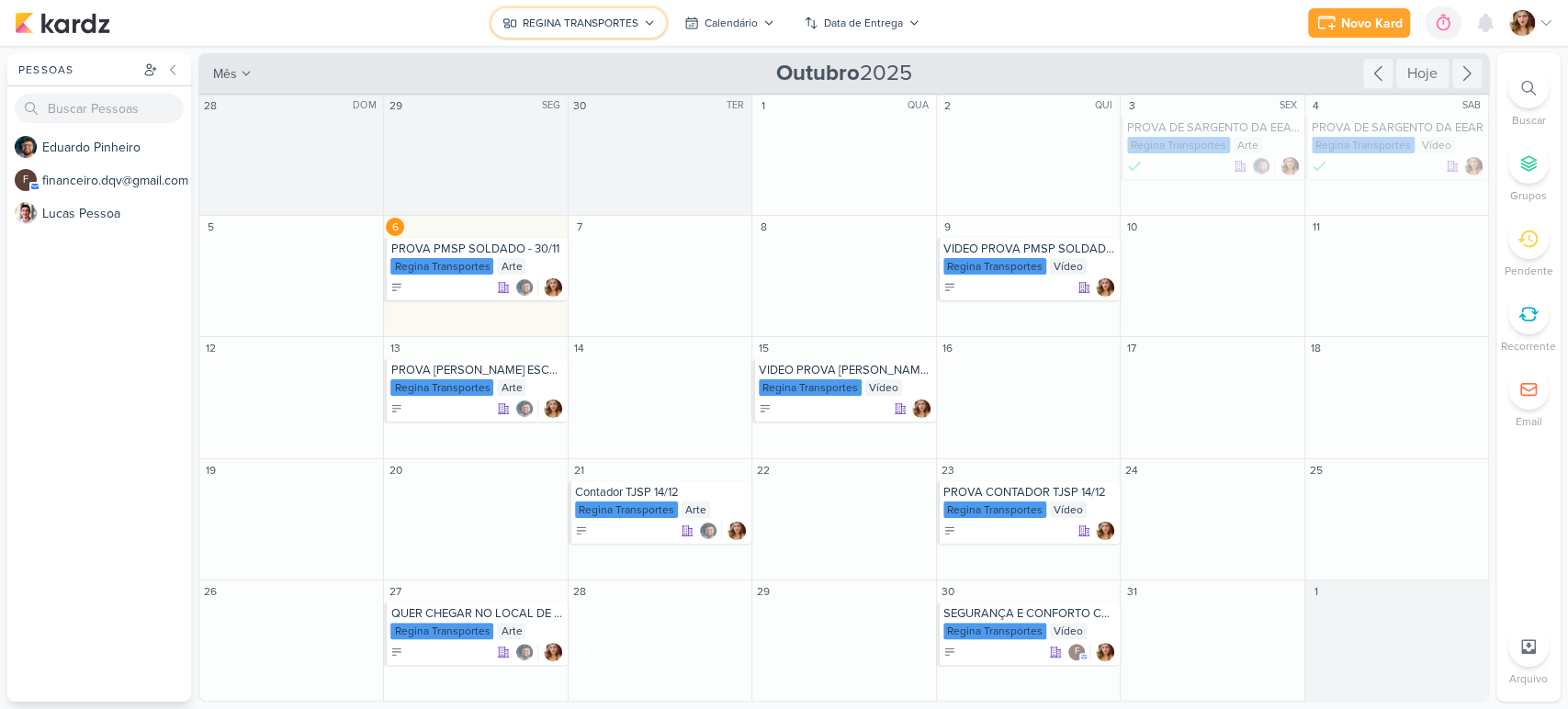
click at [581, 9] on button "REGINA TRANSPORTES" at bounding box center [578, 23] width 174 height 29
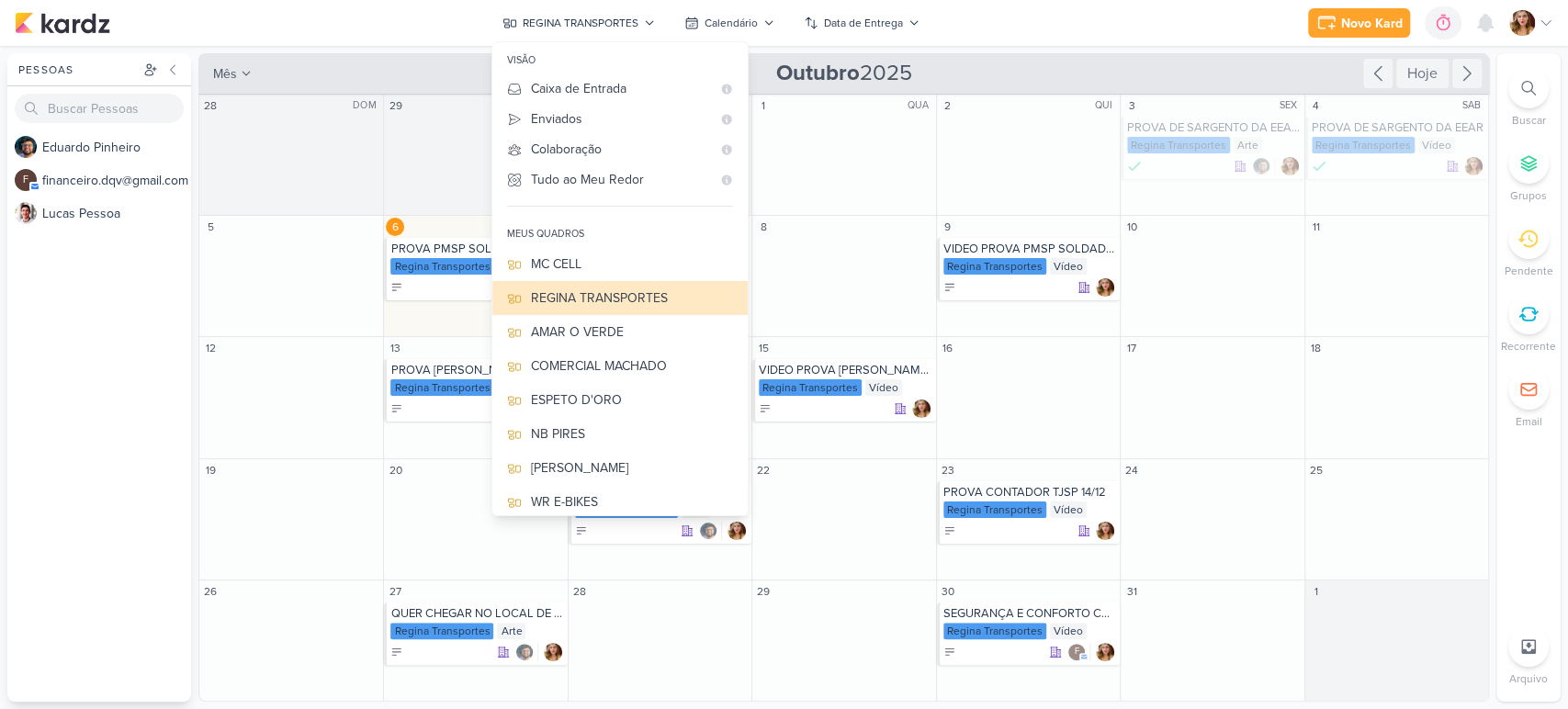
click at [1169, 23] on div "Novo Kard Ctrl + k 0h0m Sessão desligada... Hoje 0h0m Semana 0h0m Mês 0h0m" at bounding box center [784, 22] width 1539 height 46
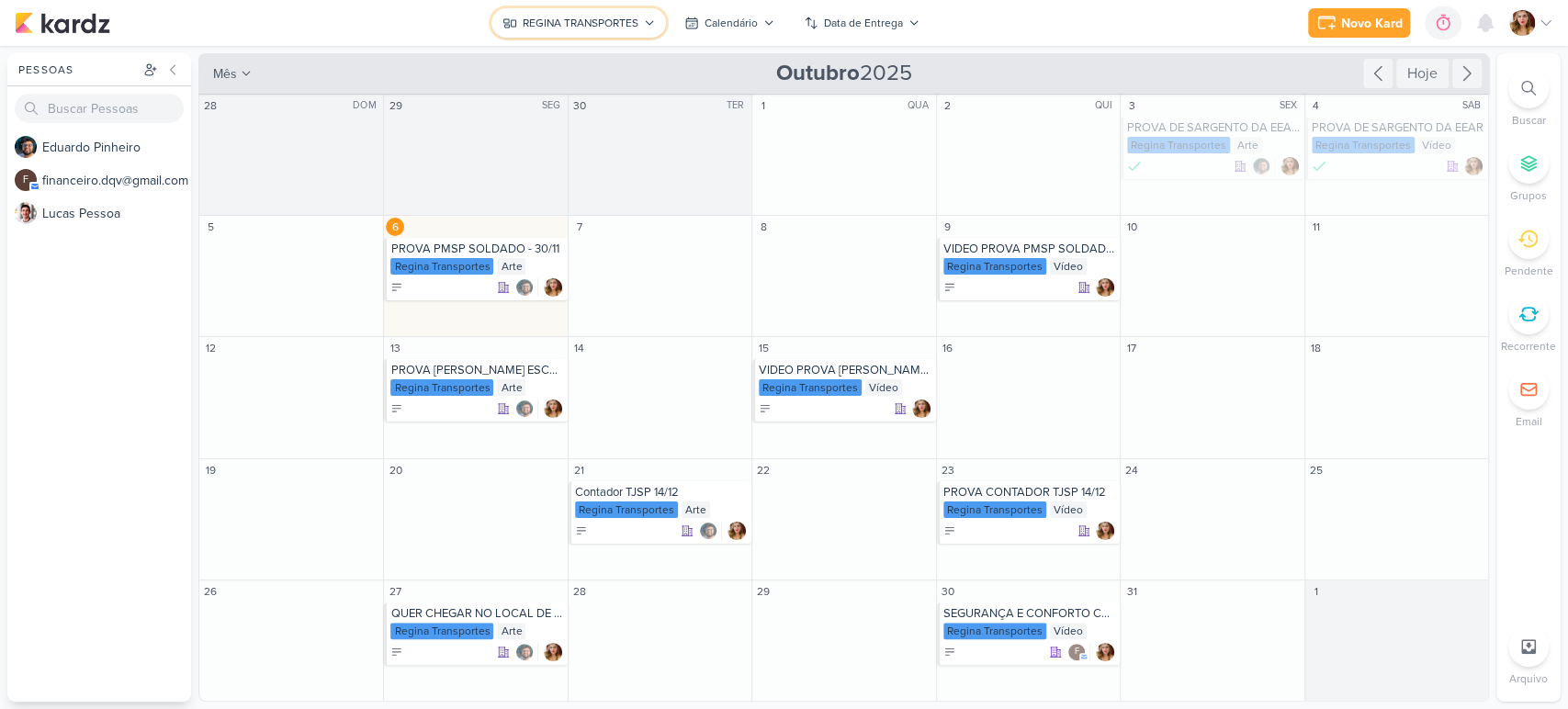
click at [636, 10] on button "REGINA TRANSPORTES" at bounding box center [578, 23] width 174 height 29
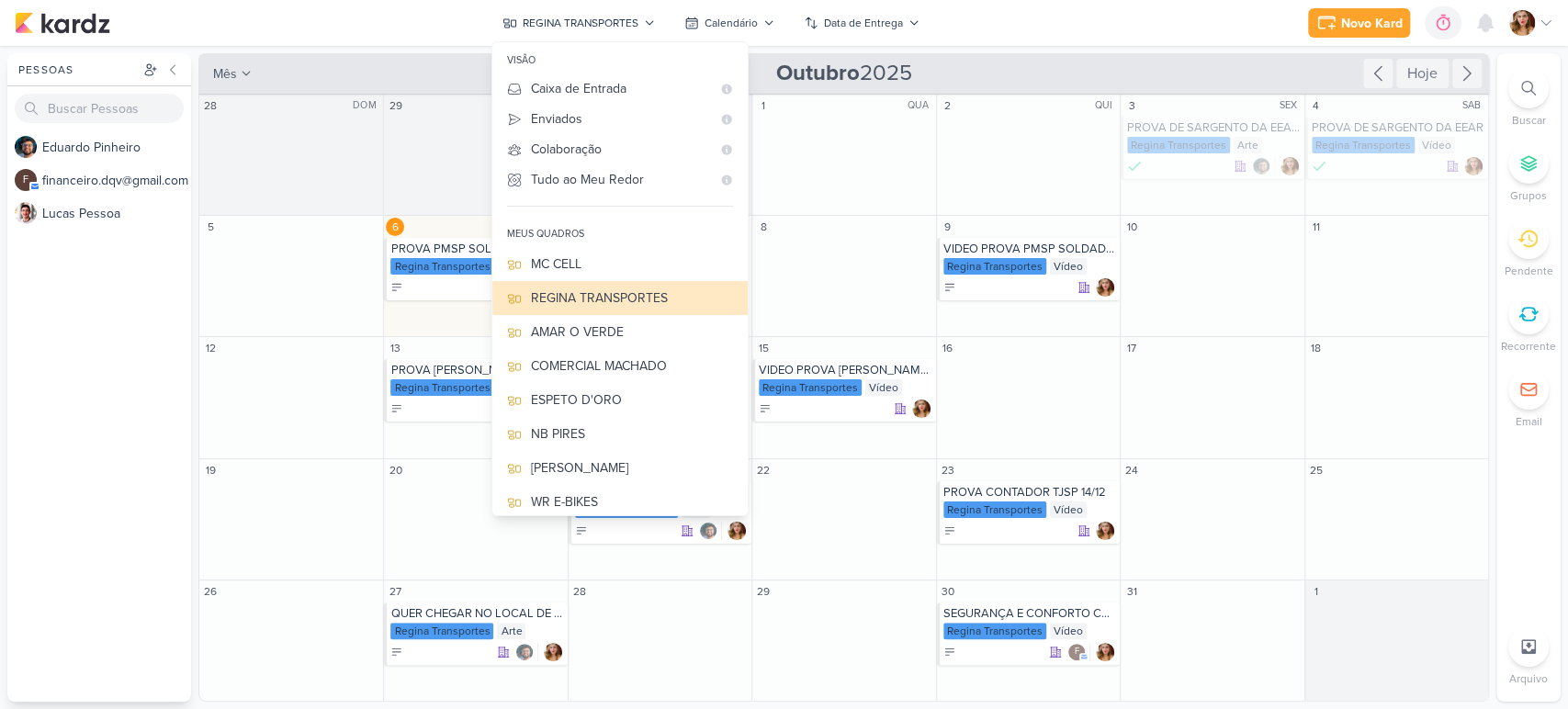
click at [1154, 22] on div "Novo Kard Ctrl + k 0h0m Sessão desligada... Hoje 0h0m Semana 0h0m Mês 0h0m" at bounding box center [784, 22] width 1539 height 46
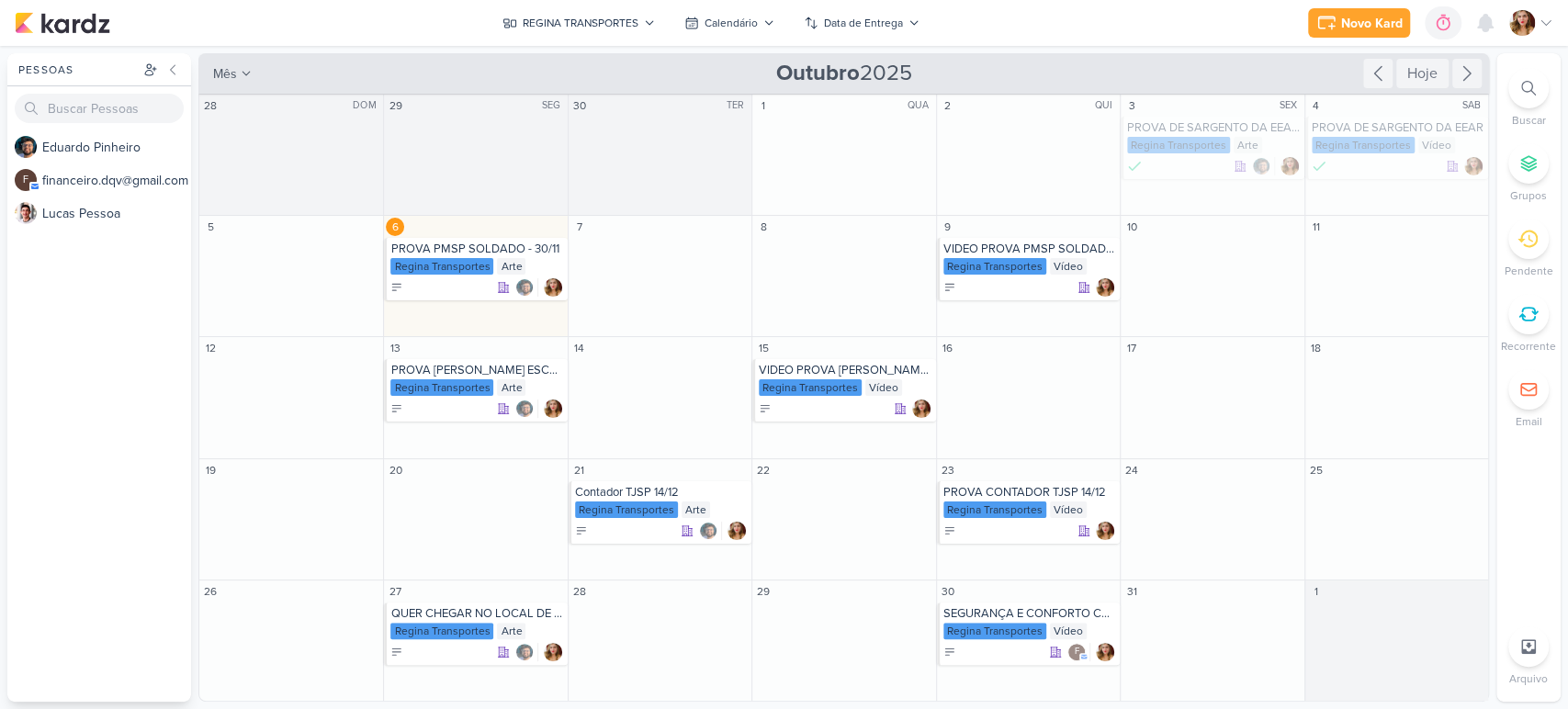
click at [1533, 88] on icon at bounding box center [1528, 88] width 15 height 15
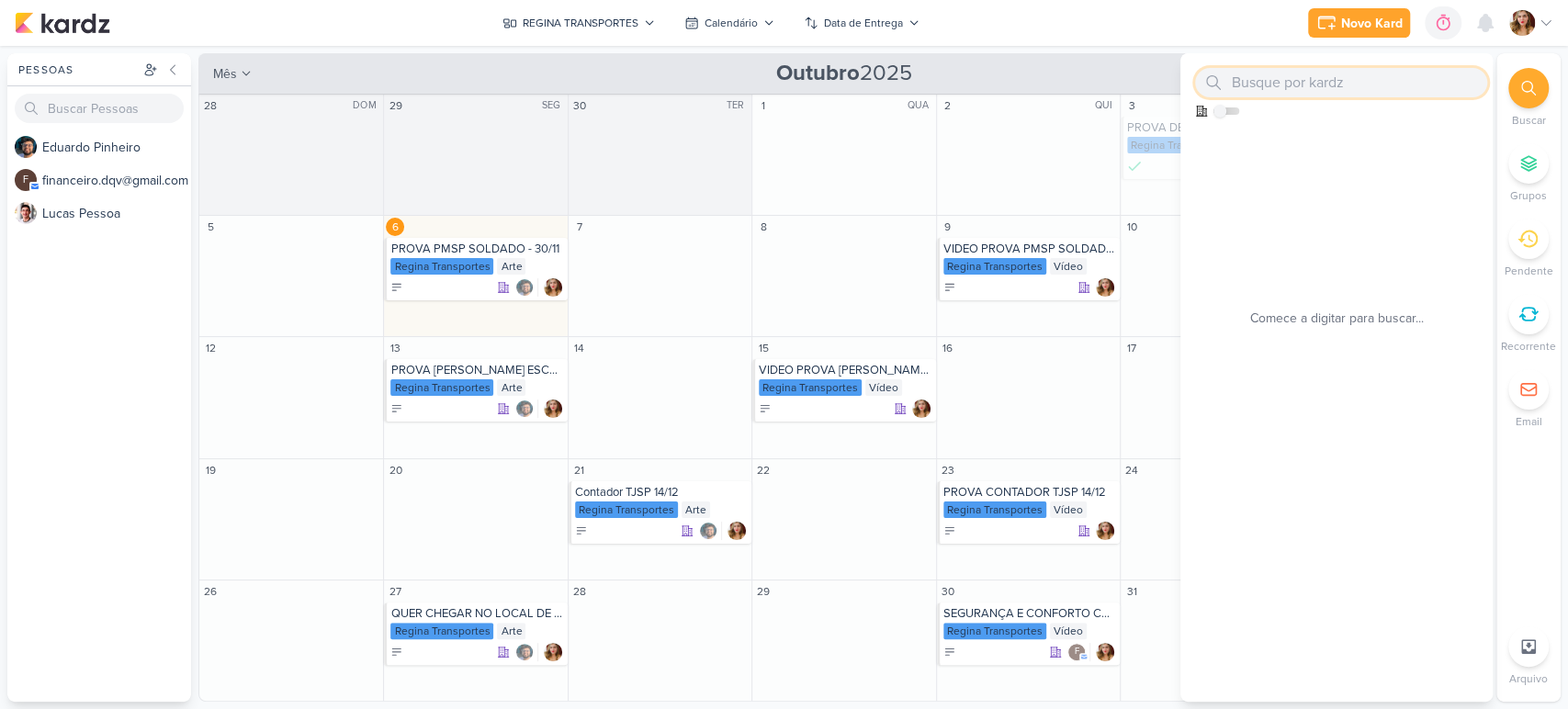
click at [1352, 90] on input "text" at bounding box center [1341, 83] width 292 height 29
type input "cecafi"
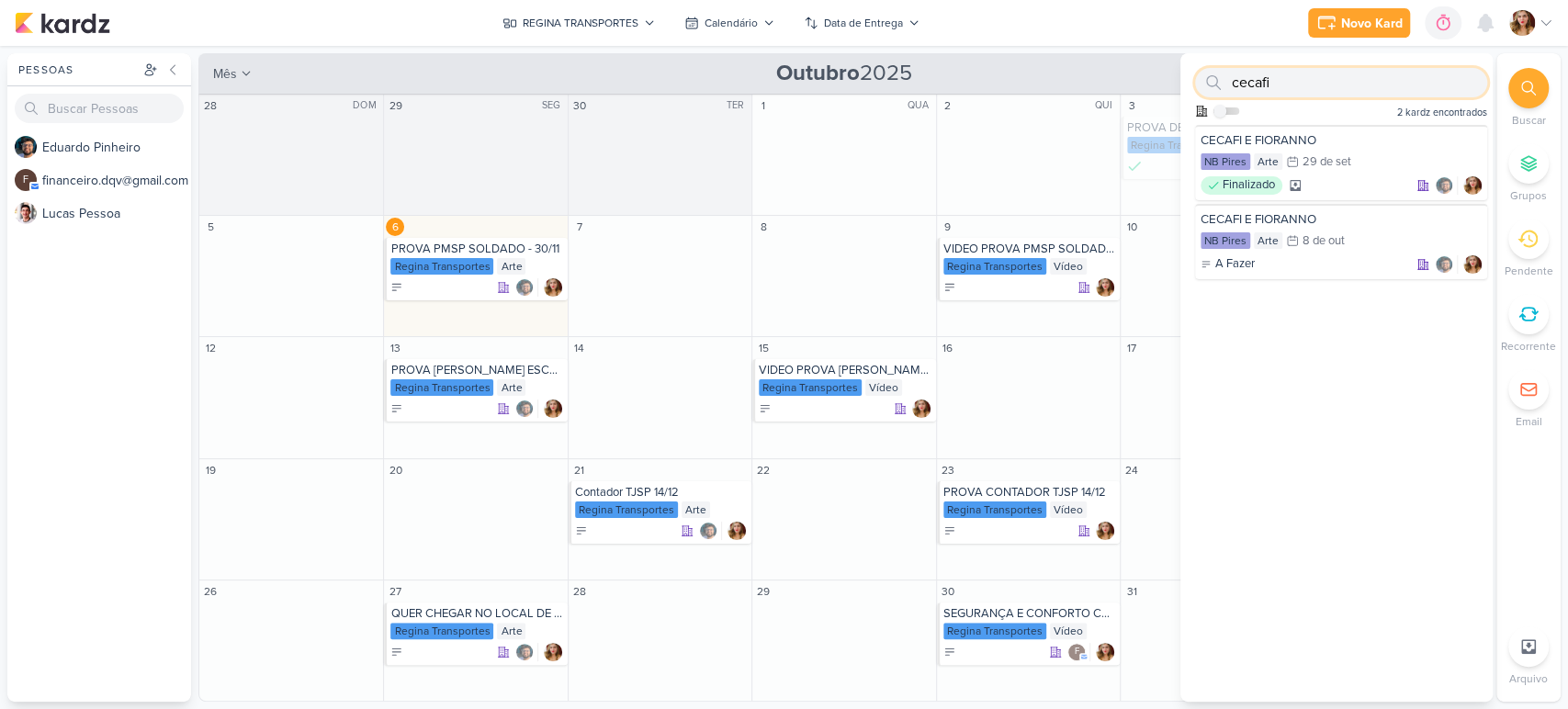
drag, startPoint x: 1294, startPoint y: 72, endPoint x: 1222, endPoint y: 73, distance: 72.0
click at [1222, 73] on div "cecafi" at bounding box center [1341, 83] width 292 height 29
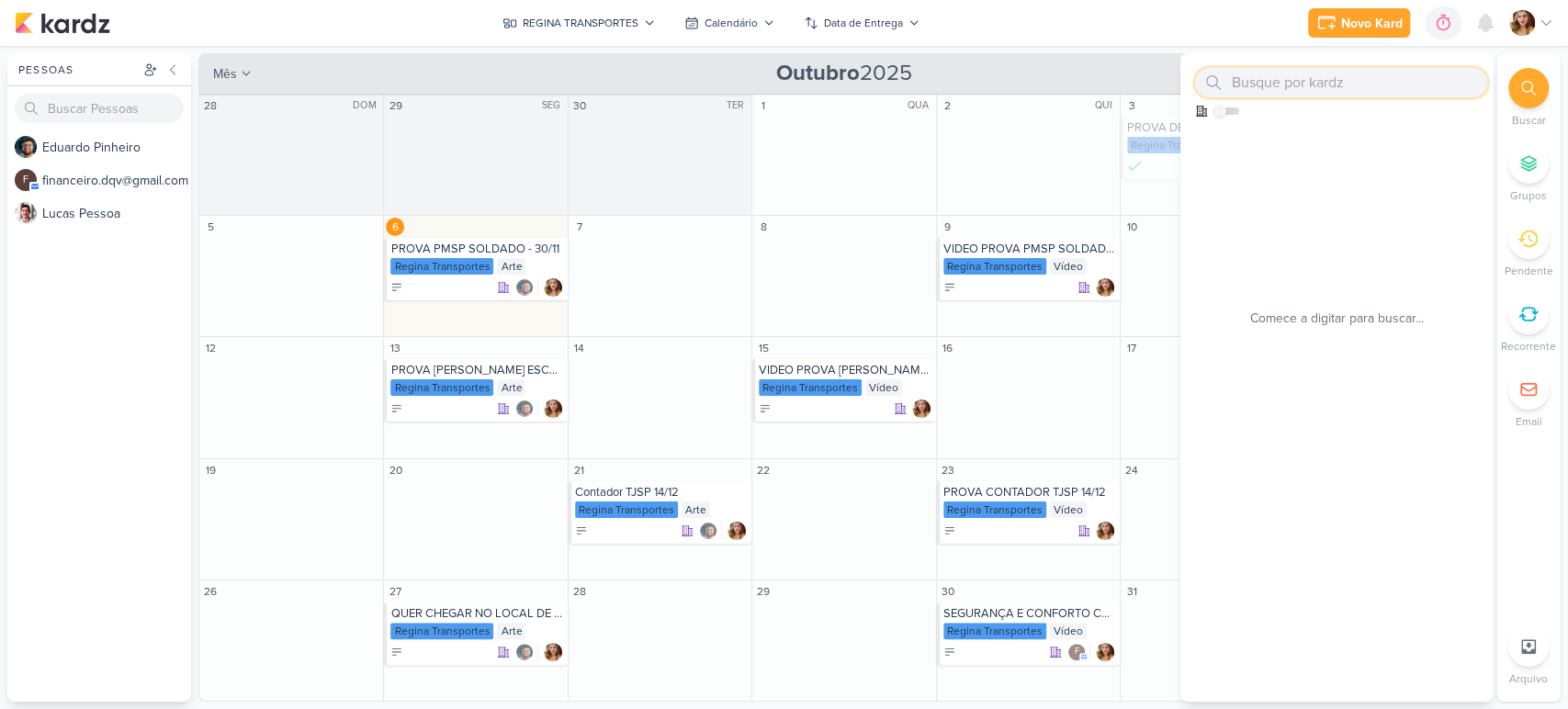
type input "s"
type input "drive"
drag, startPoint x: 1426, startPoint y: 93, endPoint x: 1229, endPoint y: 93, distance: 197.0
click at [1229, 93] on div "drive" at bounding box center [1341, 83] width 292 height 29
click at [1240, 17] on div "Novo Kard Ctrl + k 0h0m Sessão desligada... Hoje 0h0m Semana 0h0m Mês 0h0m" at bounding box center [784, 22] width 1539 height 46
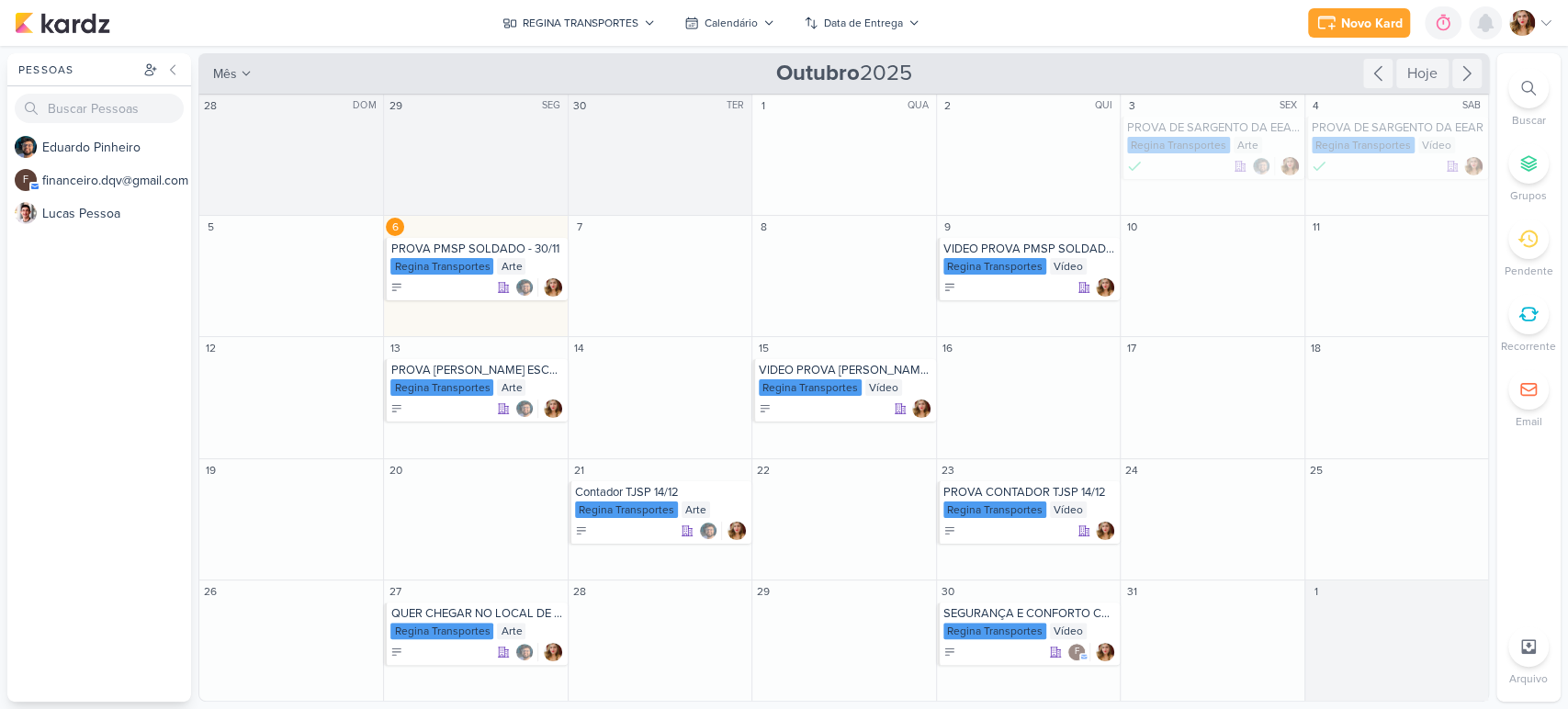
click at [1484, 12] on icon at bounding box center [1485, 22] width 22 height 22
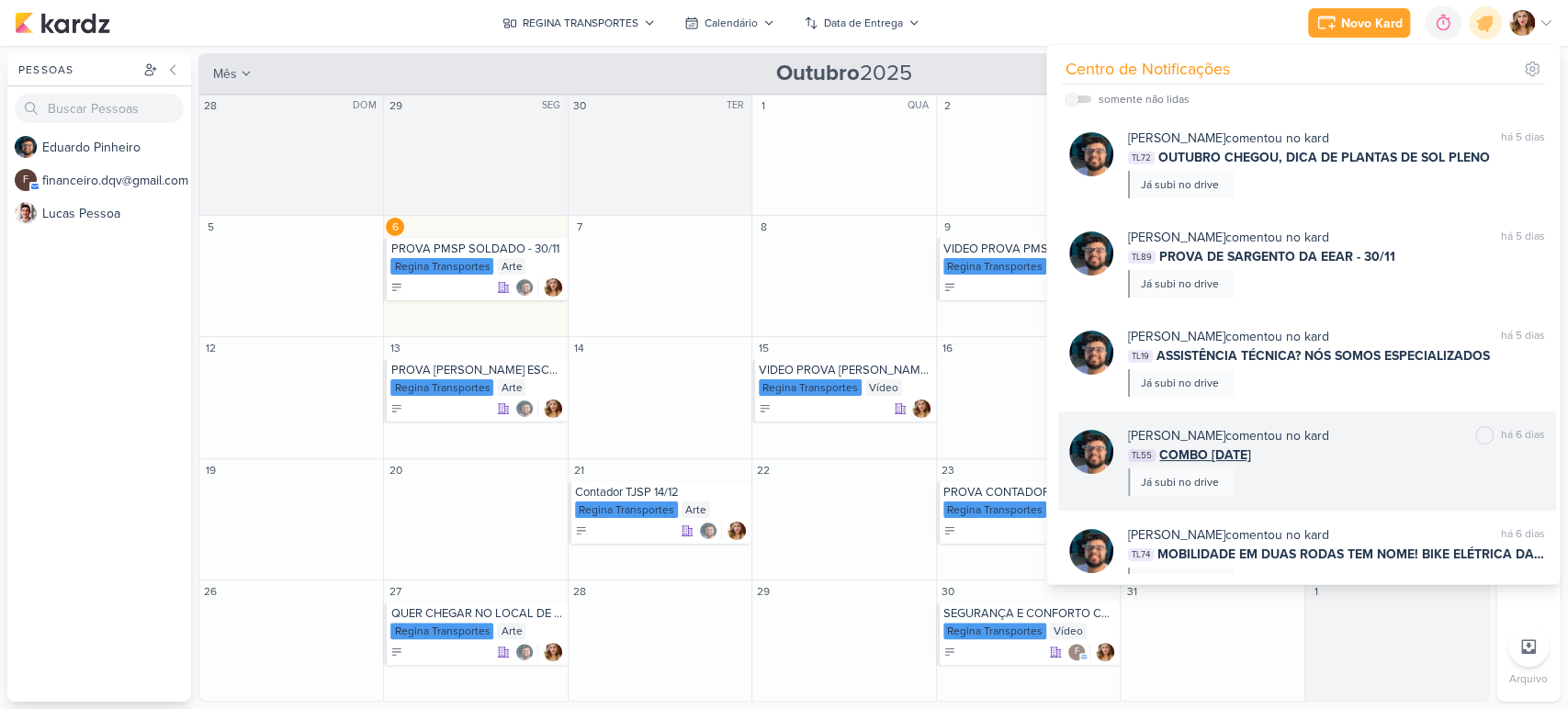
click at [1252, 451] on span "COMBO [DATE]" at bounding box center [1205, 455] width 91 height 19
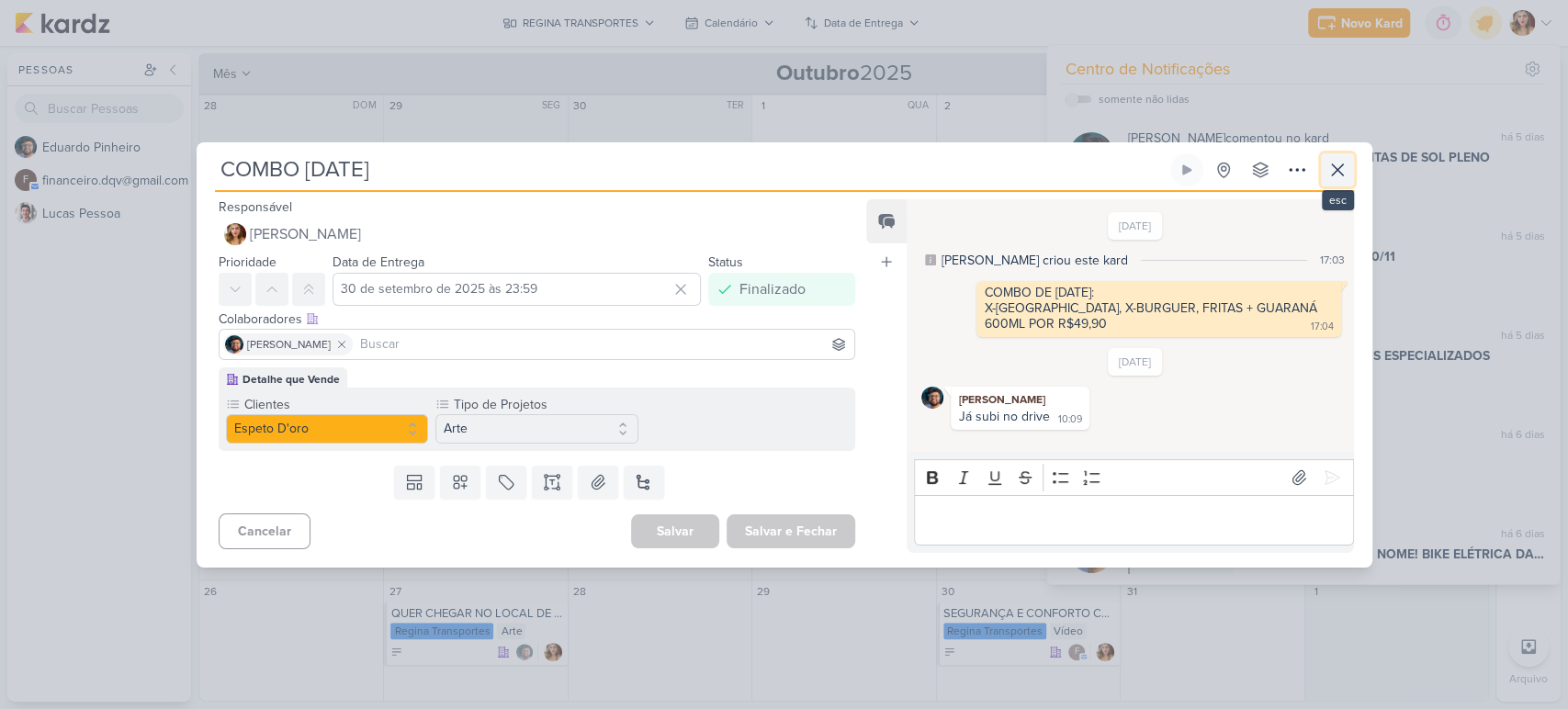
click at [1334, 173] on icon at bounding box center [1337, 169] width 11 height 11
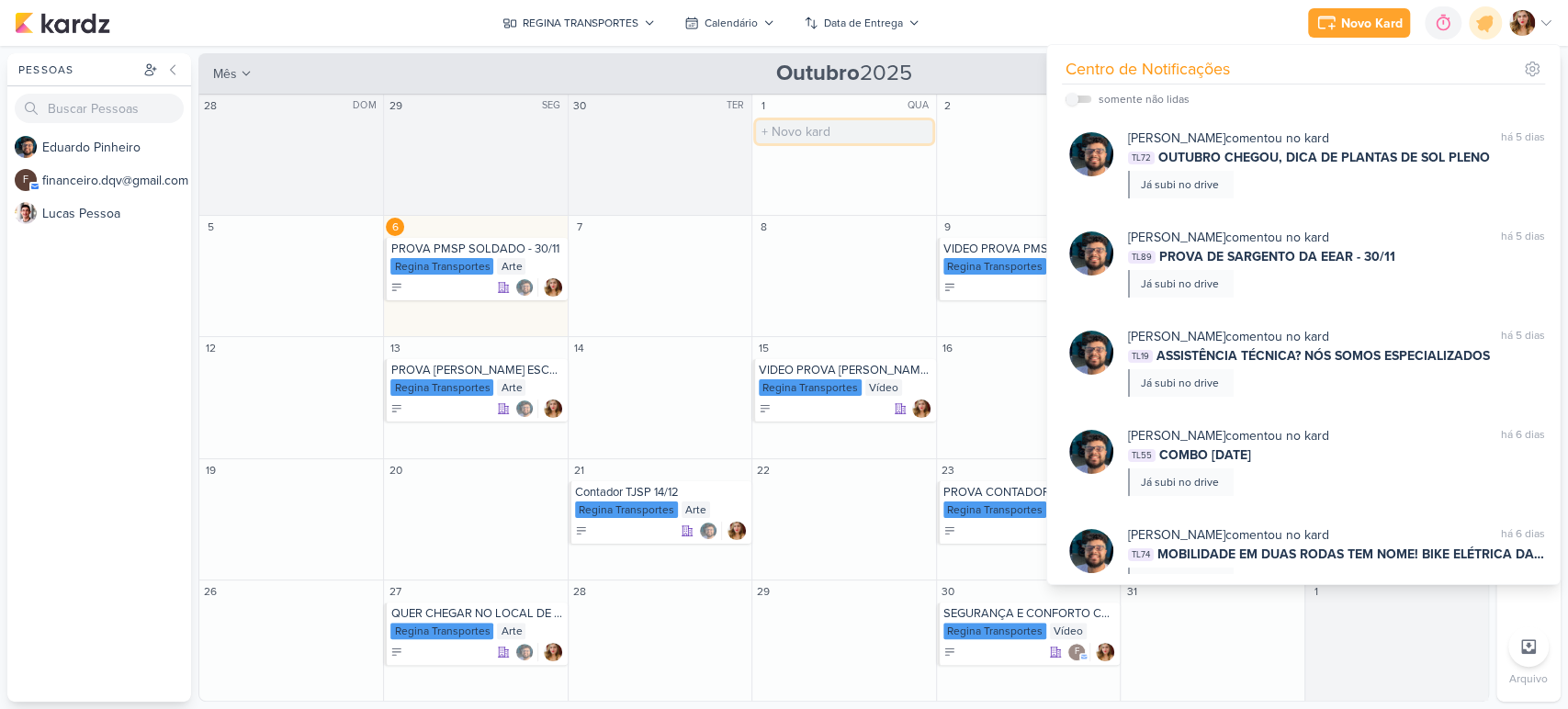
click at [837, 130] on input "text" at bounding box center [843, 132] width 175 height 23
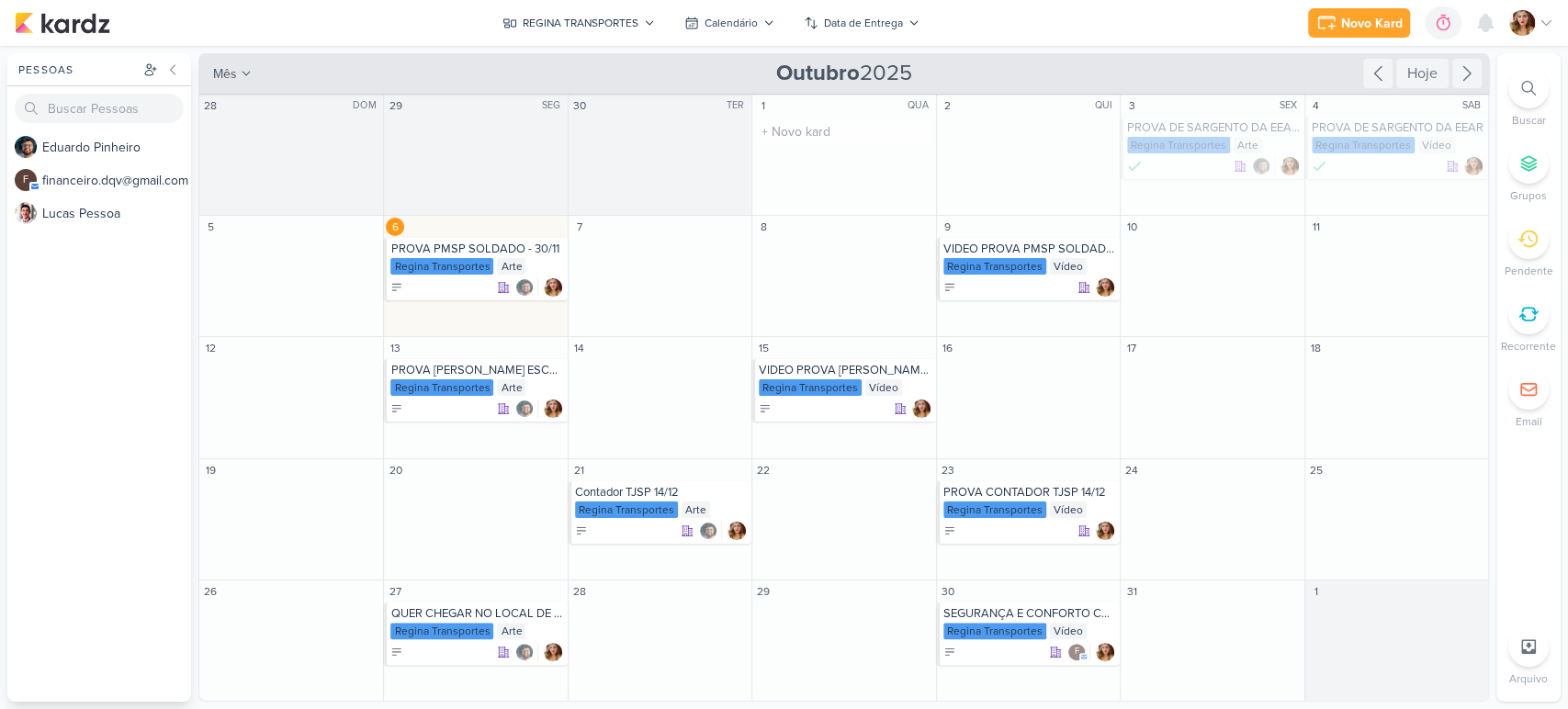
click at [853, 171] on div "1 QUA O título do kard deve ter menos que 100 caracteres" at bounding box center [843, 155] width 184 height 122
click at [821, 133] on input "text" at bounding box center [843, 132] width 175 height 23
type input "kk"
click at [847, 141] on div "Regina Transportes" at bounding box center [810, 145] width 103 height 17
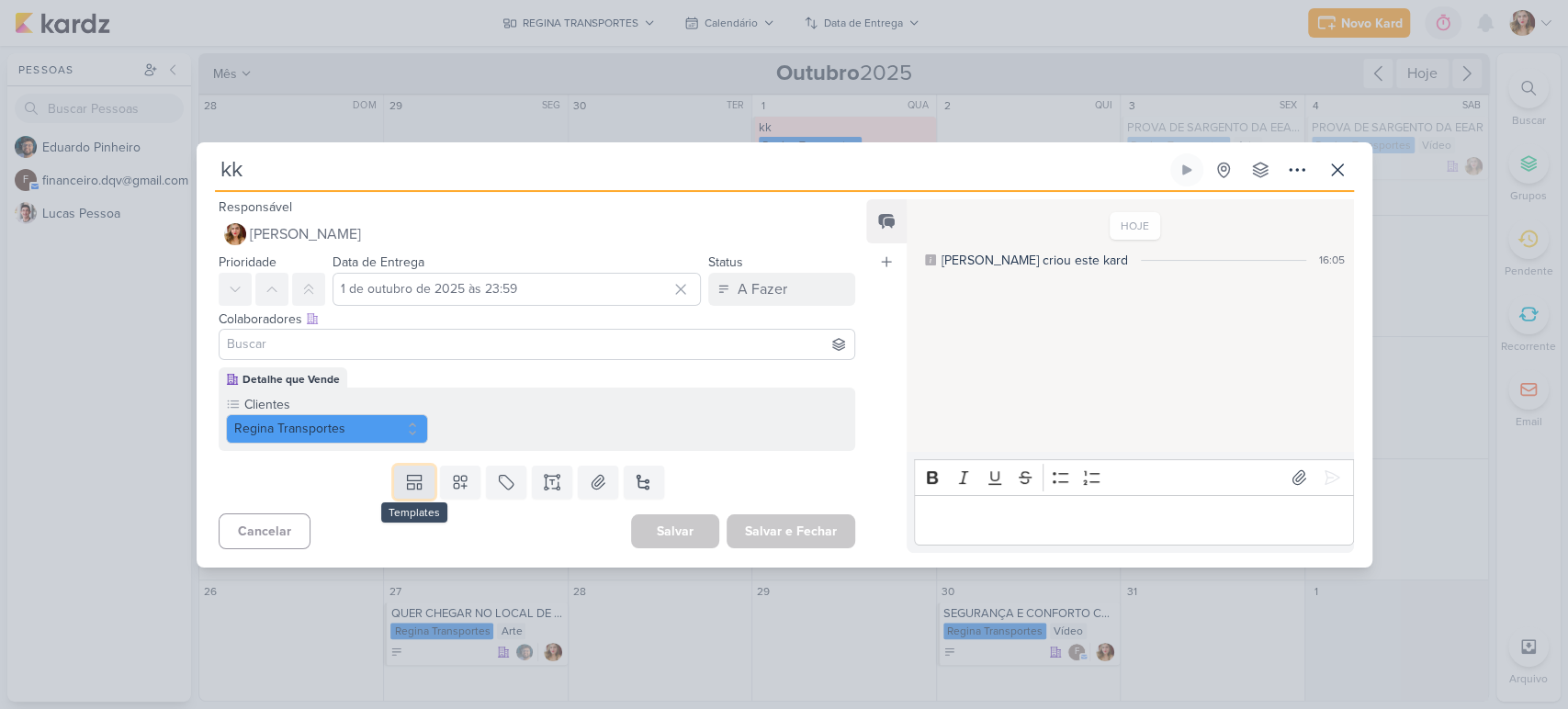
click at [417, 475] on icon at bounding box center [414, 478] width 14 height 6
click at [702, 394] on div "Clientes Regina Transportes" at bounding box center [538, 419] width 638 height 63
click at [655, 479] on button at bounding box center [644, 482] width 41 height 33
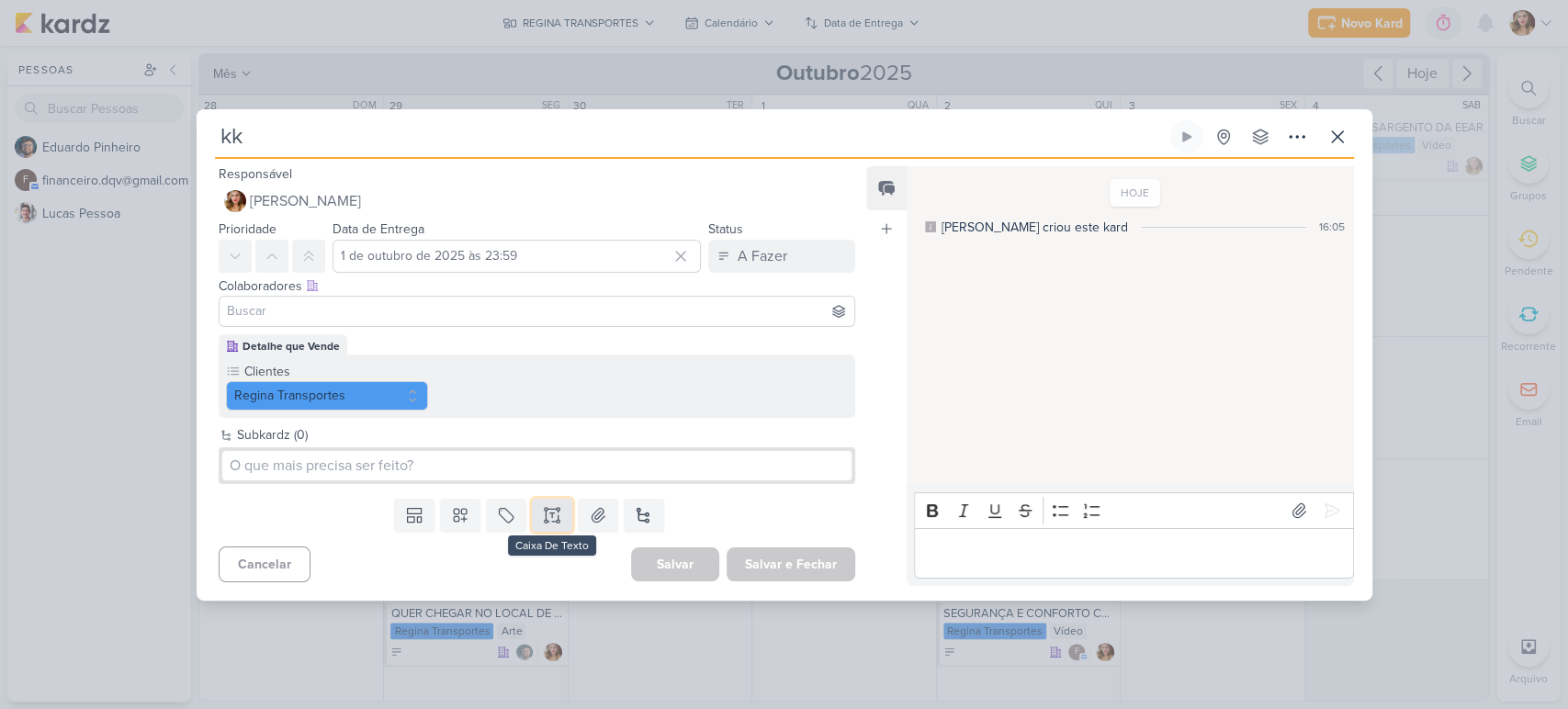
click at [552, 514] on icon at bounding box center [552, 514] width 18 height 18
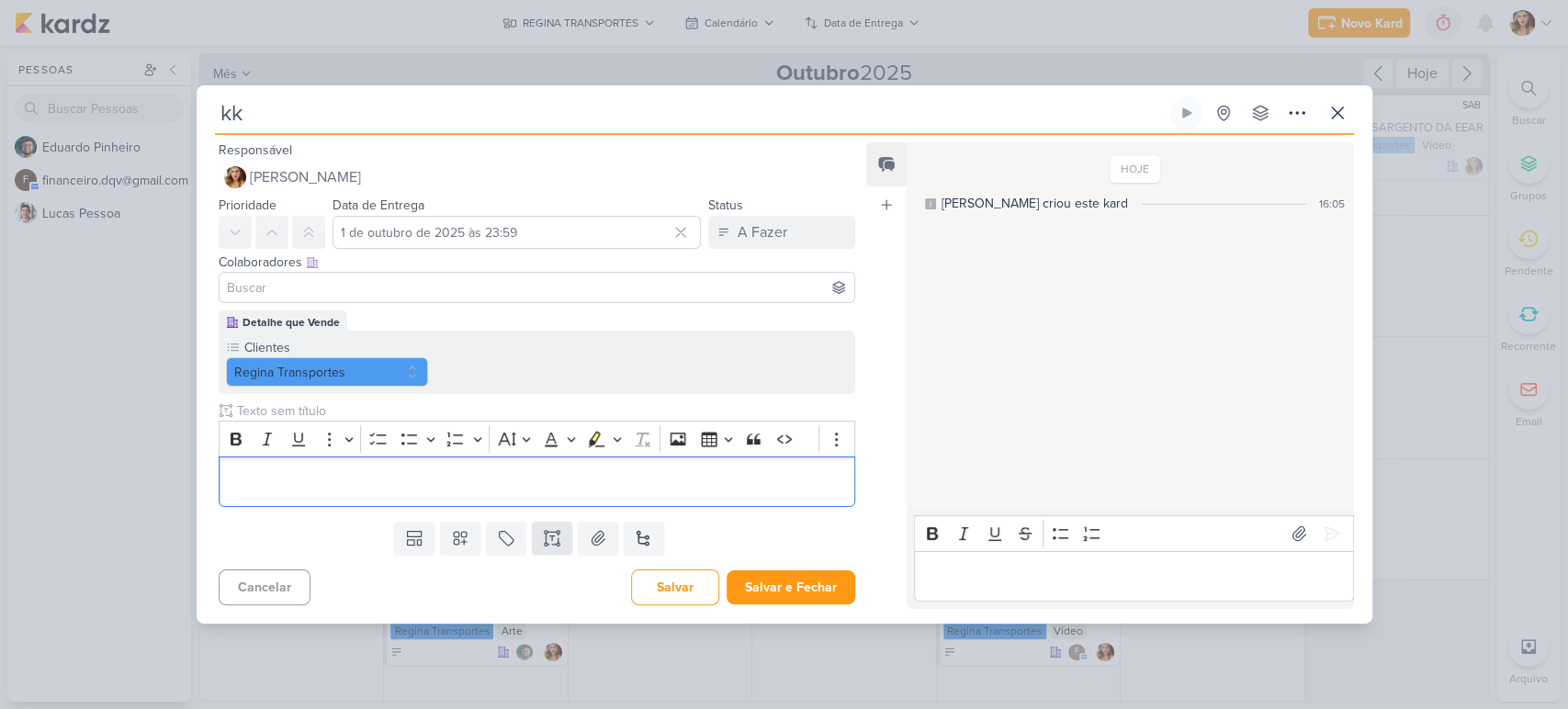
click at [552, 514] on div "Templates Você ainda não tem nenhum template Crie um template em configurações …" at bounding box center [530, 538] width 667 height 48
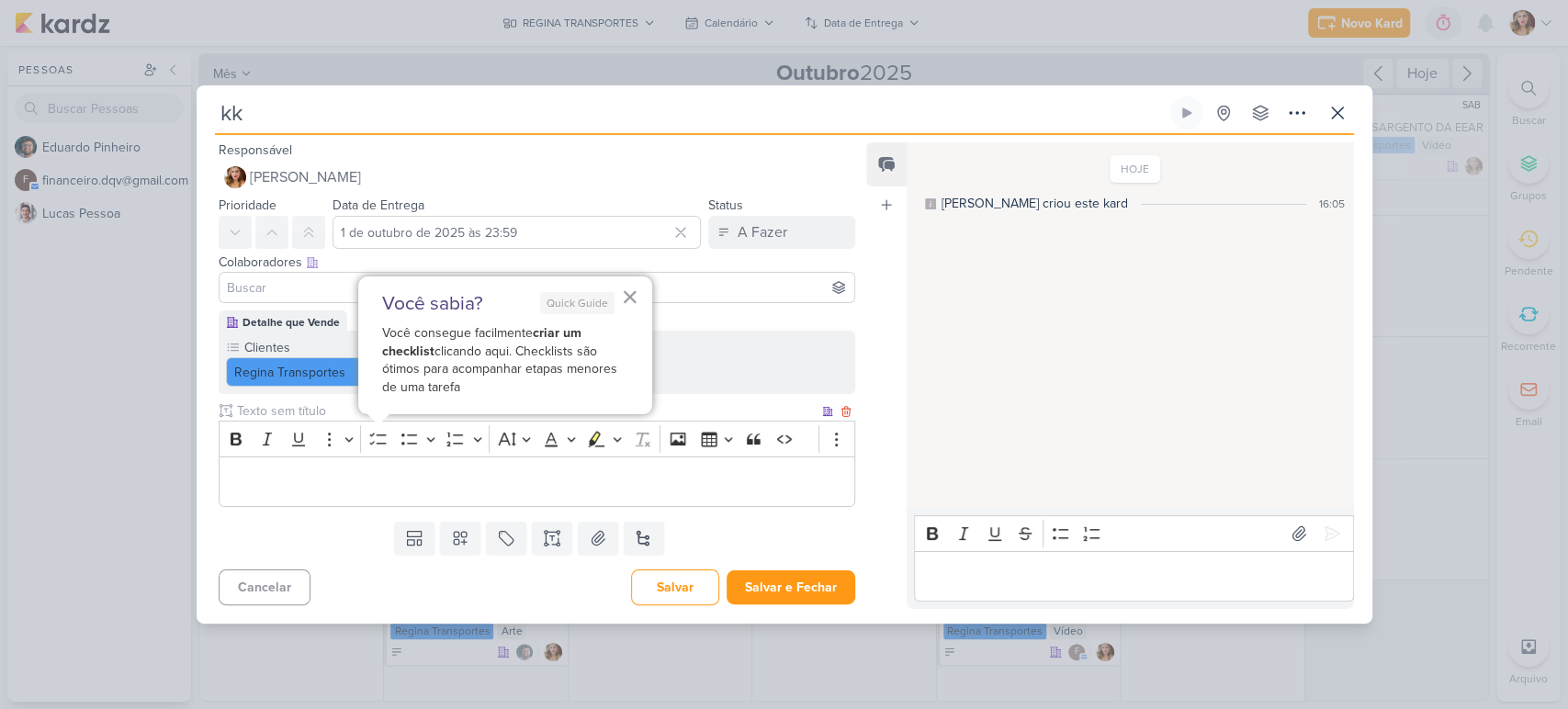
click at [556, 486] on p "Editor editing area: main" at bounding box center [536, 481] width 618 height 22
click at [1056, 570] on p "Editor editing area: main" at bounding box center [1134, 576] width 420 height 22
click at [1302, 108] on icon at bounding box center [1297, 113] width 22 height 22
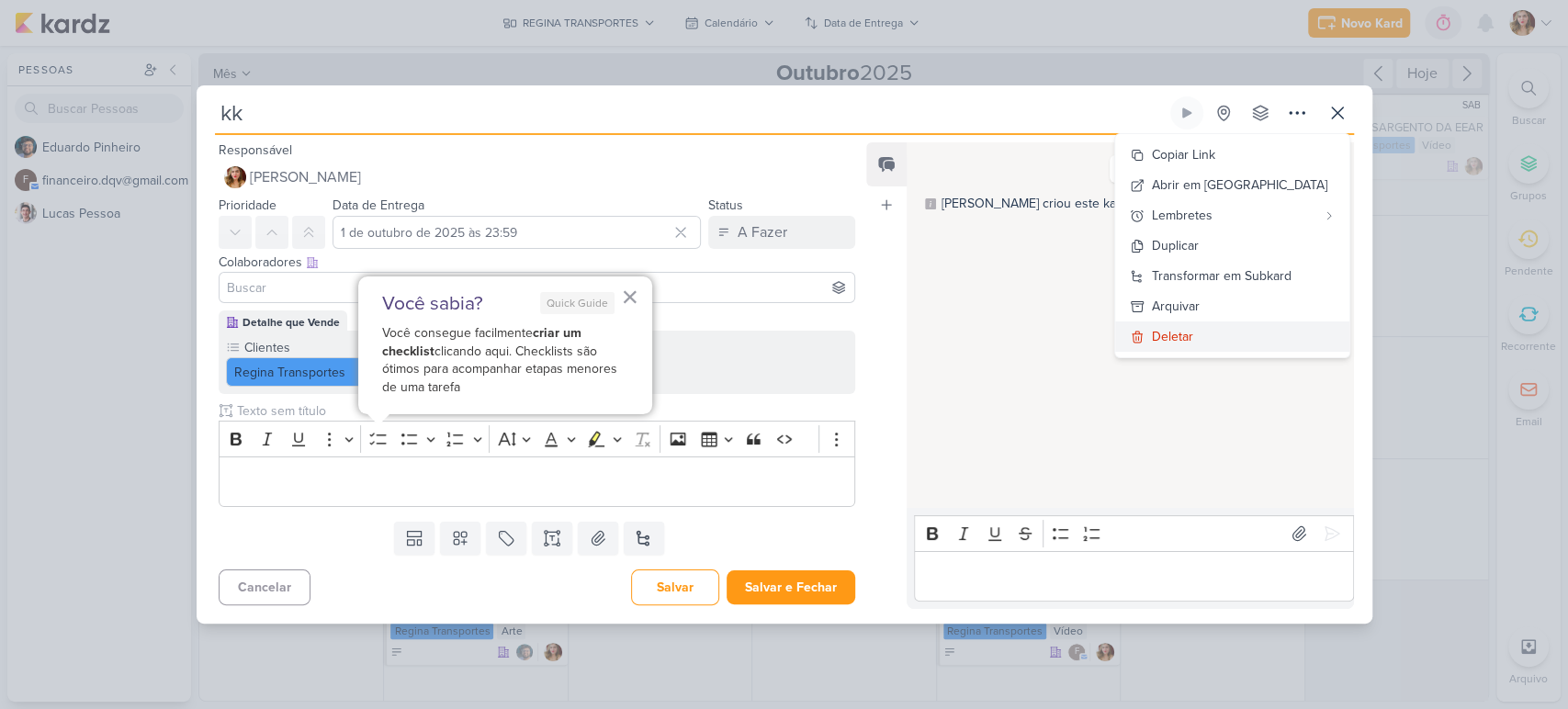
click at [1277, 343] on button "Deletar" at bounding box center [1232, 337] width 234 height 30
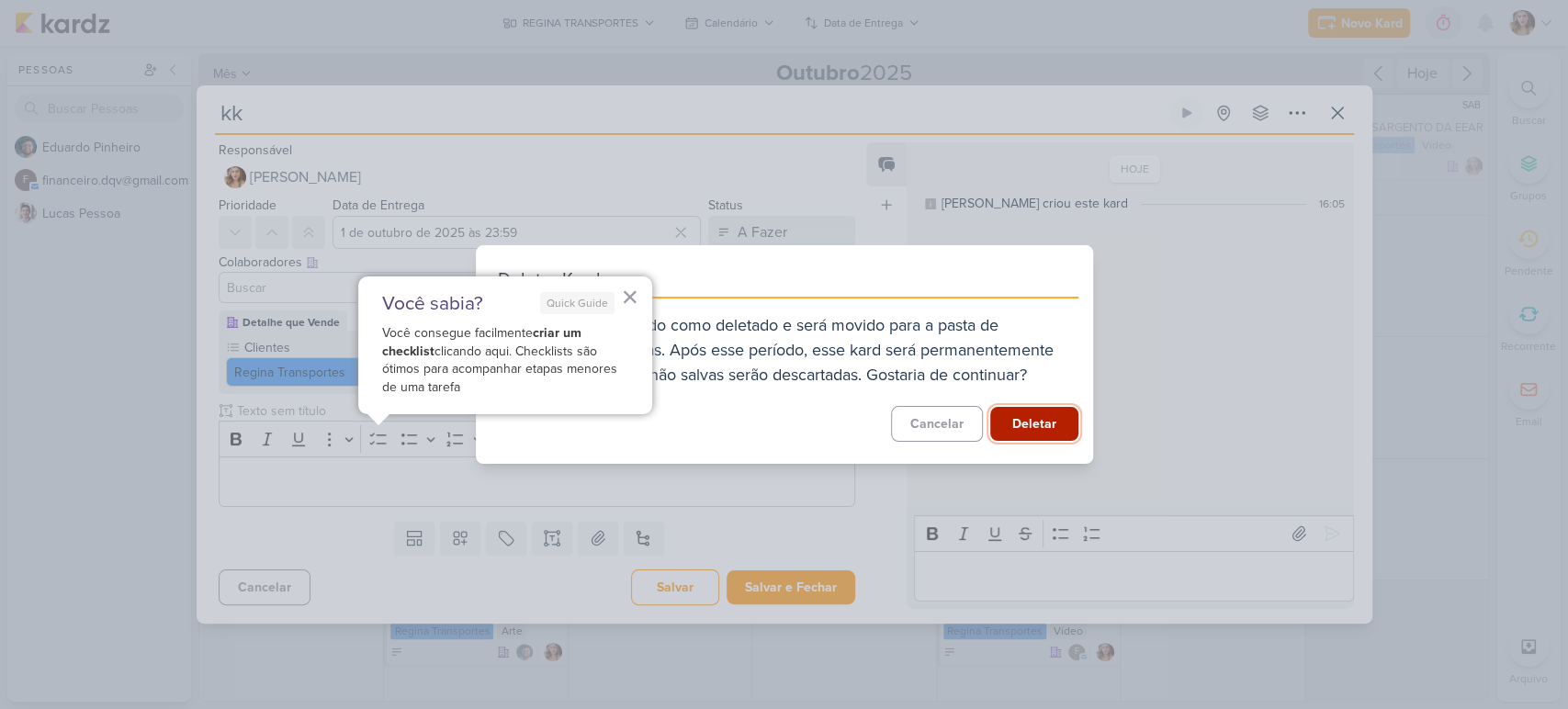
click at [1015, 418] on button "Deletar" at bounding box center [1034, 423] width 89 height 34
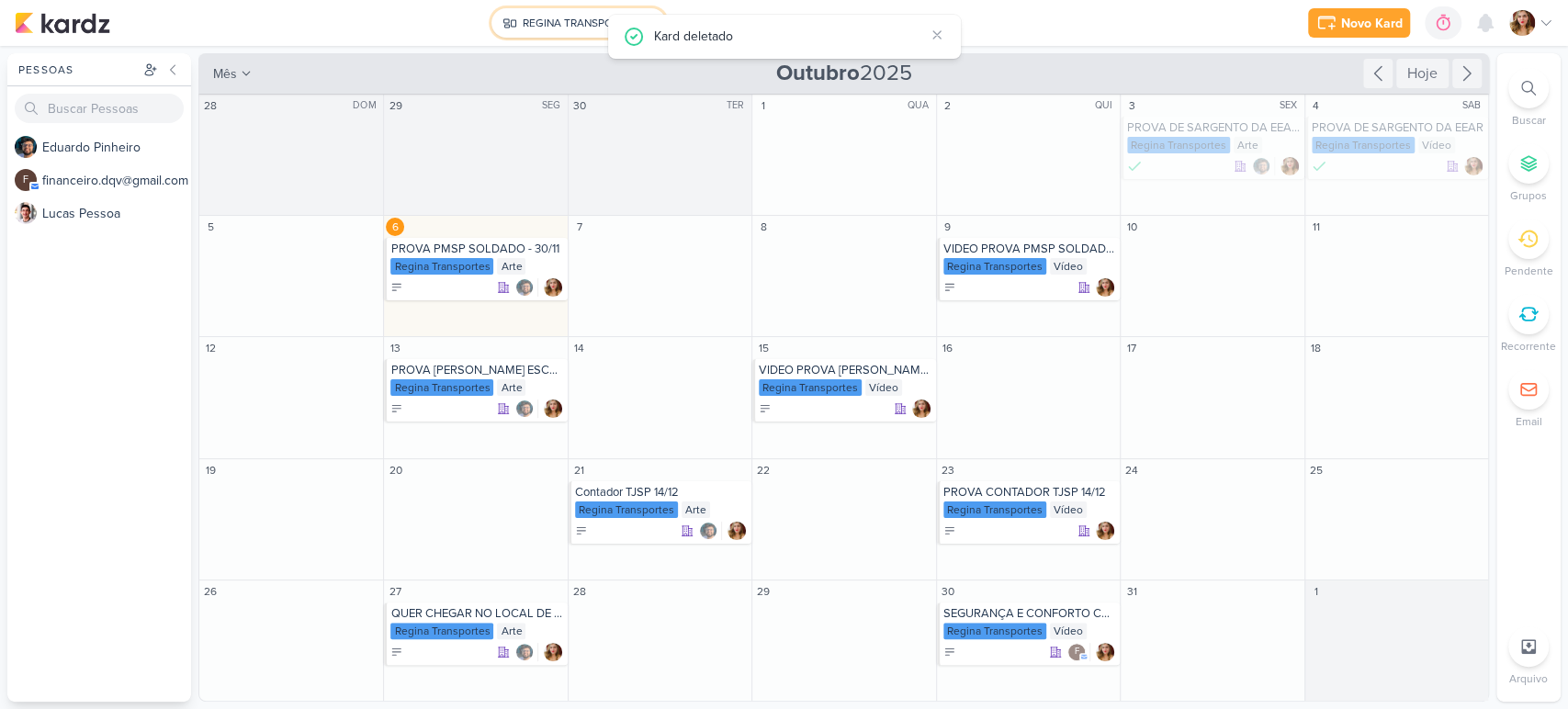
click at [573, 9] on button "REGINA TRANSPORTES" at bounding box center [578, 23] width 174 height 29
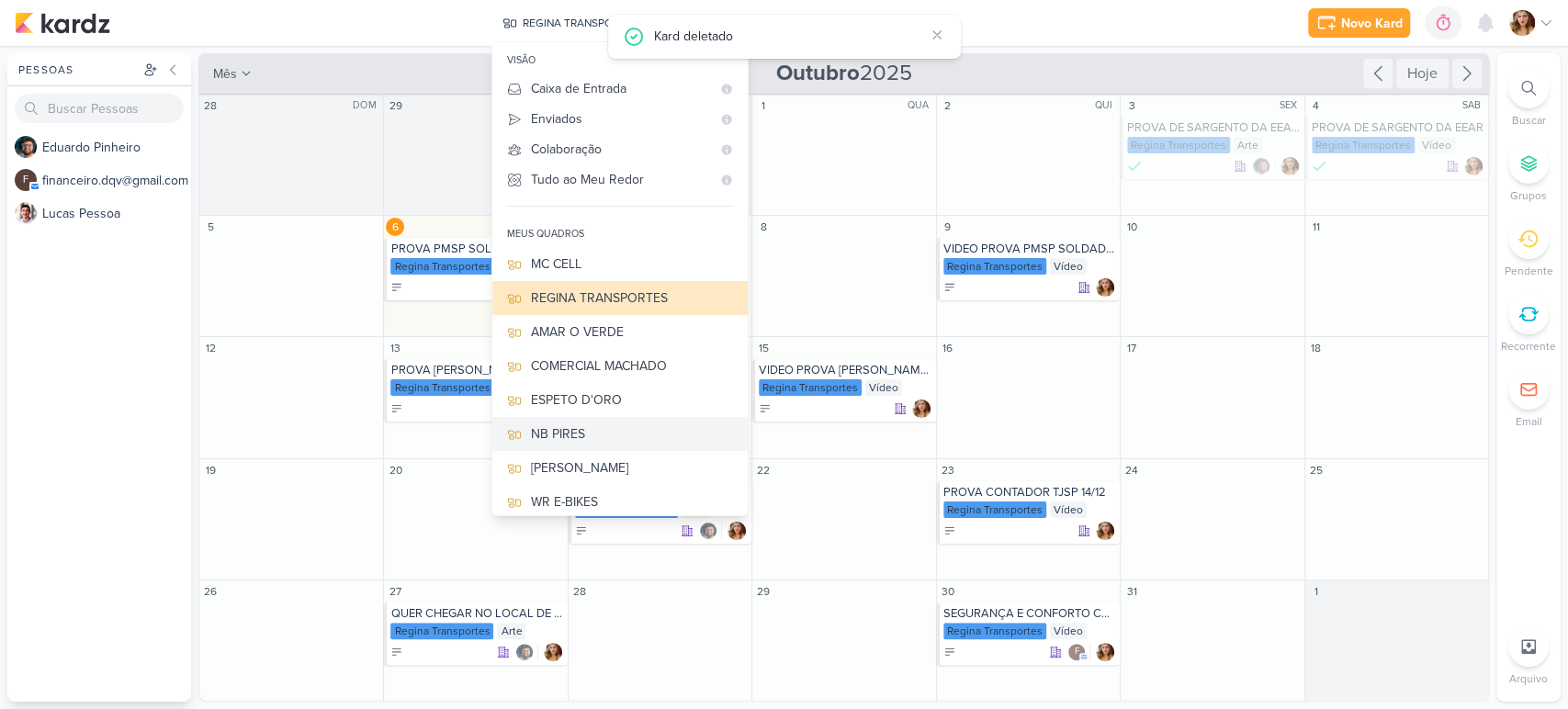
click at [613, 417] on button "NB PIRES" at bounding box center [620, 434] width 256 height 34
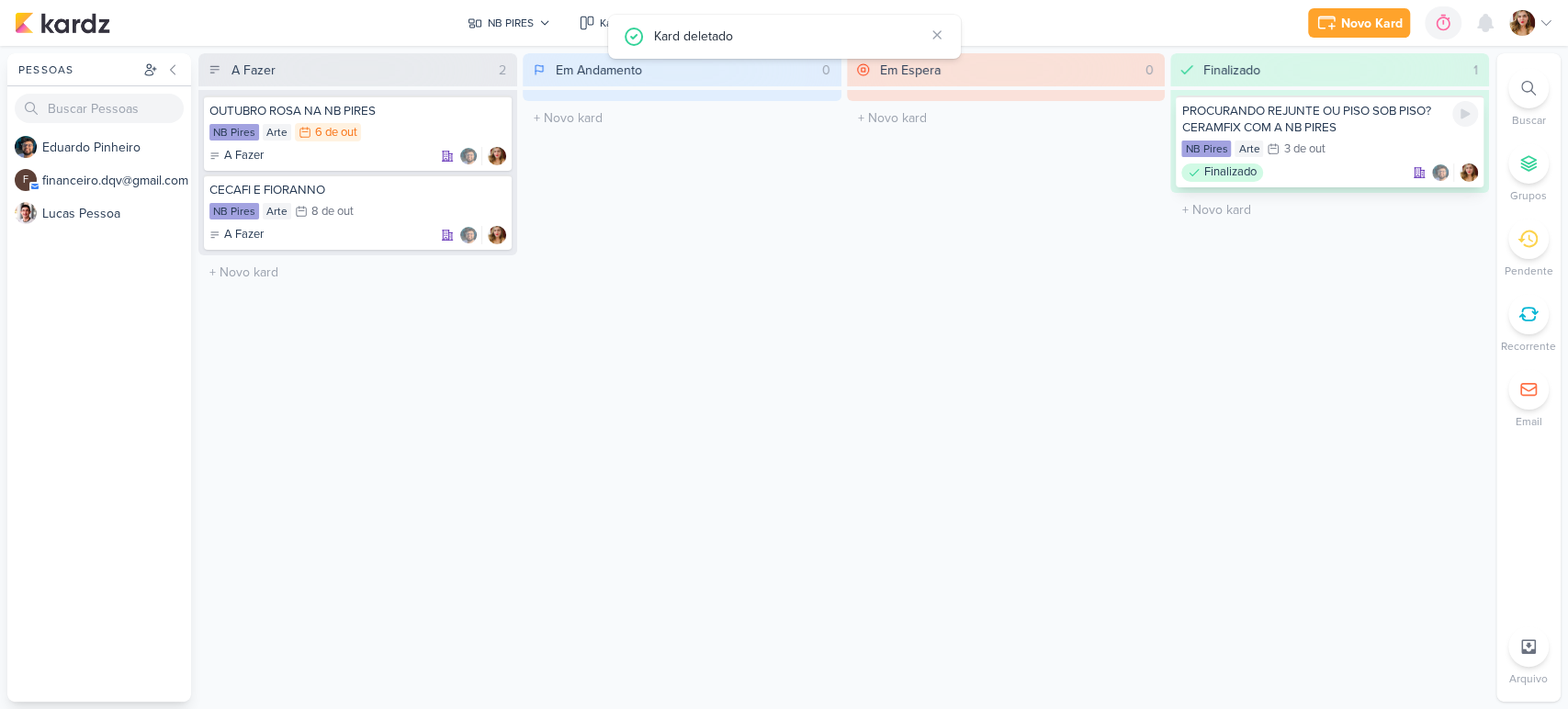
click at [1290, 124] on div "PROCURANDO REJUNTE OU PISO SOB PISO? CERAMFIX COM A NB PIRES" at bounding box center [1330, 120] width 297 height 33
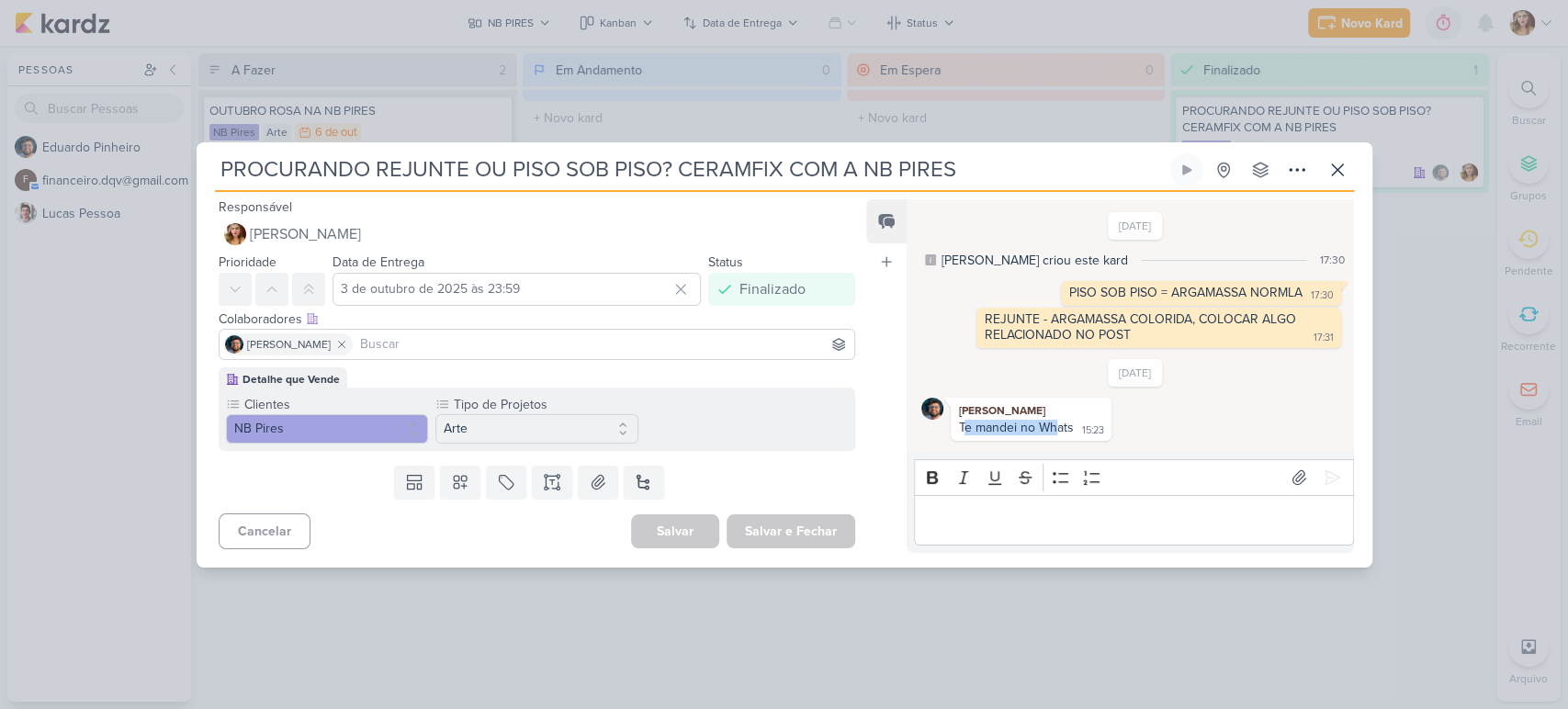
drag, startPoint x: 967, startPoint y: 425, endPoint x: 1058, endPoint y: 423, distance: 91.0
click at [1058, 423] on div "Te mandei no Whats" at bounding box center [1016, 428] width 115 height 16
click at [1066, 423] on div "Te mandei no Whats" at bounding box center [1016, 428] width 115 height 16
click at [1103, 514] on p "Editor editing area: main" at bounding box center [1134, 519] width 420 height 22
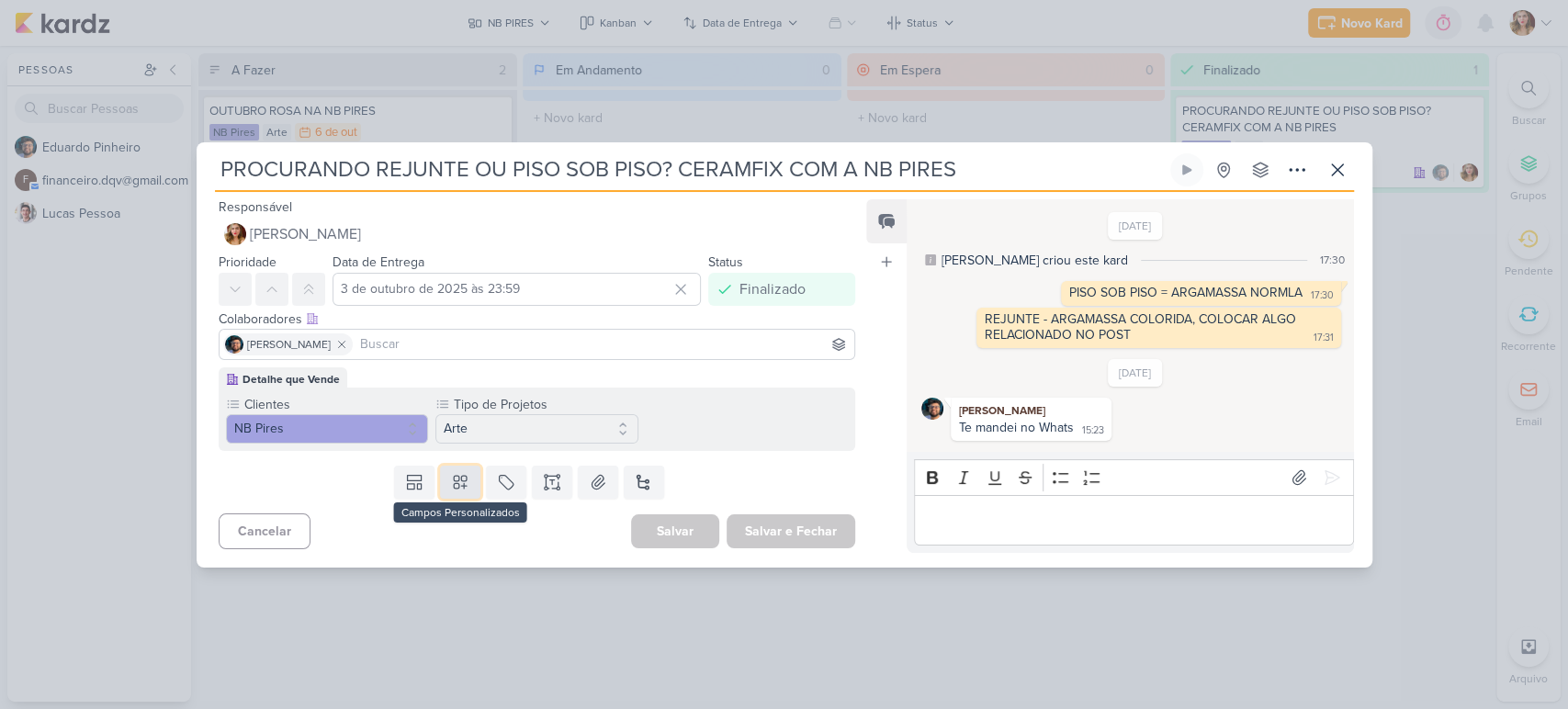
click at [456, 475] on icon at bounding box center [460, 481] width 18 height 18
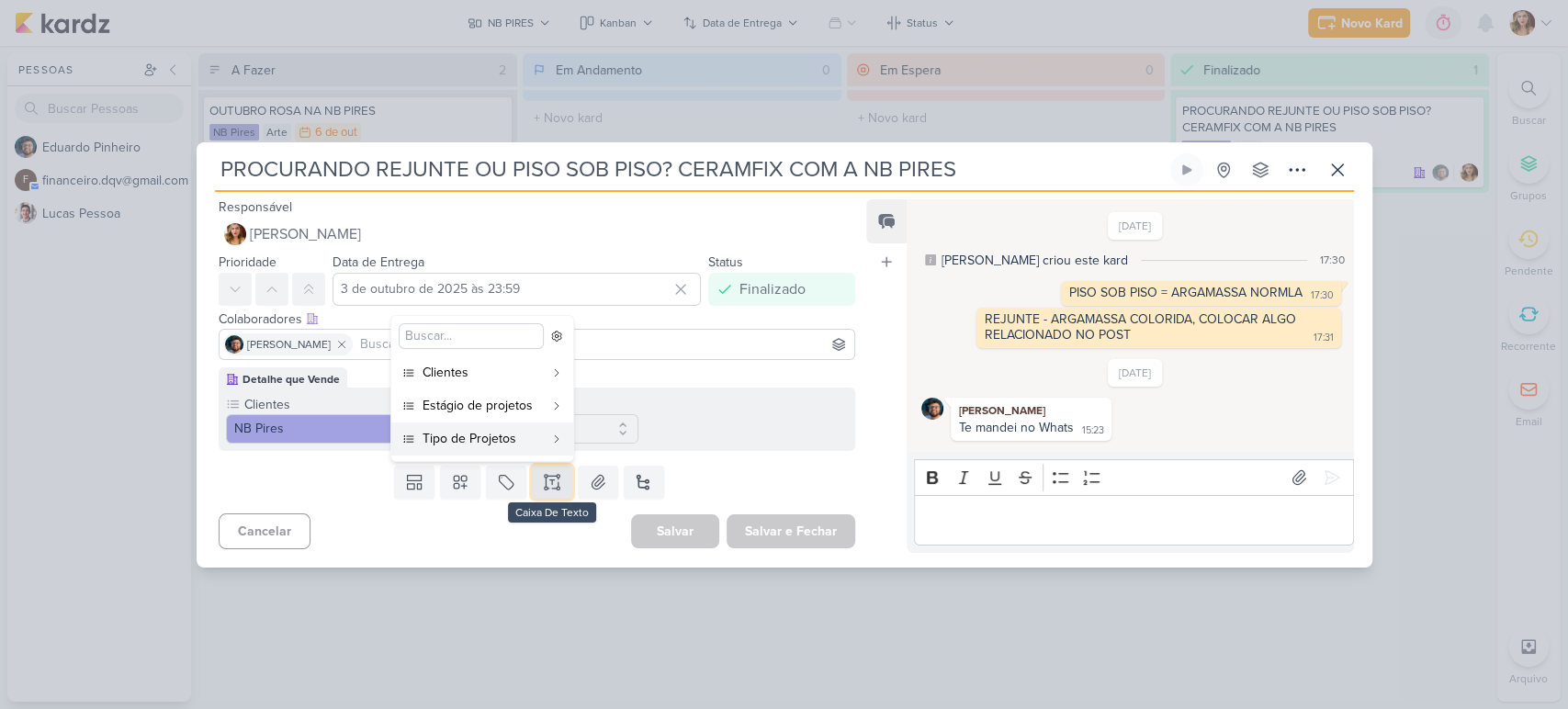
click at [565, 471] on button at bounding box center [552, 482] width 41 height 33
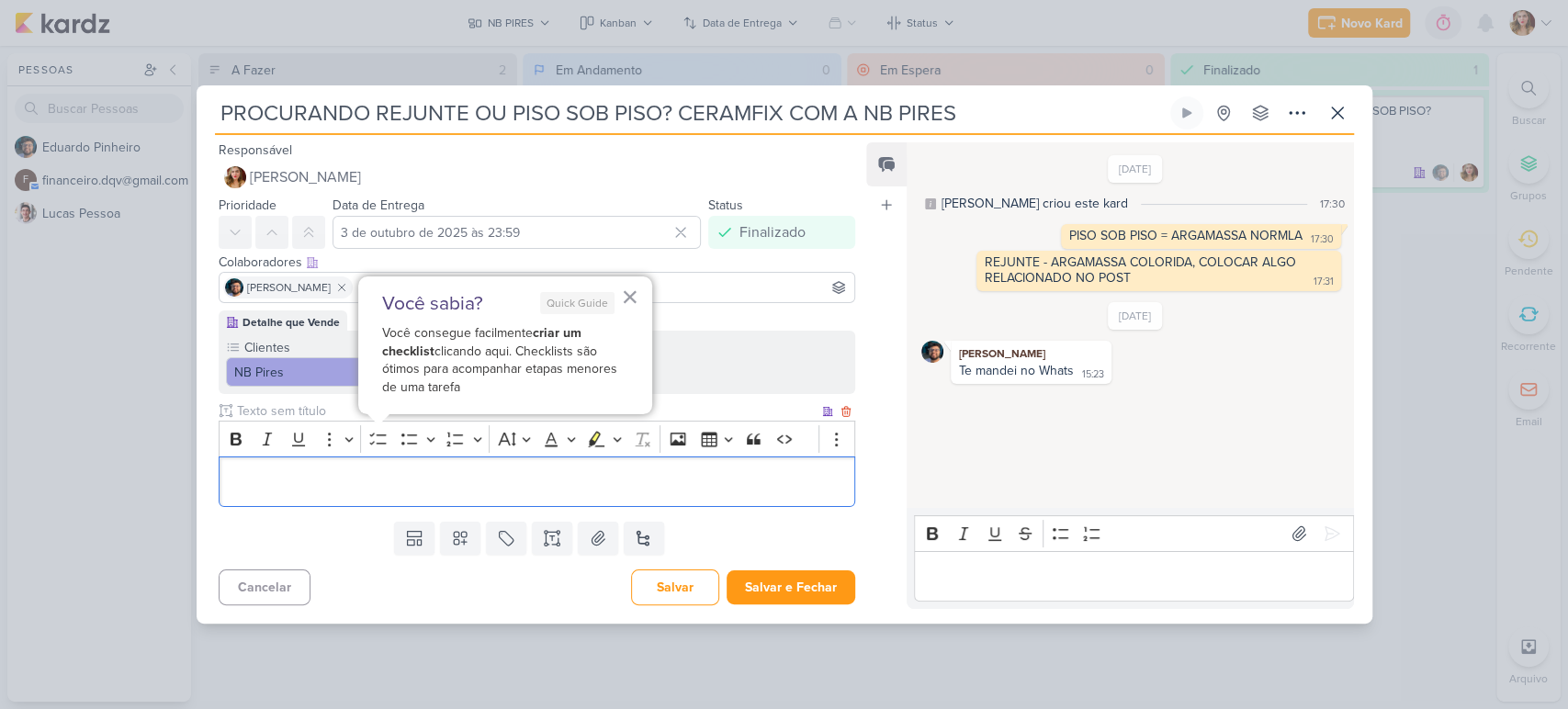
click at [597, 492] on div "Editor editing area: main" at bounding box center [538, 481] width 638 height 51
drag, startPoint x: 1337, startPoint y: 112, endPoint x: 874, endPoint y: 570, distance: 651.3
click at [893, 617] on div "PROCURANDO REJUNTE OU PISO SOB PISO? CERAMFIX COM A NB PIRES Criado por mim nen…" at bounding box center [784, 359] width 1176 height 526
click at [1337, 118] on icon at bounding box center [1337, 113] width 22 height 22
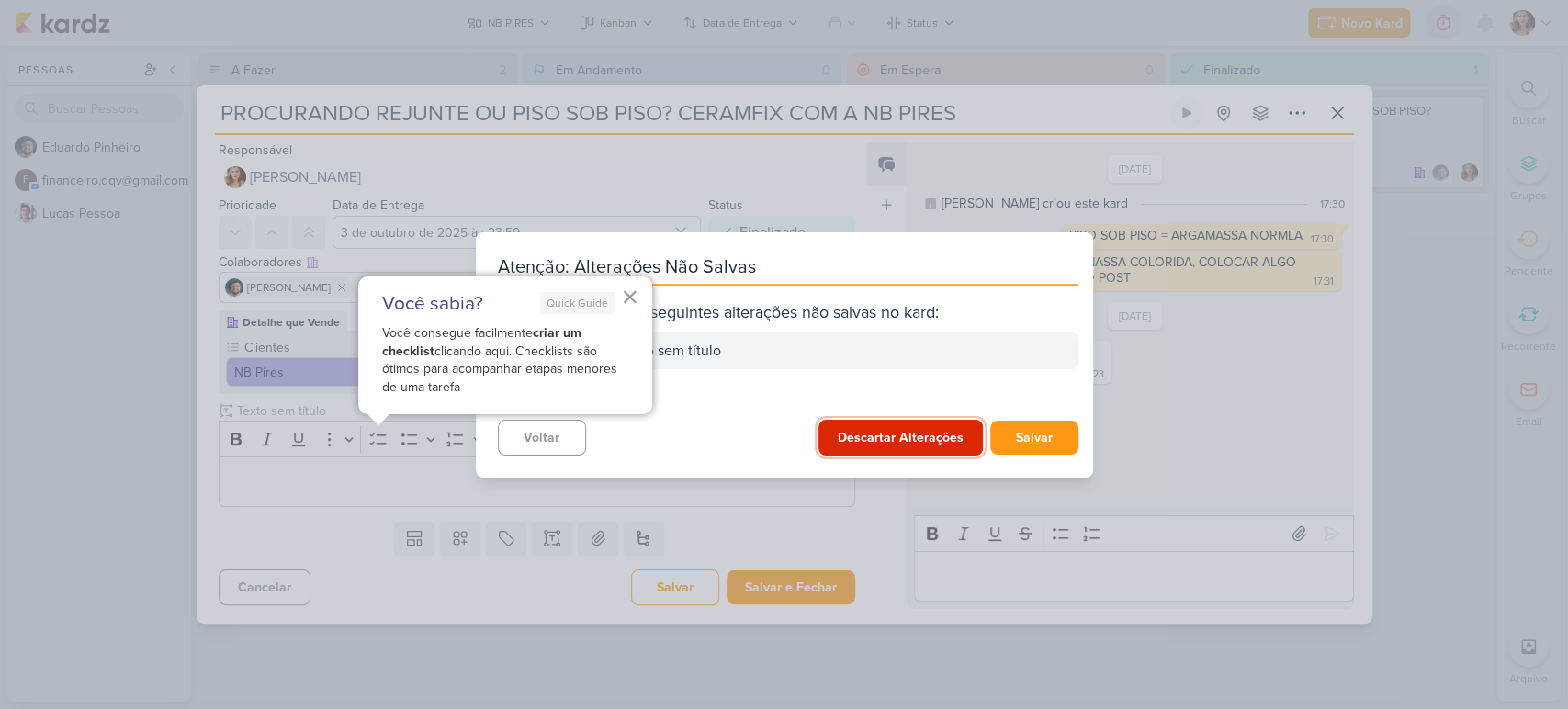
click at [896, 431] on button "Descartar Alterações" at bounding box center [901, 438] width 164 height 36
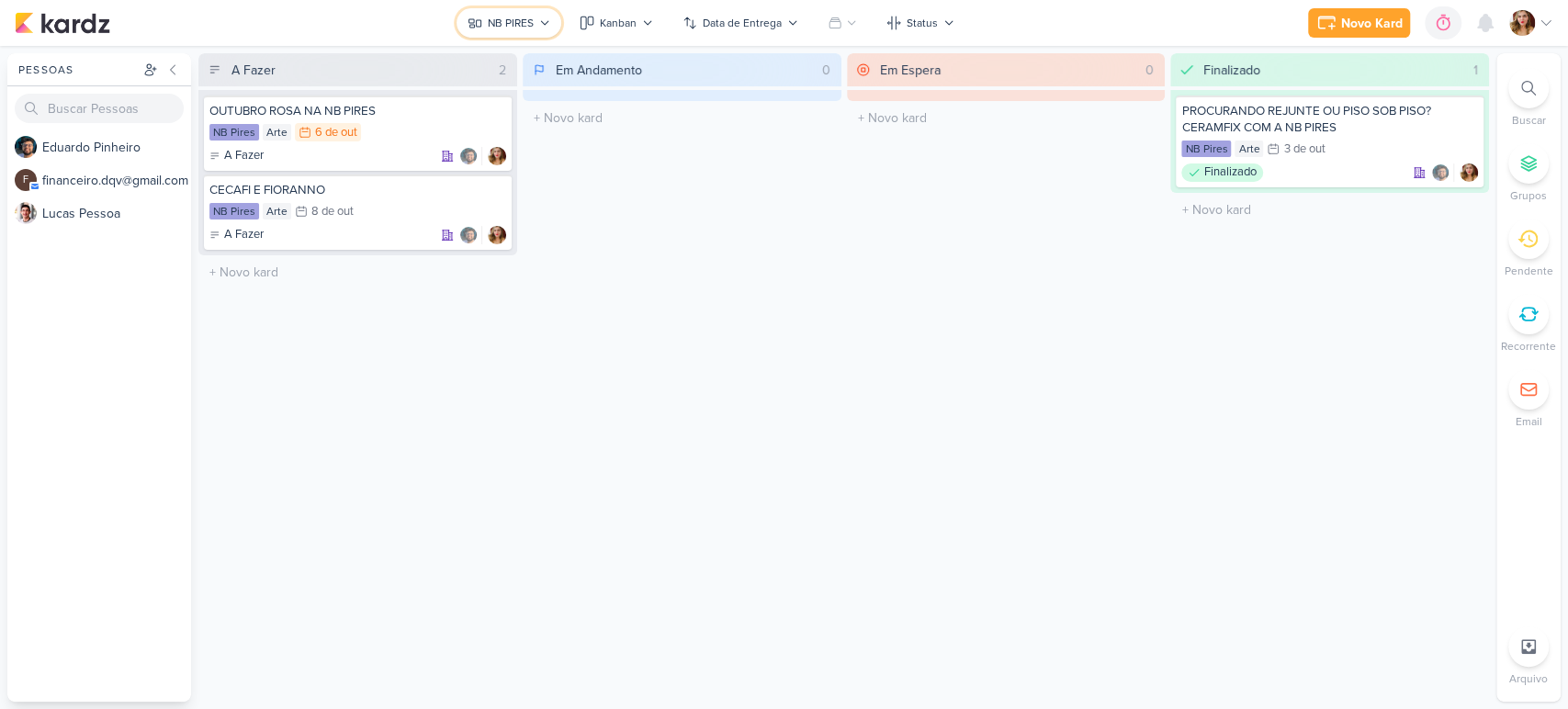
click at [501, 23] on div "NB PIRES" at bounding box center [511, 22] width 46 height 17
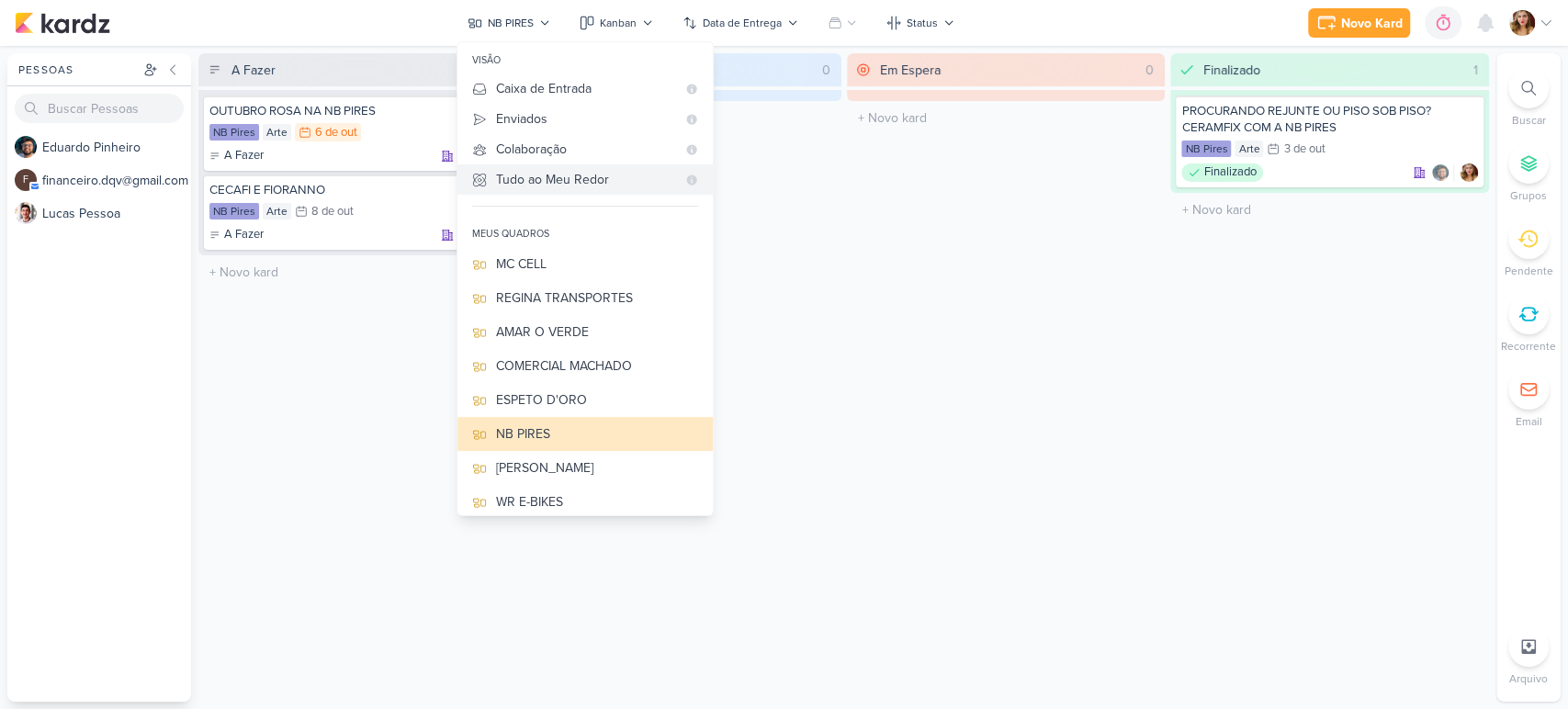
click at [618, 178] on div "Tudo ao Meu Redor" at bounding box center [586, 180] width 180 height 19
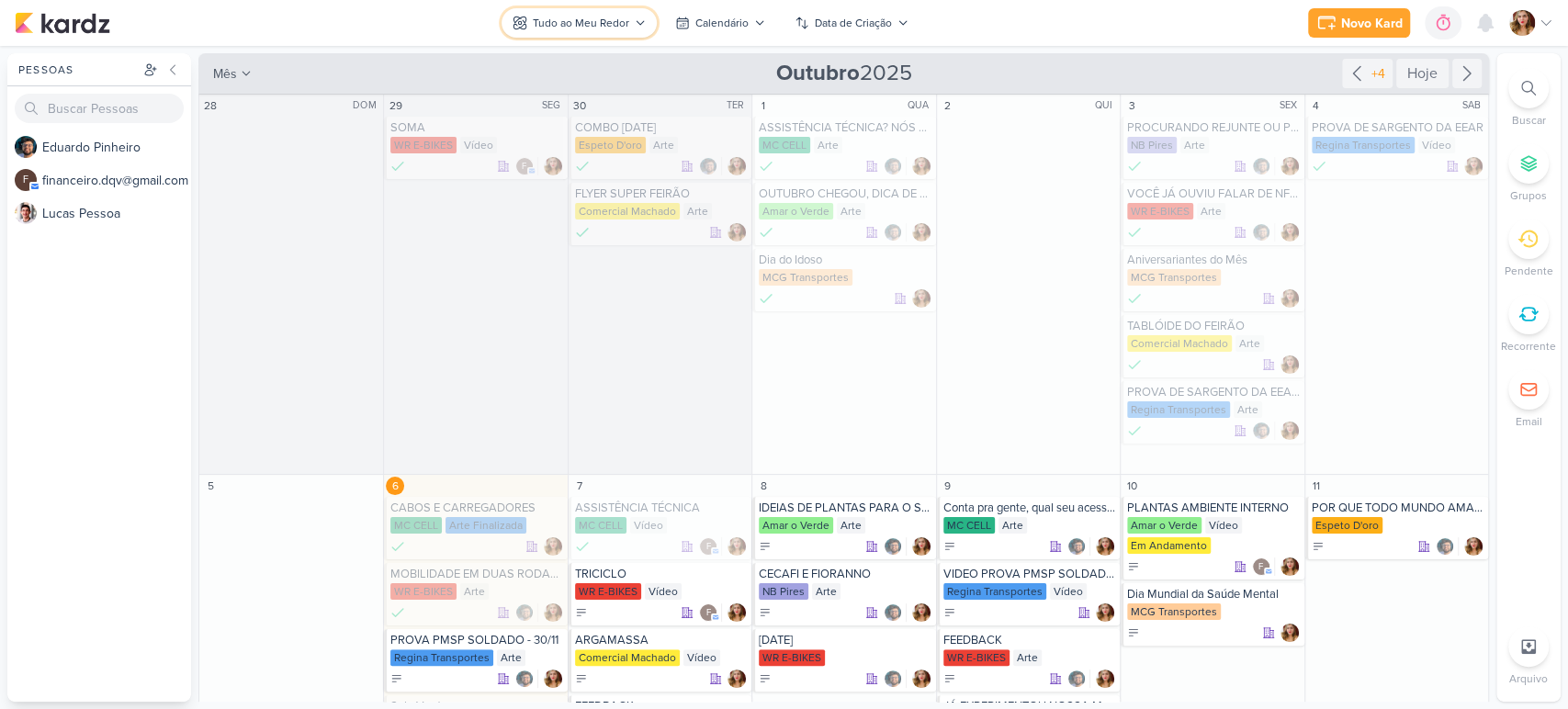
click at [622, 13] on button "Tudo ao Meu Redor" at bounding box center [580, 23] width 156 height 29
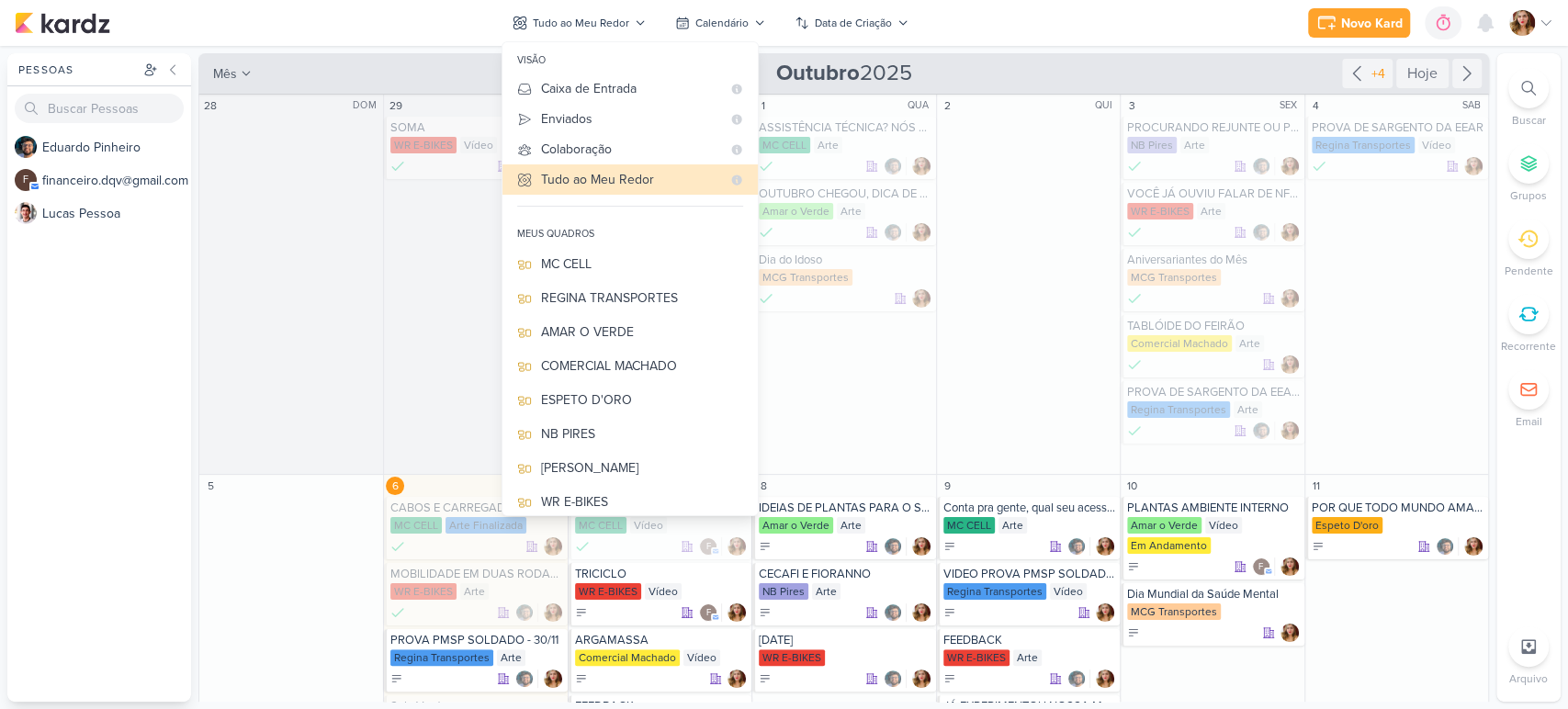
click at [970, 29] on div "Novo Kard Ctrl + k 0h0m Sessão desligada... Hoje 0h0m Semana 0h0m Mês 0h0m" at bounding box center [784, 22] width 1539 height 46
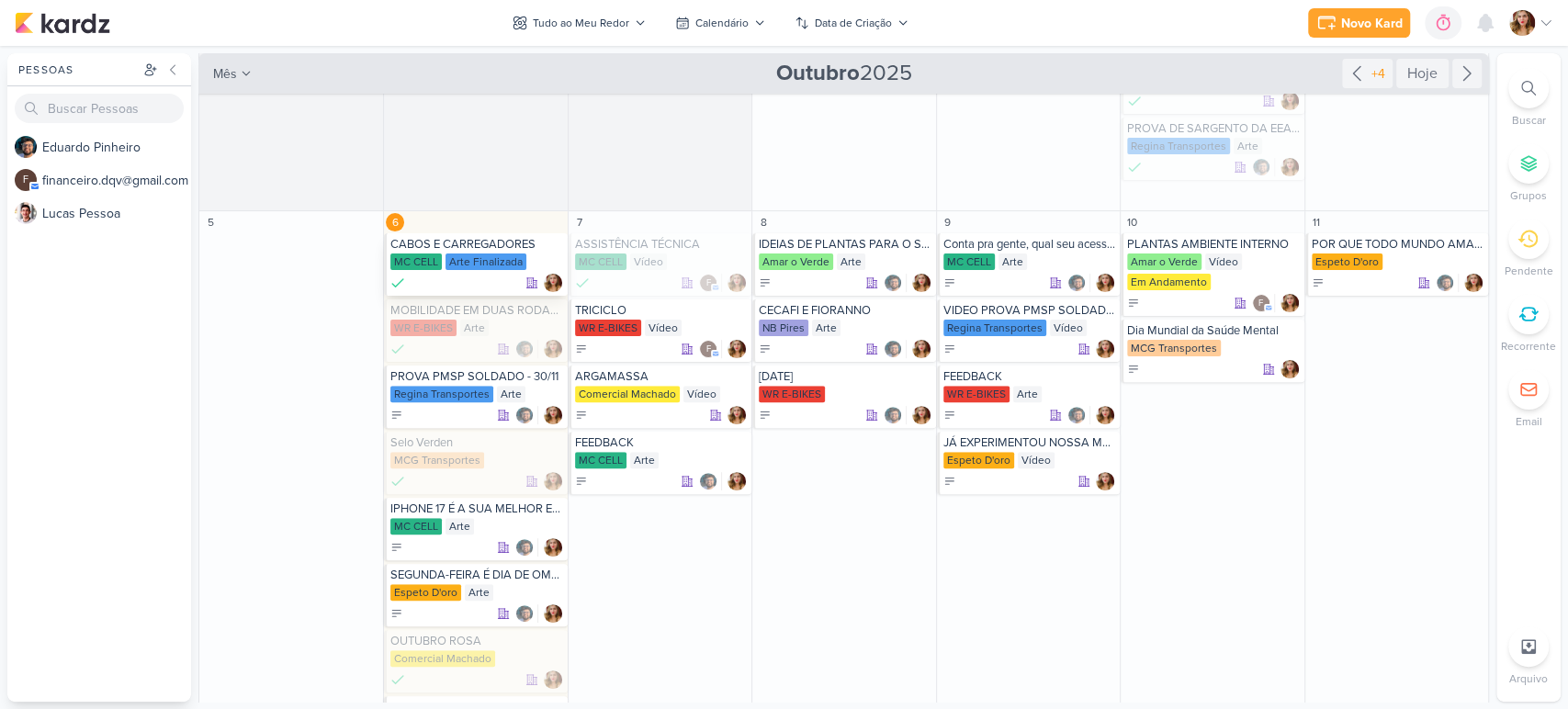
scroll to position [204, 0]
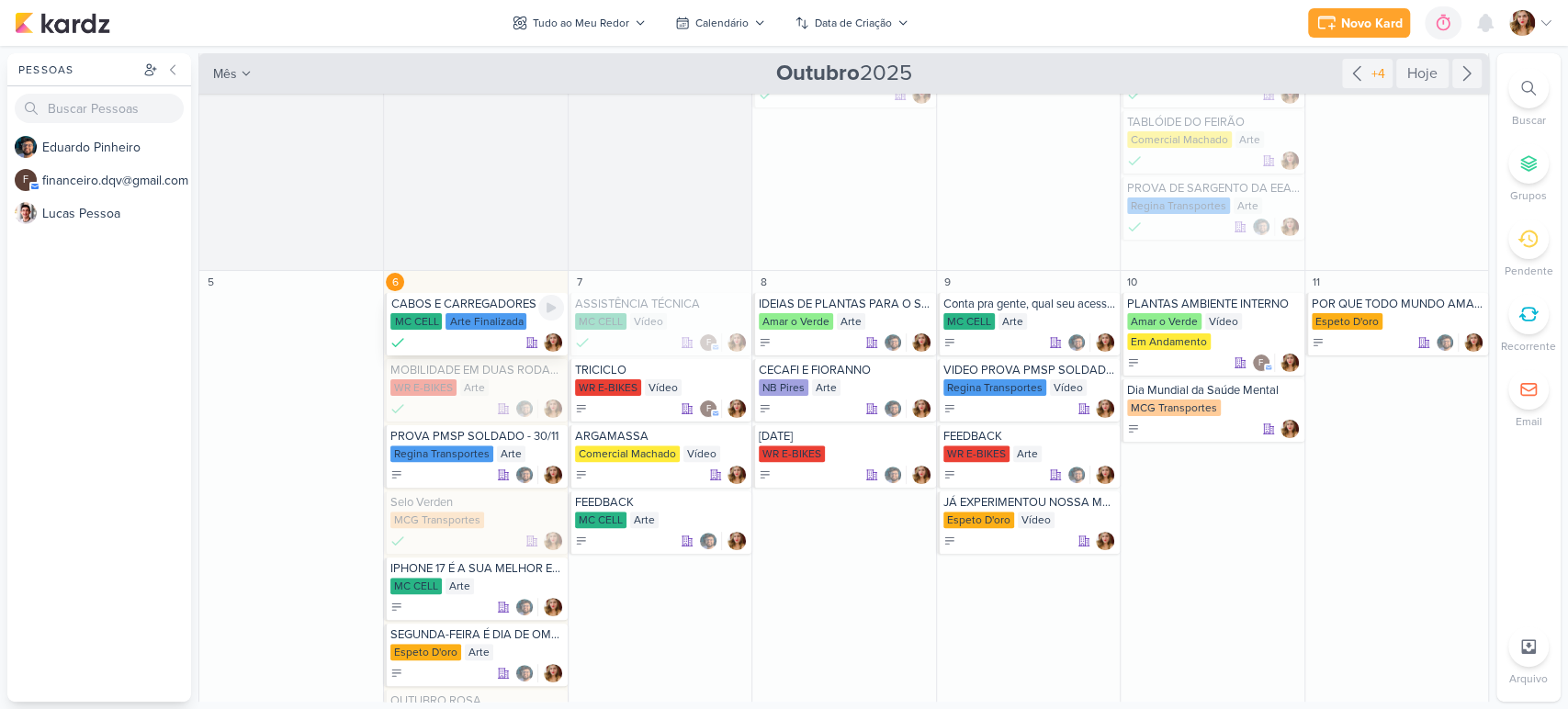
click at [436, 337] on div at bounding box center [477, 342] width 173 height 18
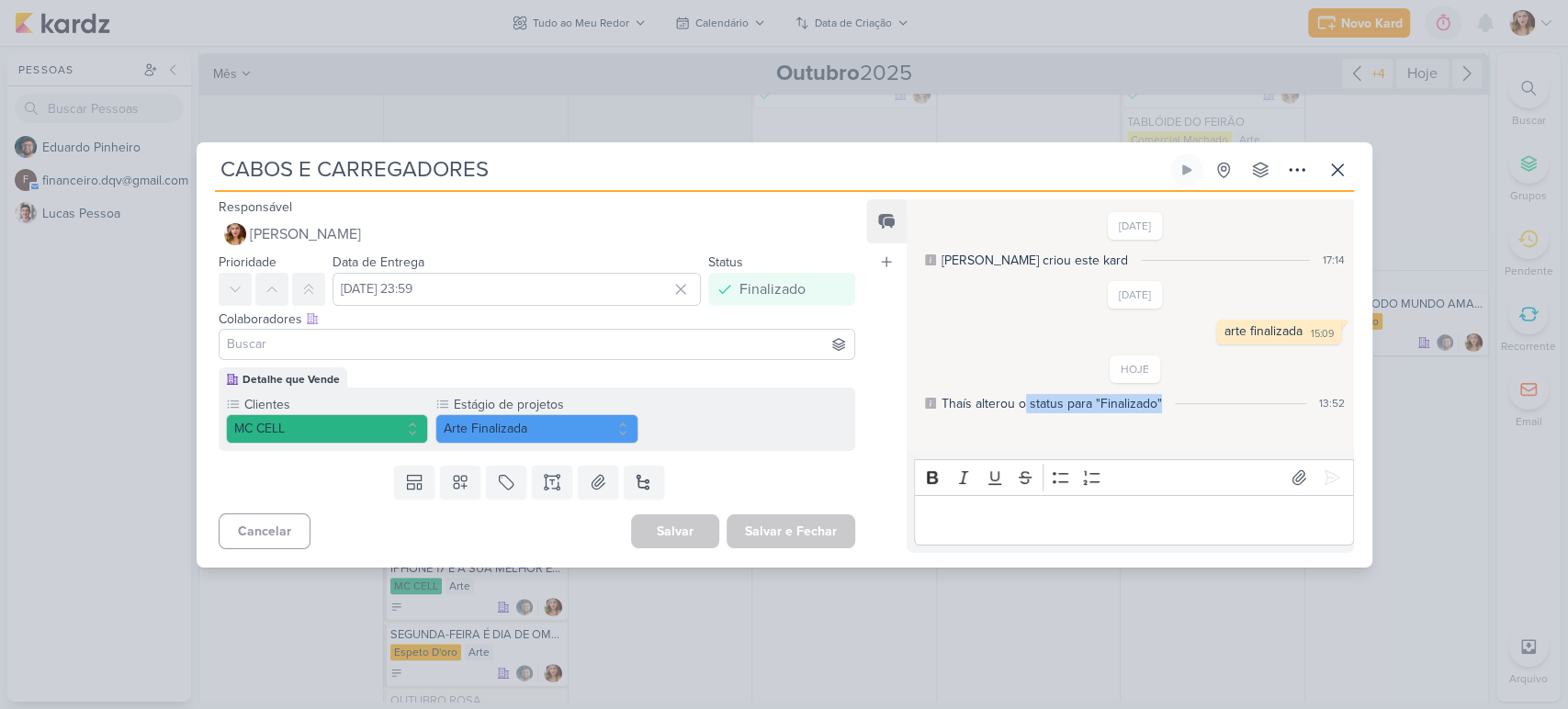
drag, startPoint x: 1025, startPoint y: 400, endPoint x: 1336, endPoint y: 395, distance: 311.0
click at [1329, 394] on div "Thaís alterou o status para "Finalizado" 13:52" at bounding box center [1134, 404] width 419 height 19
click at [1019, 536] on div "Editor editing area: main" at bounding box center [1134, 520] width 440 height 51
click at [1328, 170] on icon at bounding box center [1337, 169] width 22 height 22
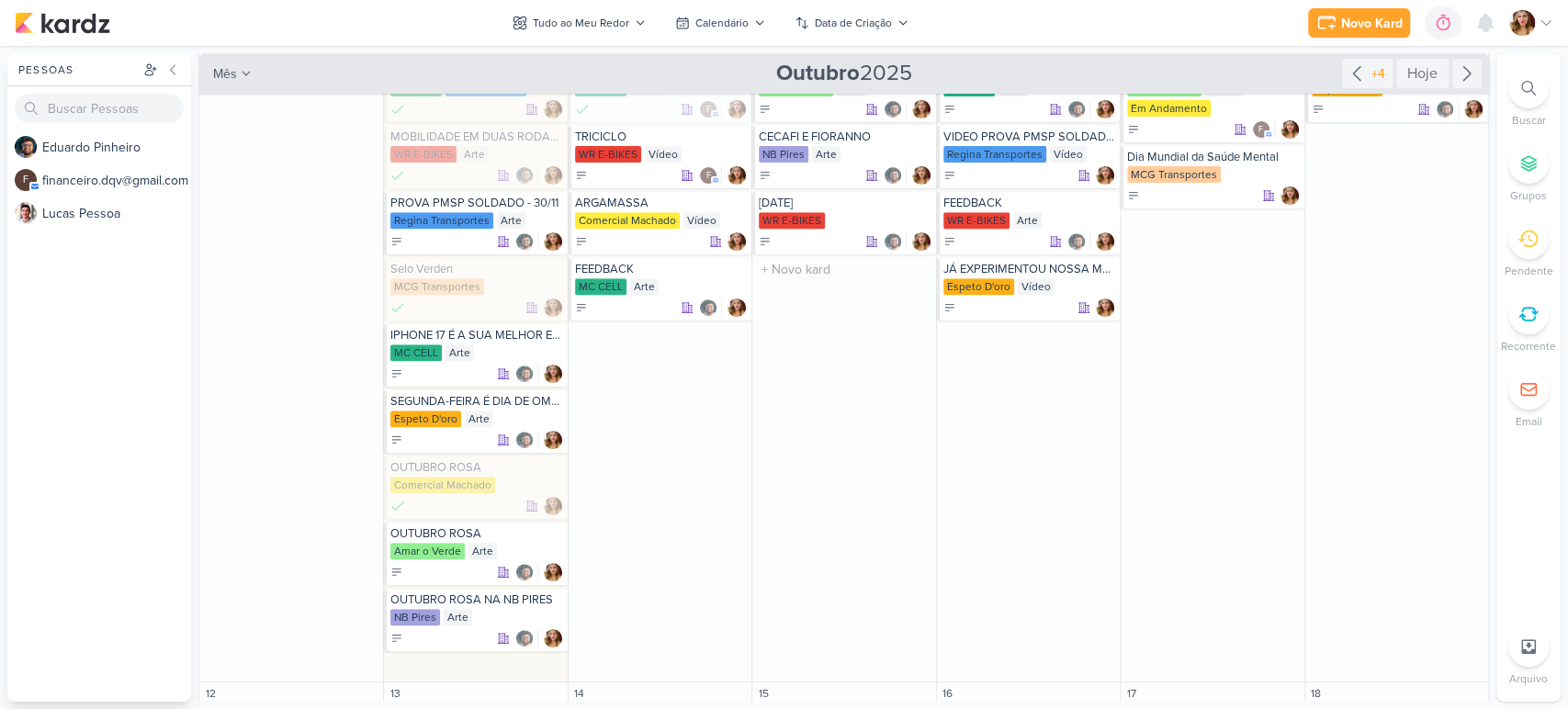
scroll to position [408, 0]
